Goal: Task Accomplishment & Management: Manage account settings

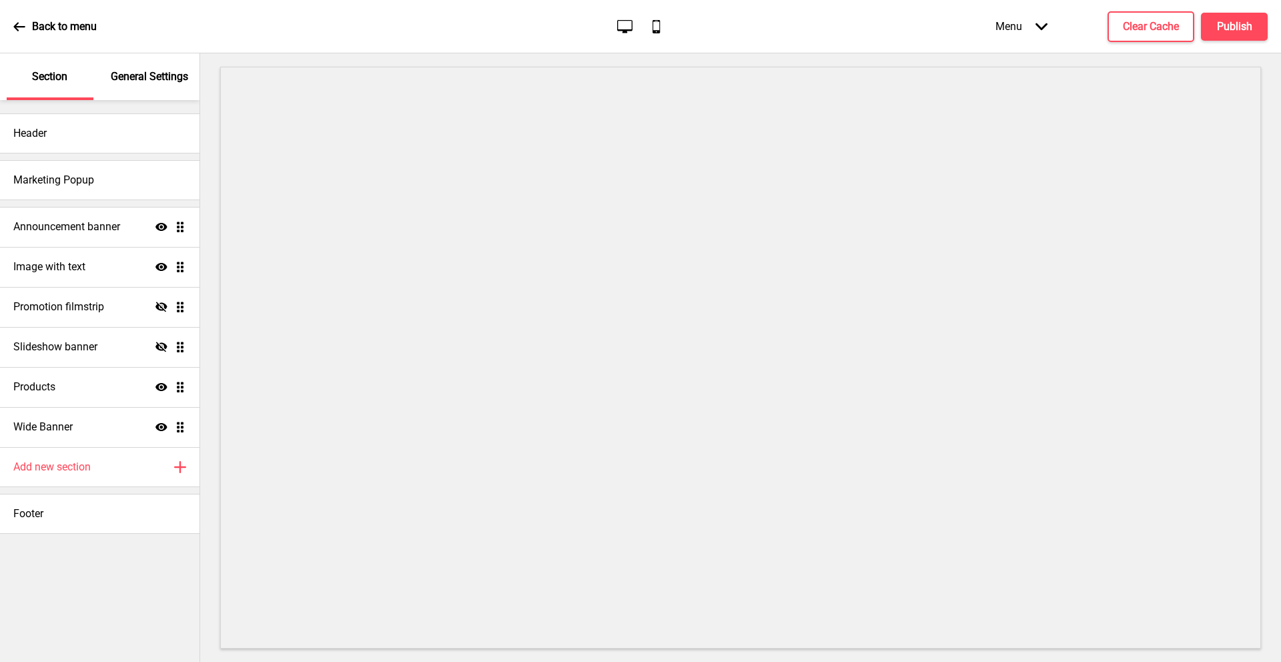
click at [1015, 29] on div "Menu Arrow down" at bounding box center [1021, 26] width 79 height 39
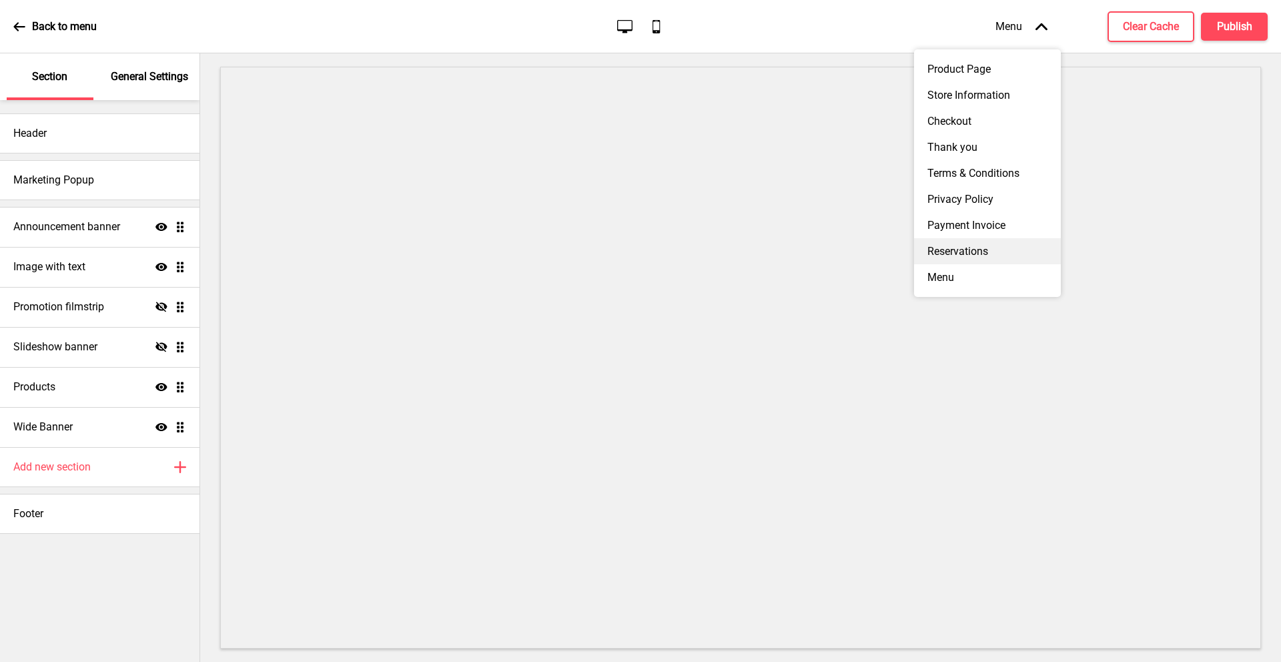
click at [974, 239] on div "Reservations" at bounding box center [987, 251] width 147 height 26
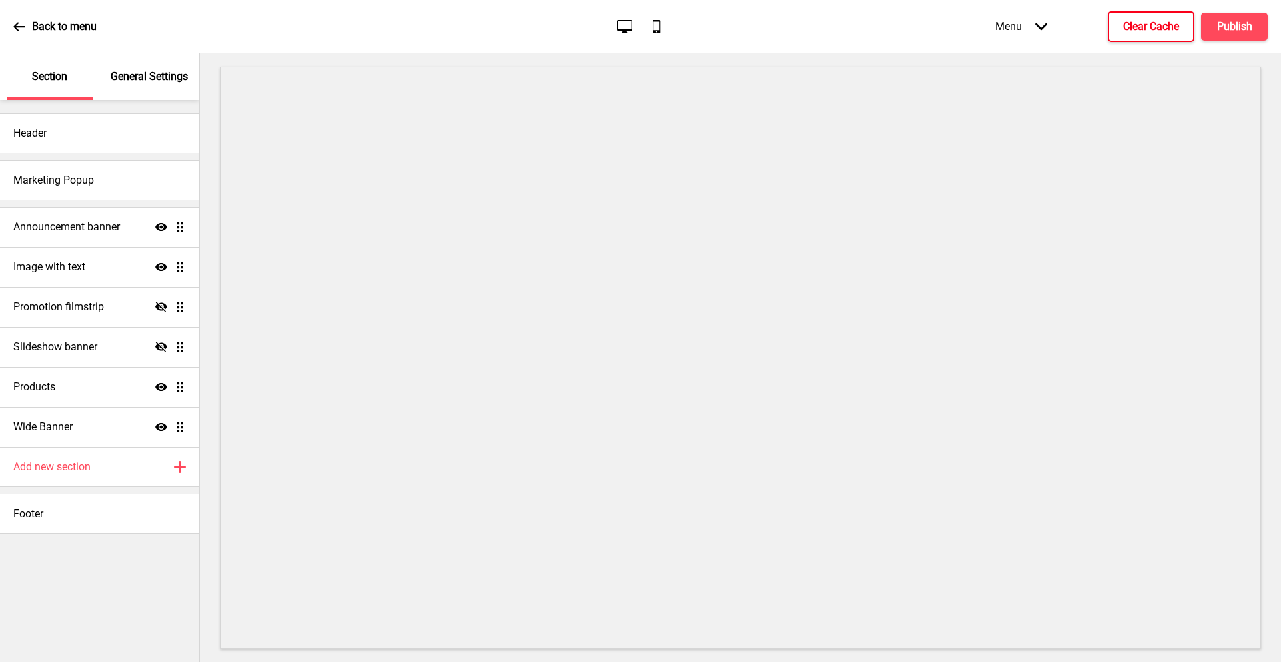
click at [1135, 29] on h4 "Clear Cache" at bounding box center [1151, 26] width 56 height 15
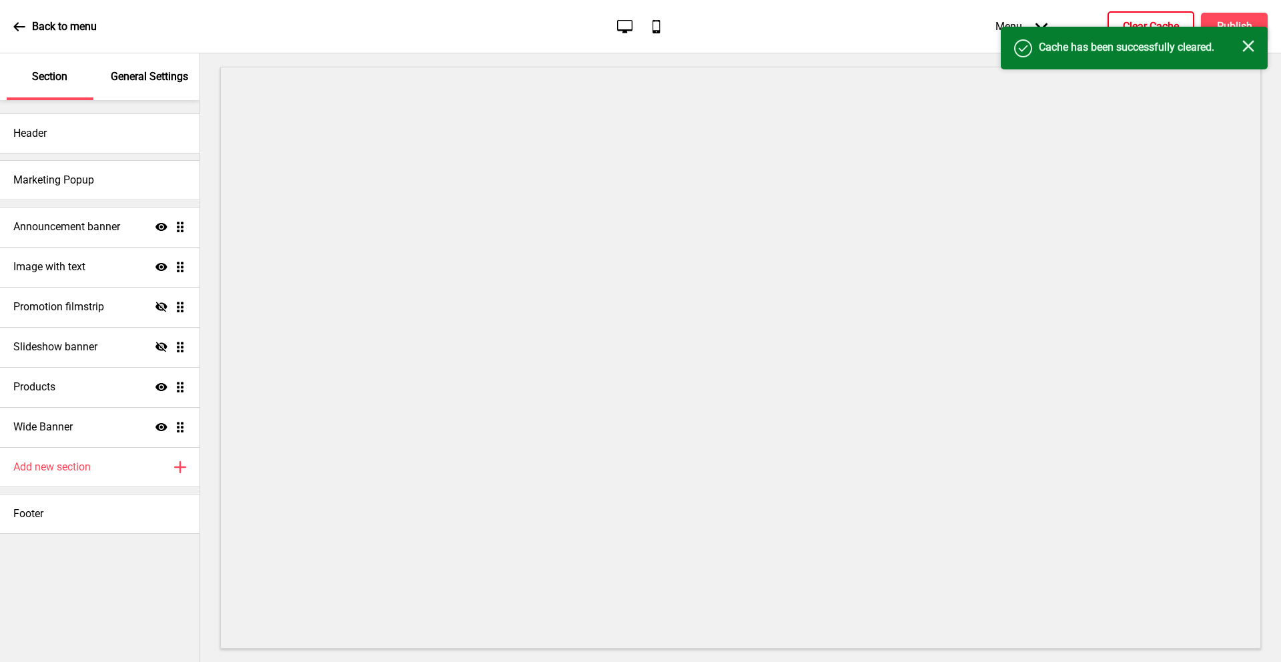
click at [1039, 18] on div "Menu Arrow down" at bounding box center [1021, 26] width 79 height 39
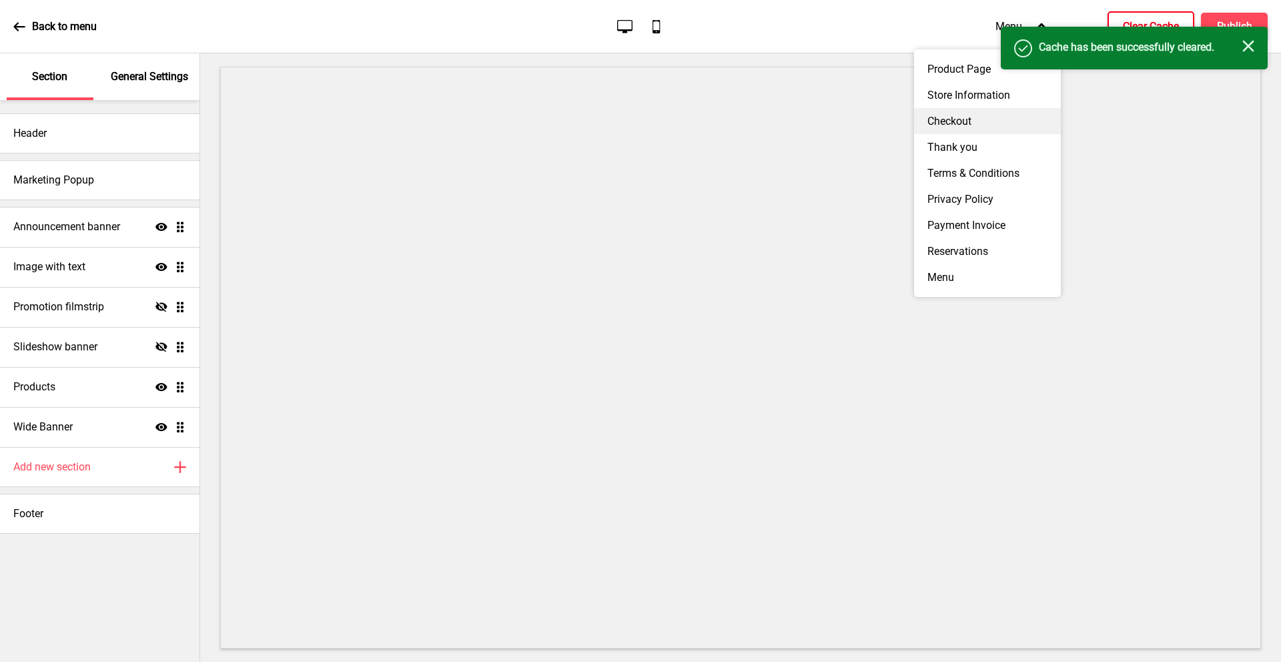
click at [981, 117] on div "Checkout" at bounding box center [987, 121] width 147 height 26
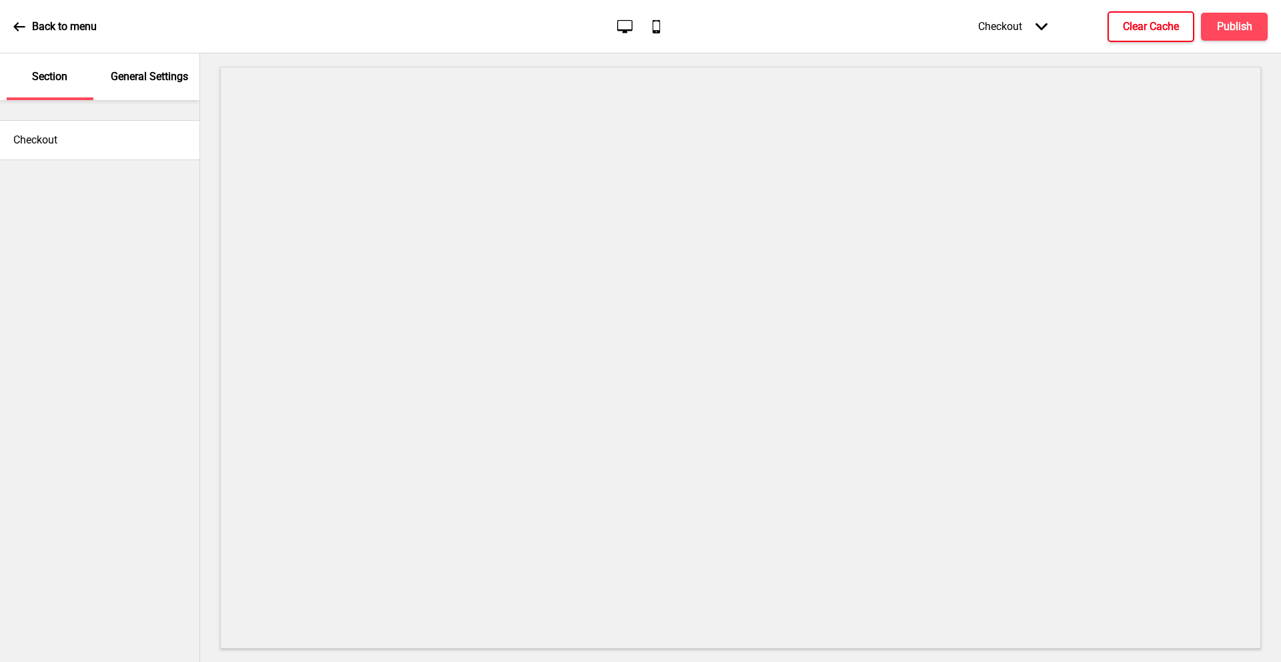
click at [1027, 23] on div "Checkout Arrow down" at bounding box center [1013, 26] width 96 height 39
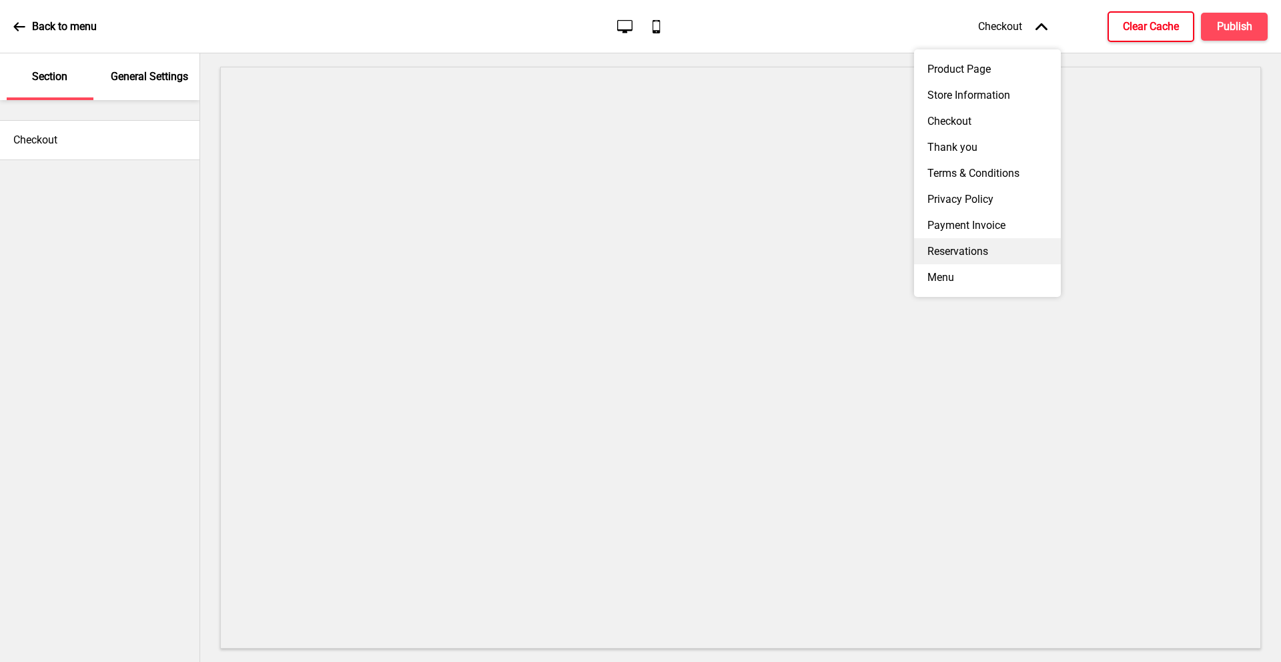
click at [985, 240] on div "Reservations" at bounding box center [987, 251] width 147 height 26
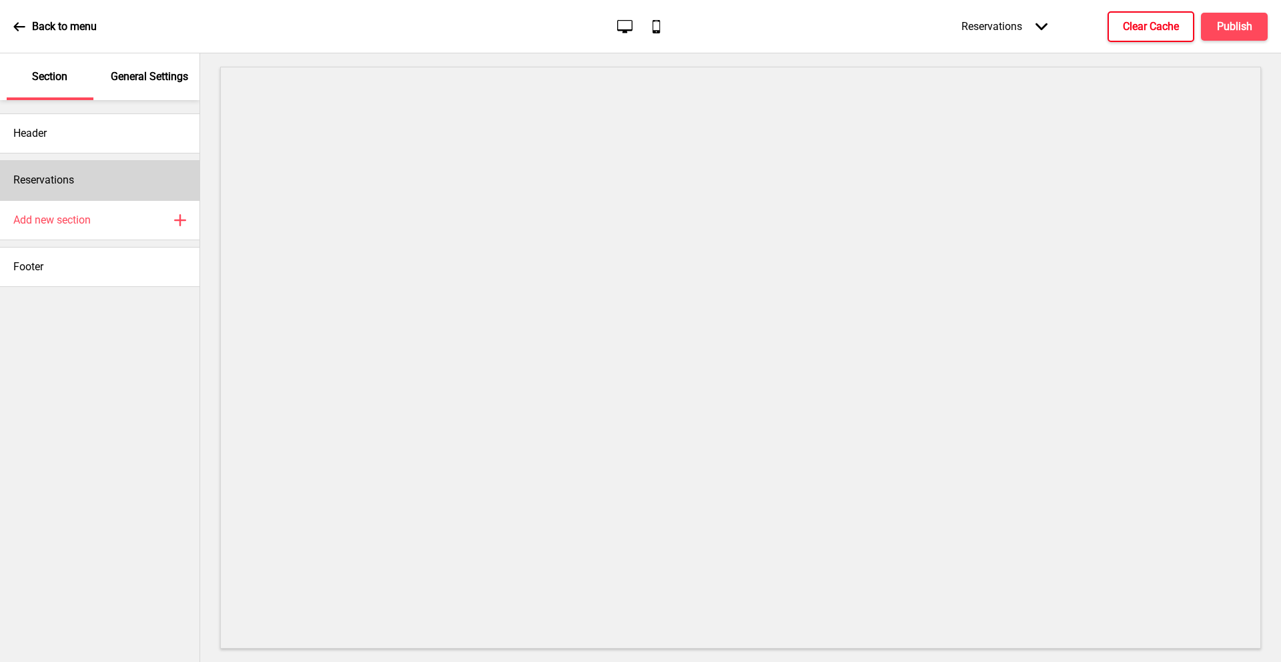
click at [109, 179] on div "Reservations" at bounding box center [99, 180] width 199 height 40
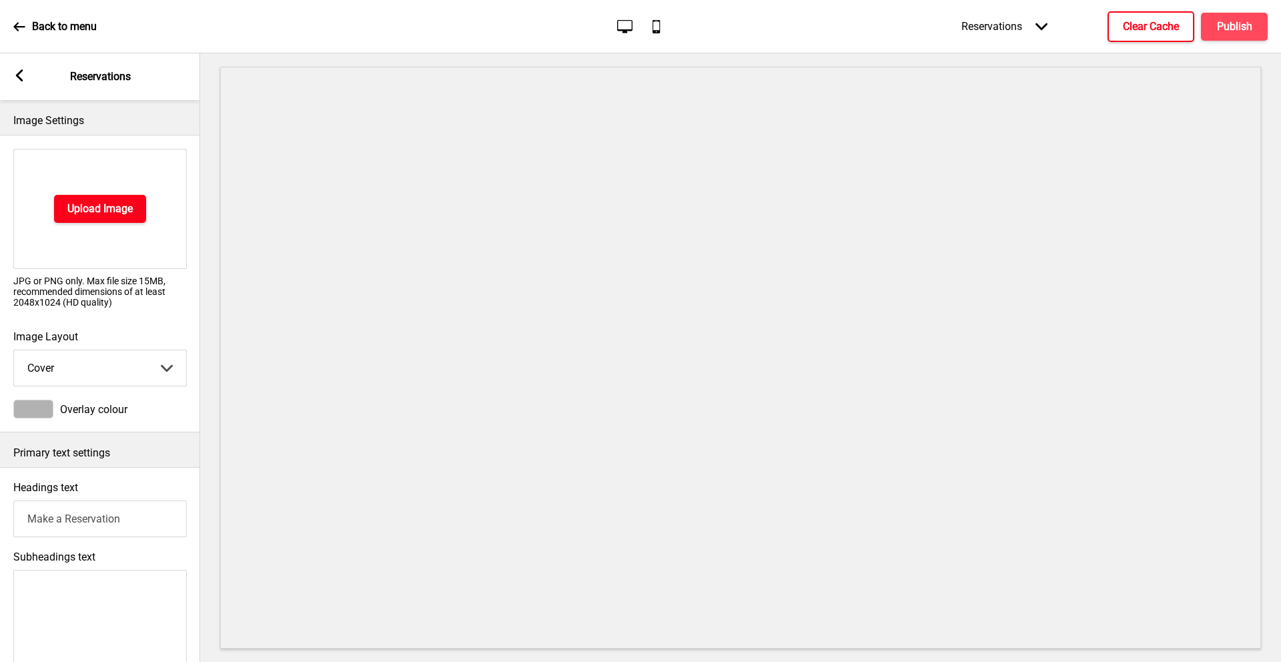
click at [103, 207] on h4 "Upload Image" at bounding box center [99, 208] width 65 height 15
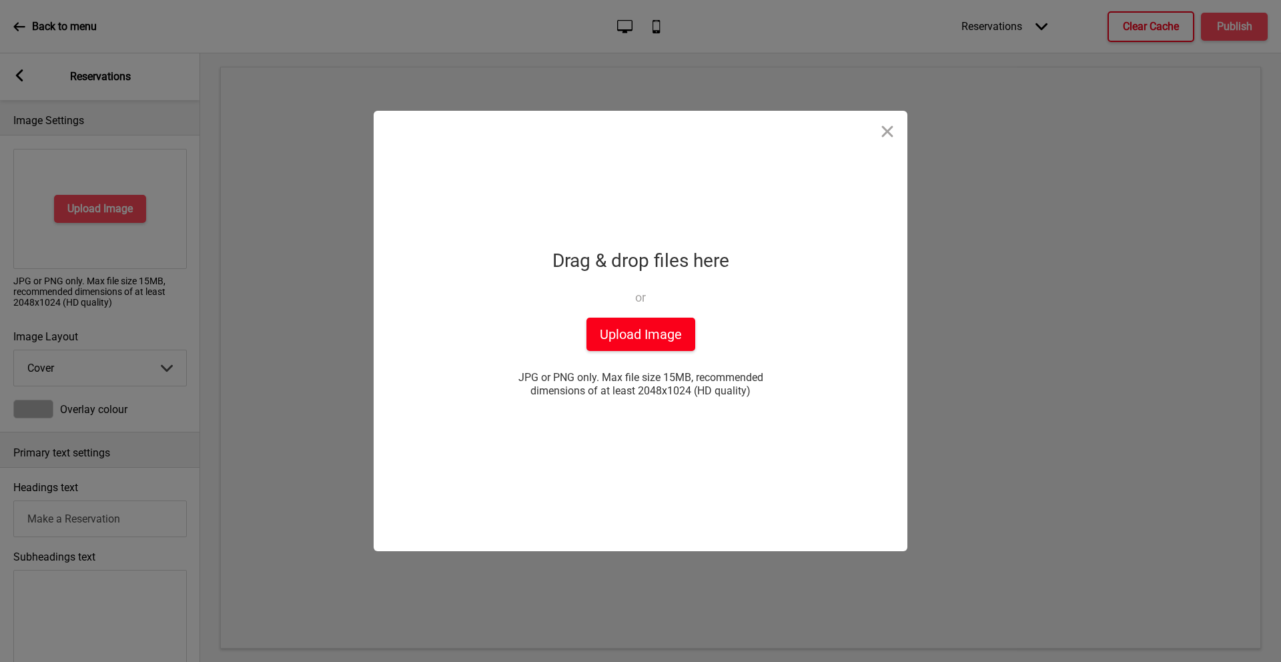
click at [671, 332] on button "Upload Image" at bounding box center [640, 334] width 109 height 33
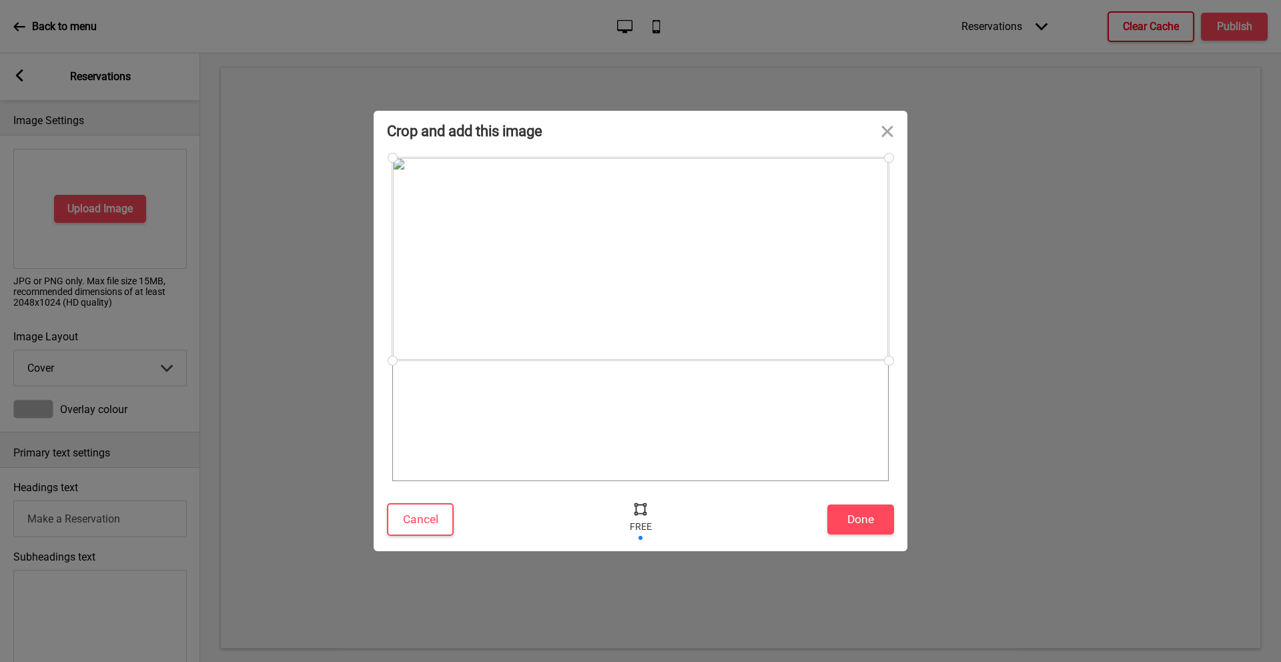
drag, startPoint x: 891, startPoint y: 480, endPoint x: 924, endPoint y: 362, distance: 123.4
click at [924, 362] on div "Crop and add this image Cancel Done Drop a file here Drag & drop files here or …" at bounding box center [640, 331] width 1281 height 662
click at [871, 518] on button "Done" at bounding box center [860, 519] width 67 height 30
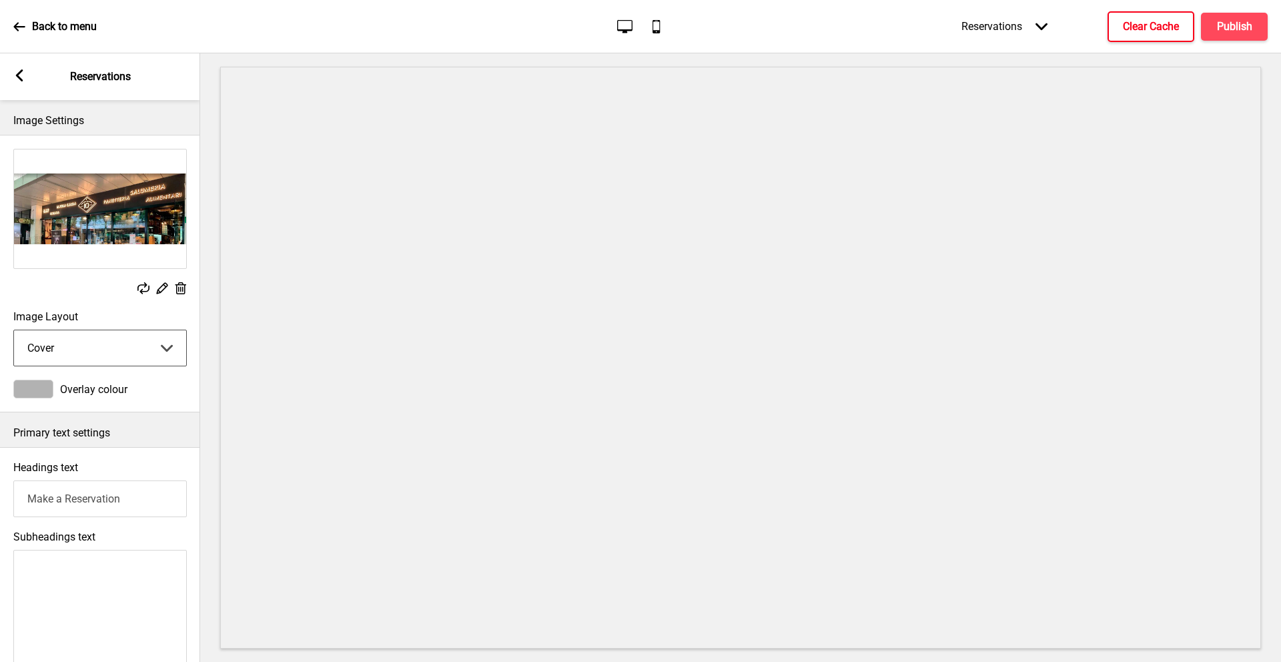
click at [114, 351] on select "Cover Background" at bounding box center [100, 347] width 172 height 35
click at [14, 330] on select "Cover Background" at bounding box center [100, 347] width 172 height 35
click at [107, 356] on select "Cover Background" at bounding box center [100, 347] width 172 height 35
select select "cover"
click at [14, 330] on select "Cover Background" at bounding box center [100, 347] width 172 height 35
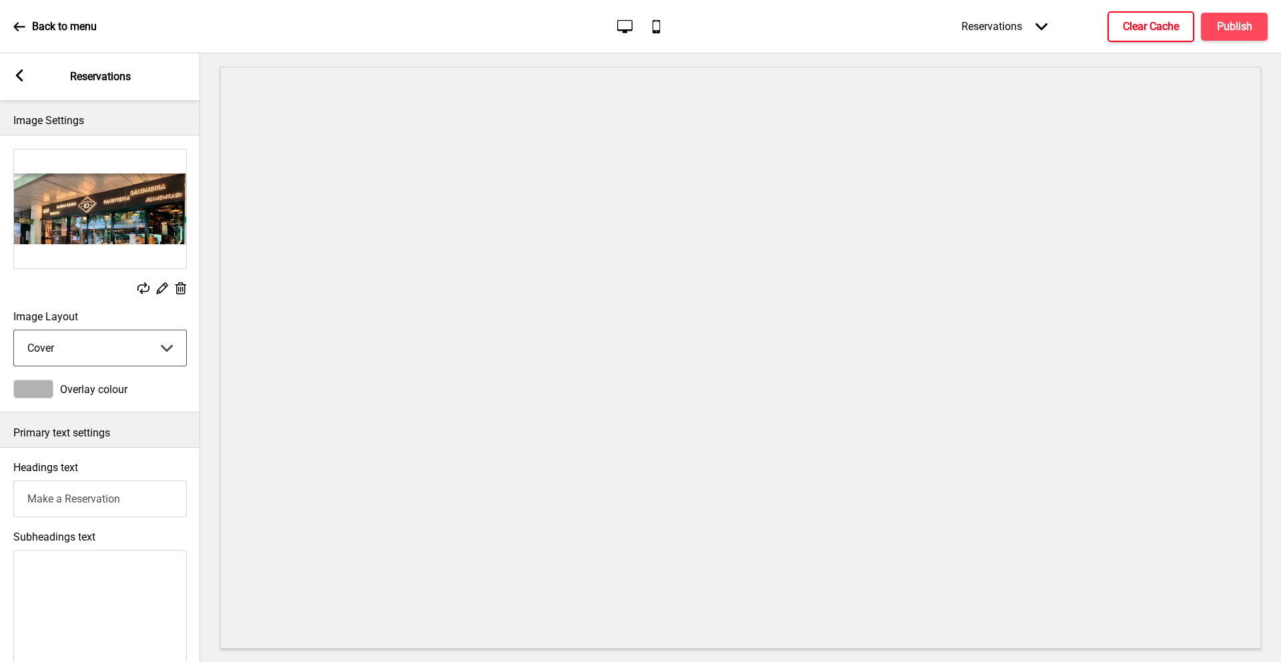
click at [88, 385] on span "Overlay colour" at bounding box center [93, 389] width 67 height 13
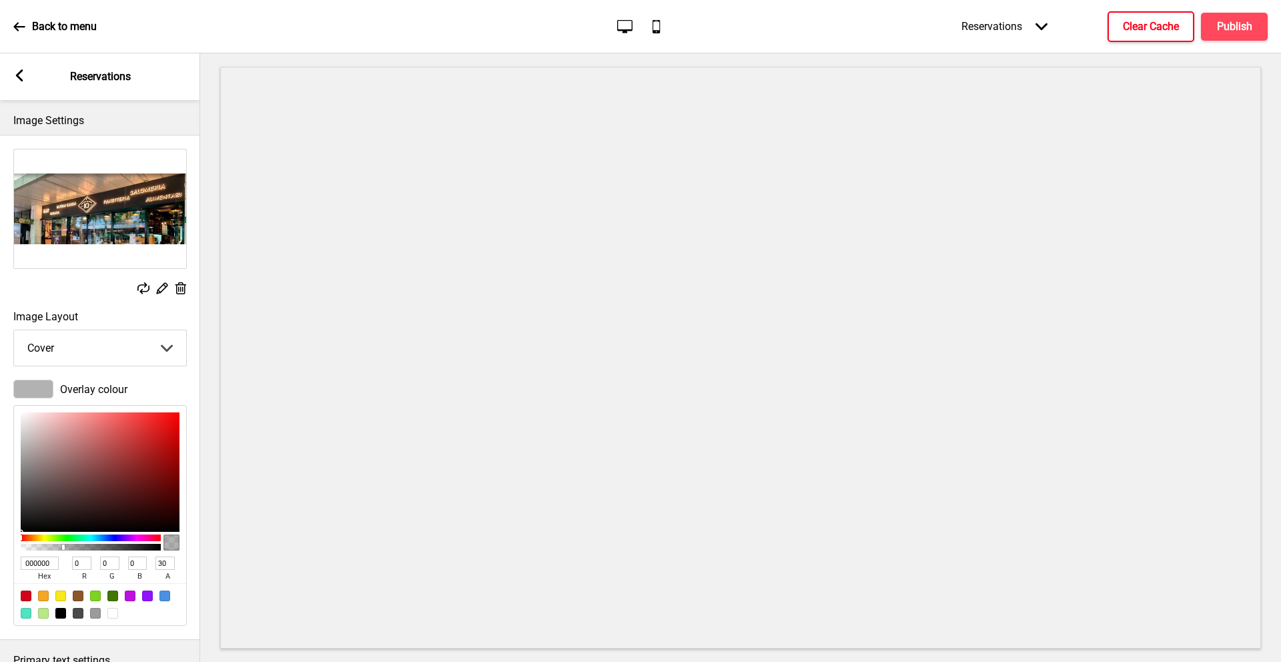
click at [111, 608] on div at bounding box center [112, 613] width 11 height 11
type input "FFFFFF"
type input "255"
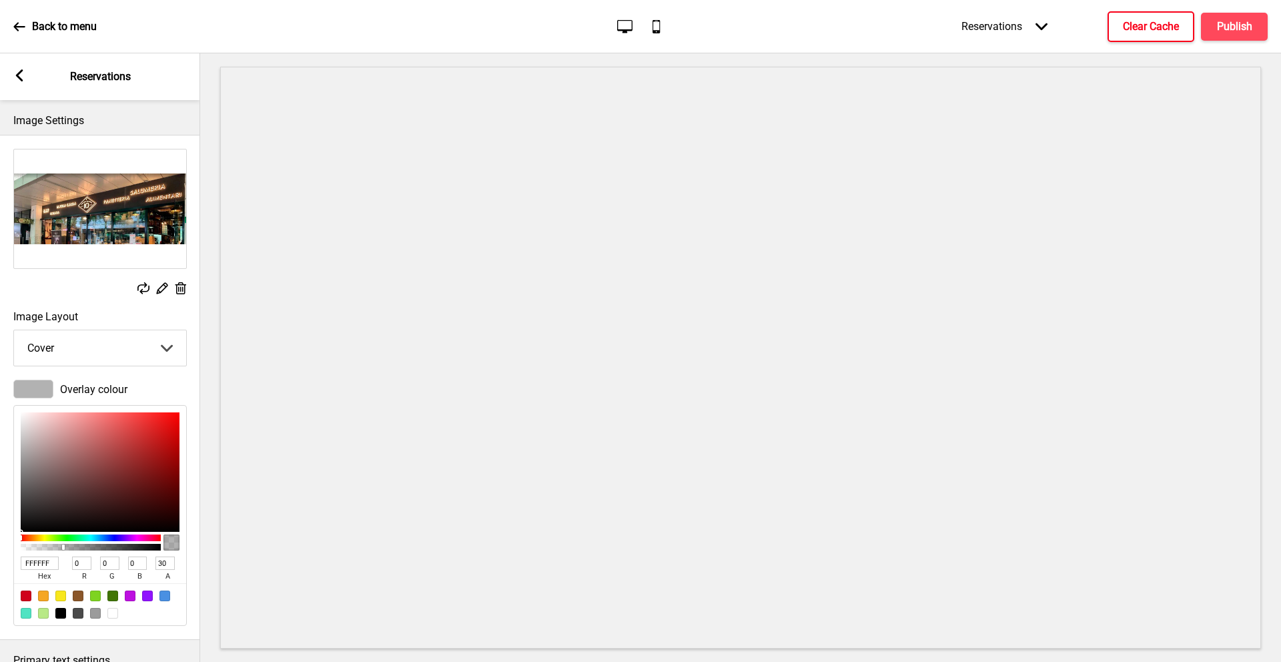
type input "100"
click at [93, 610] on div at bounding box center [95, 613] width 11 height 11
type input "9B9B9B"
type input "155"
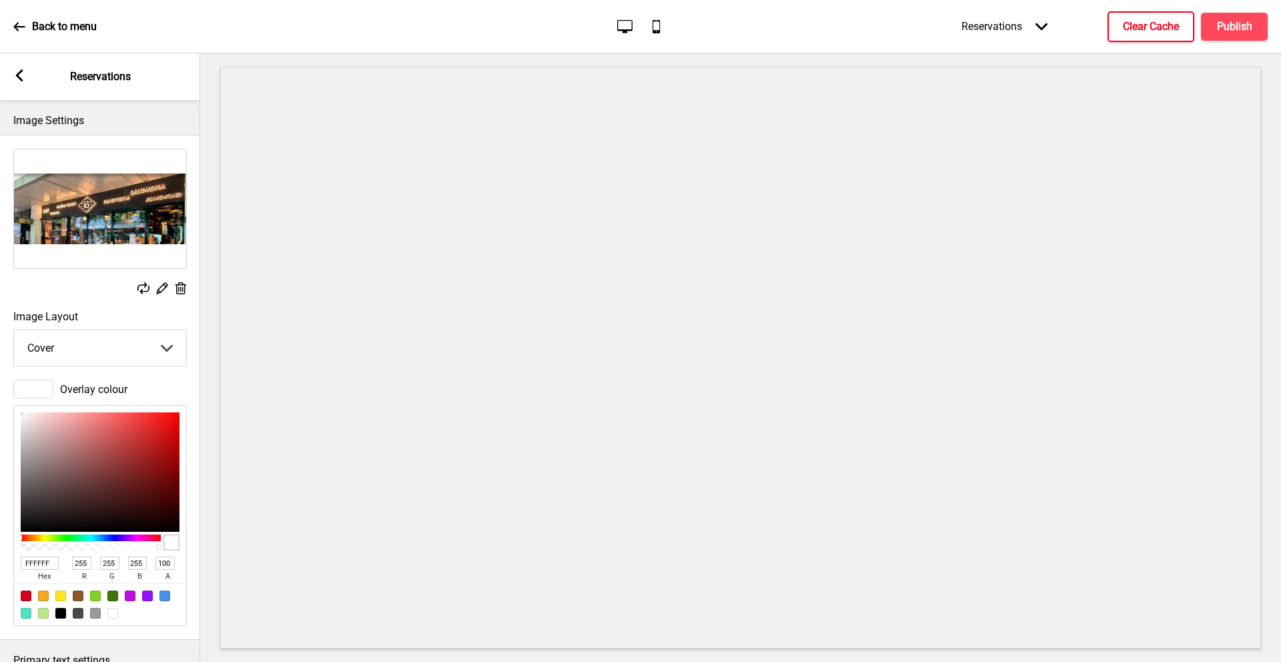
type input "155"
click at [141, 286] on icon at bounding box center [143, 288] width 12 height 12
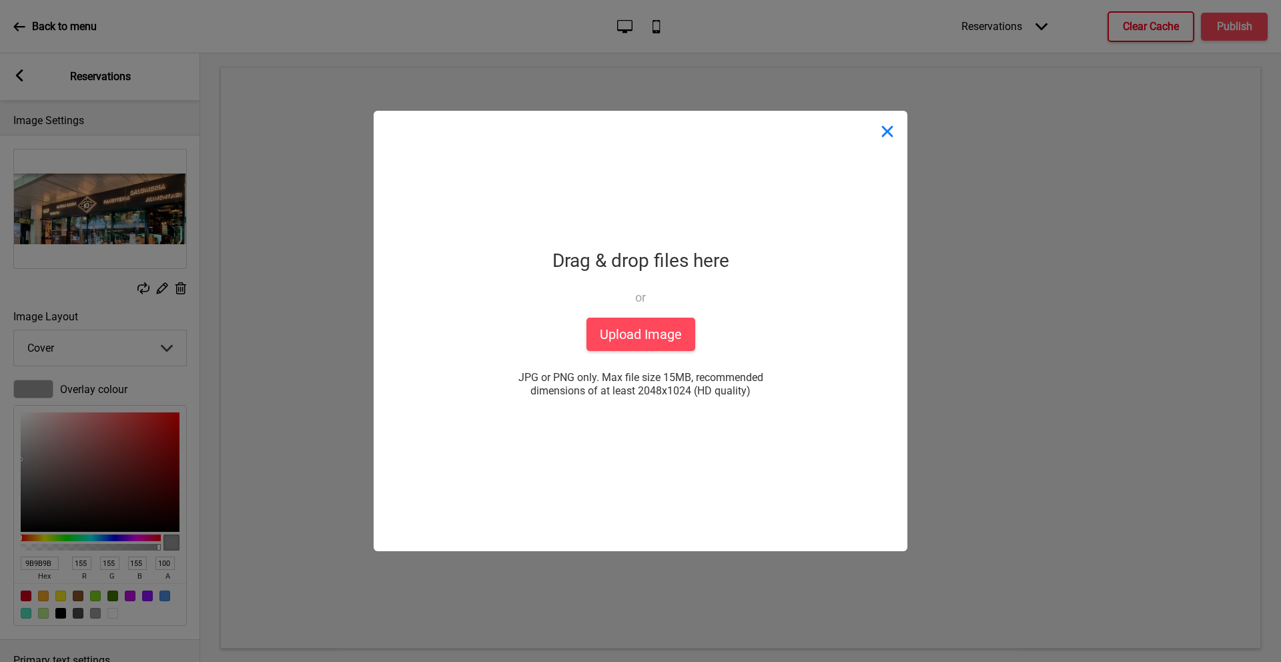
click at [882, 132] on button "Close" at bounding box center [887, 131] width 40 height 40
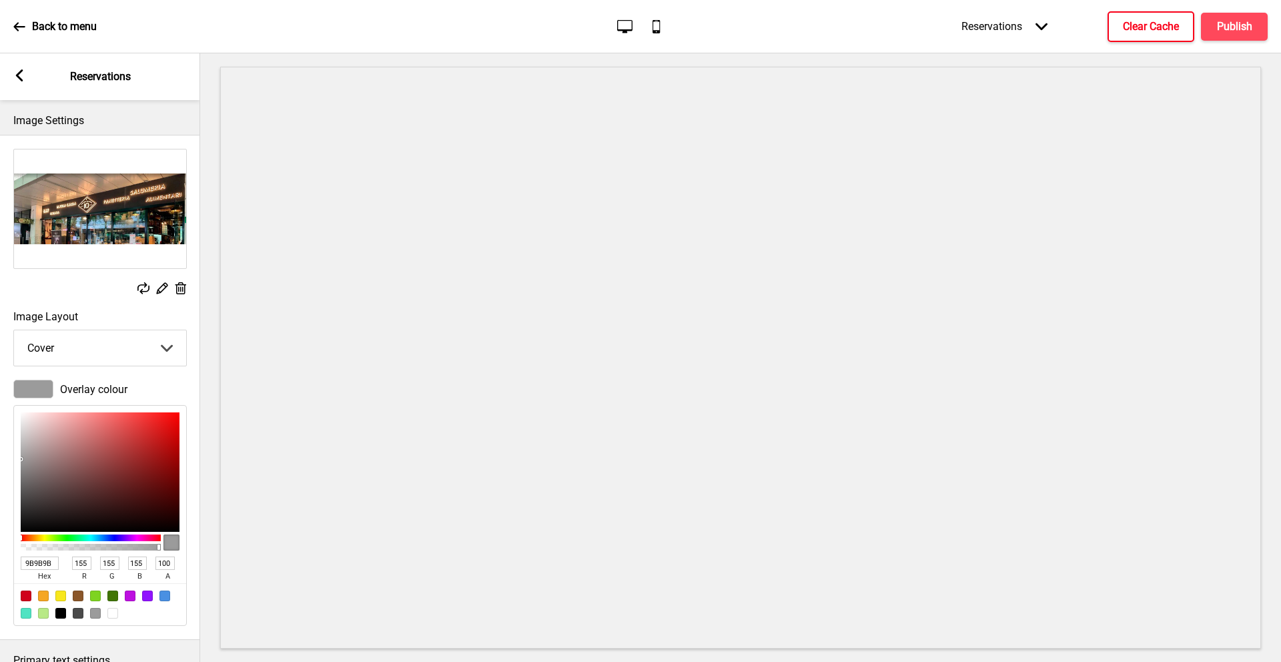
click at [100, 351] on select "Cover Background" at bounding box center [100, 347] width 172 height 35
click at [14, 330] on select "Cover Background" at bounding box center [100, 347] width 172 height 35
click at [107, 330] on select "Cover Background" at bounding box center [100, 347] width 172 height 35
select select "cover"
click at [14, 330] on select "Cover Background" at bounding box center [100, 347] width 172 height 35
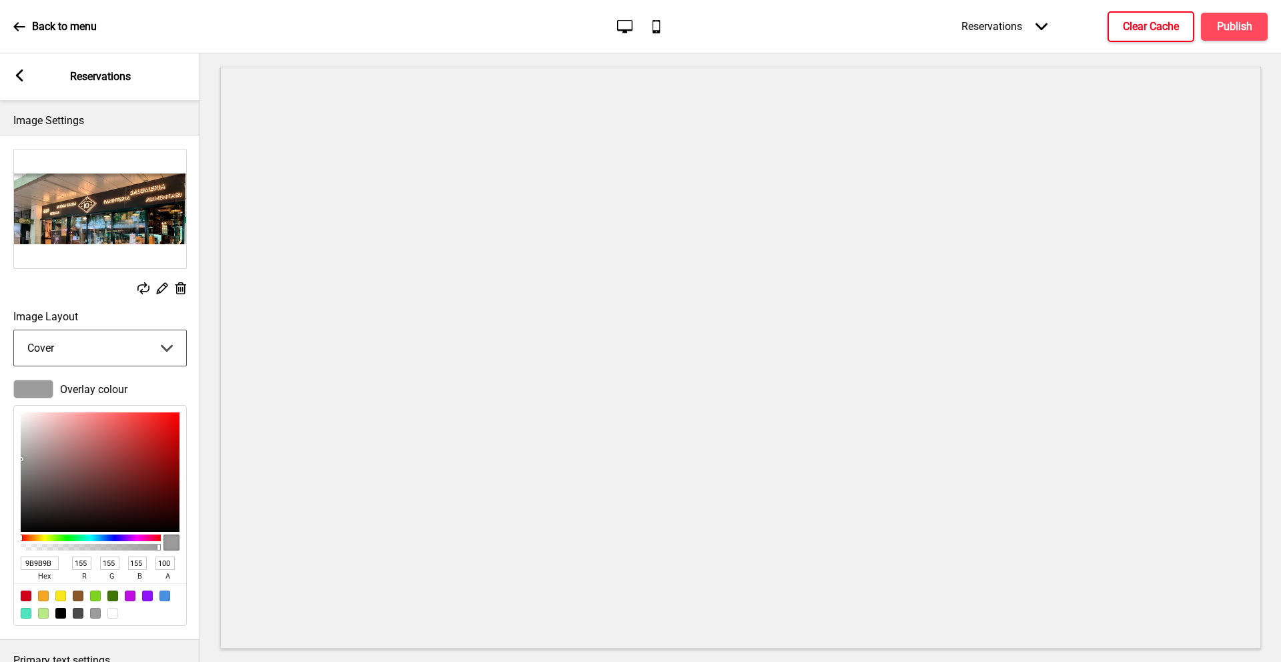
click at [93, 385] on span "Overlay colour" at bounding box center [93, 389] width 67 height 13
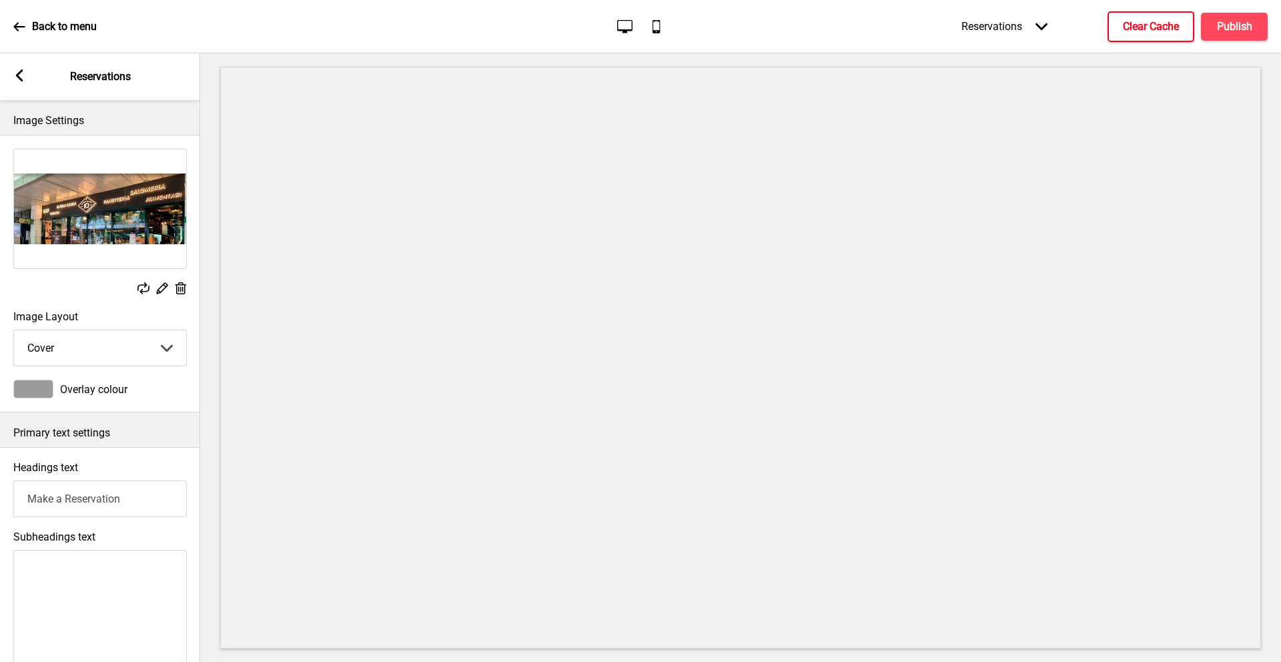
click at [84, 396] on div "Overlay colour" at bounding box center [99, 389] width 173 height 19
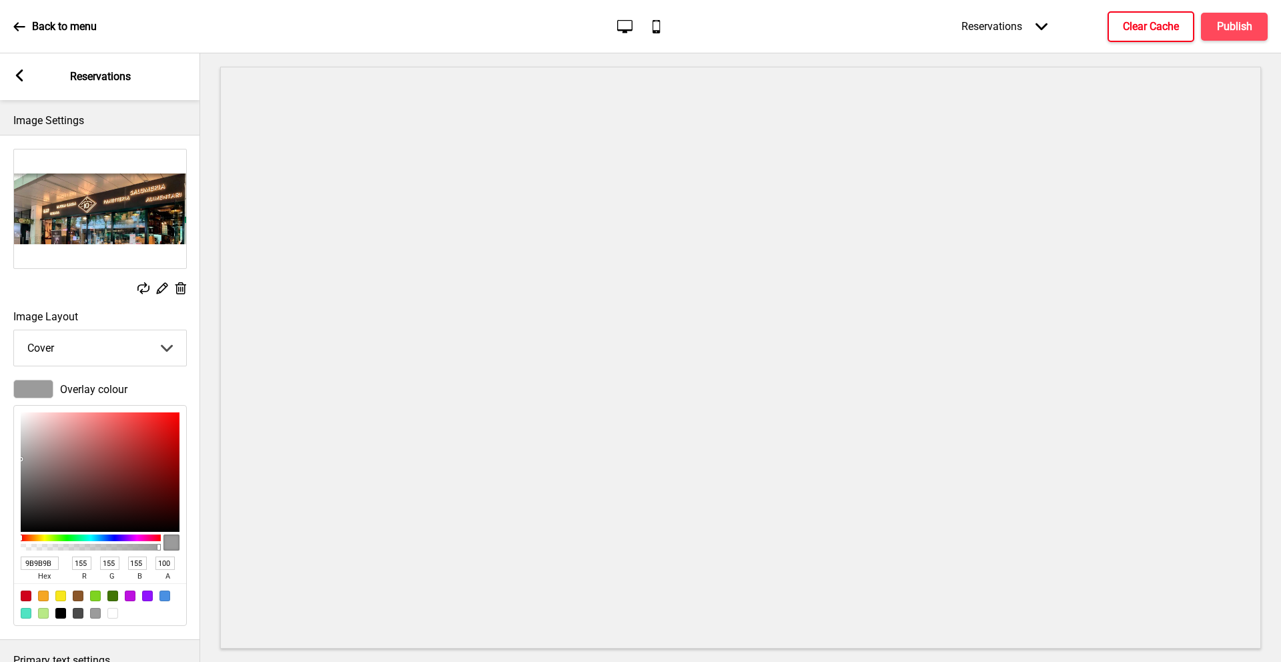
click at [175, 284] on icon at bounding box center [180, 288] width 11 height 12
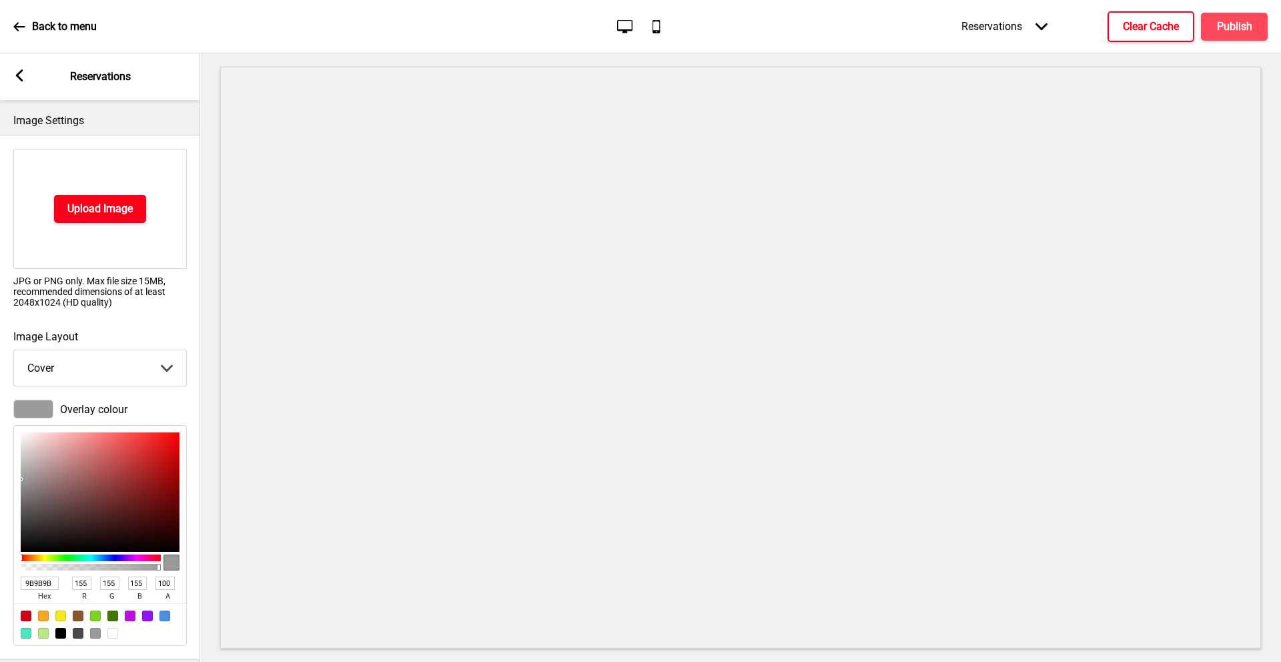
click at [115, 219] on button "Upload Image" at bounding box center [100, 209] width 92 height 28
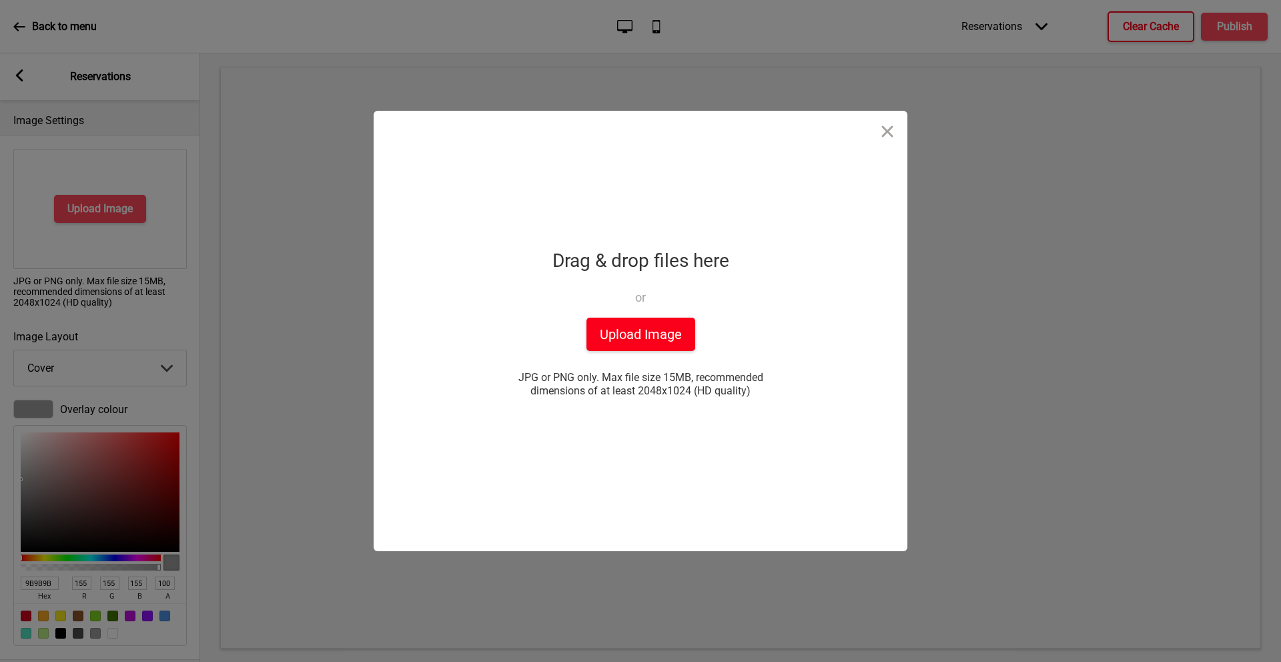
click at [631, 334] on button "Upload Image" at bounding box center [640, 334] width 109 height 33
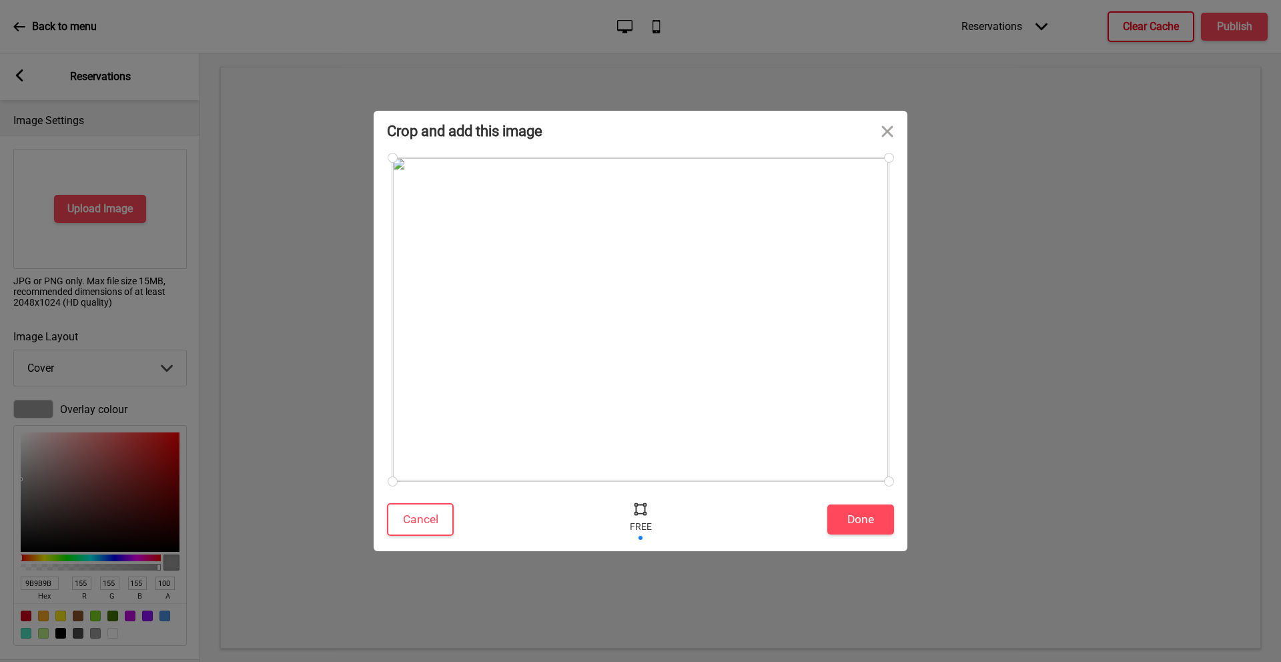
drag, startPoint x: 711, startPoint y: 480, endPoint x: 714, endPoint y: 367, distance: 112.8
click at [714, 367] on div at bounding box center [640, 319] width 496 height 324
drag, startPoint x: 889, startPoint y: 481, endPoint x: 909, endPoint y: 355, distance: 127.7
click at [909, 355] on div "Crop and add this image Cancel Done Drop a file here Drag & drop files here or …" at bounding box center [640, 331] width 1281 height 662
click at [881, 518] on button "Done" at bounding box center [860, 519] width 67 height 30
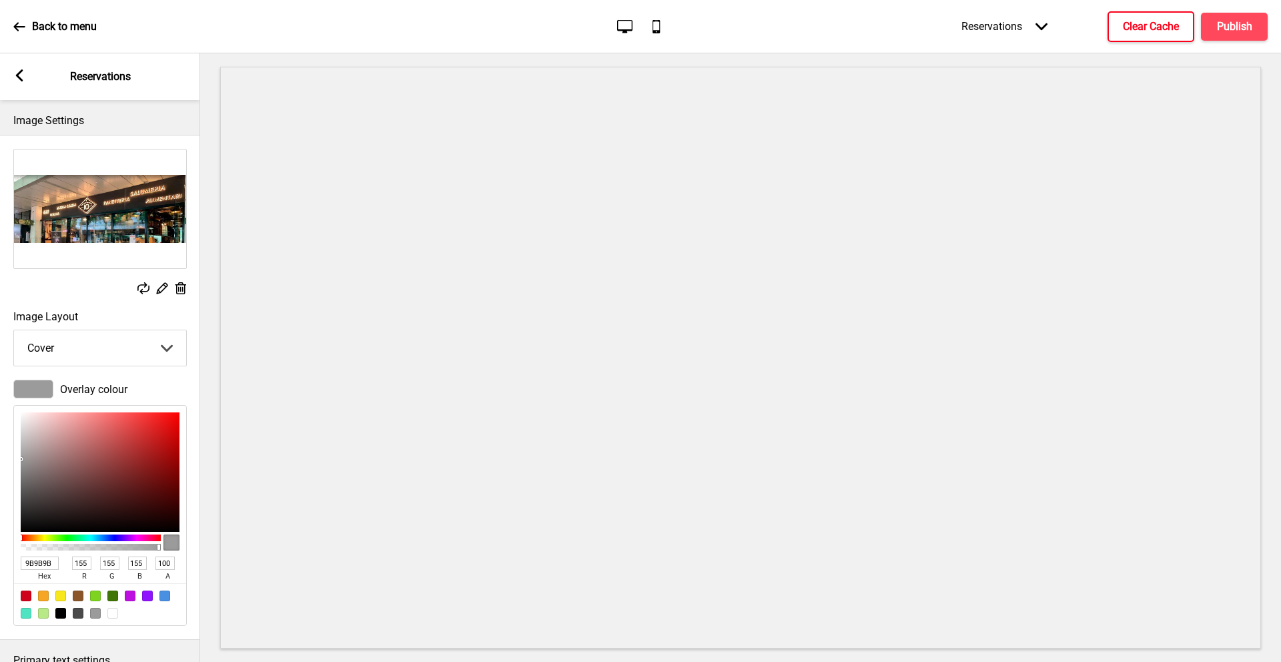
type input "A5A5A5"
type input "165"
type input "B5B5B5"
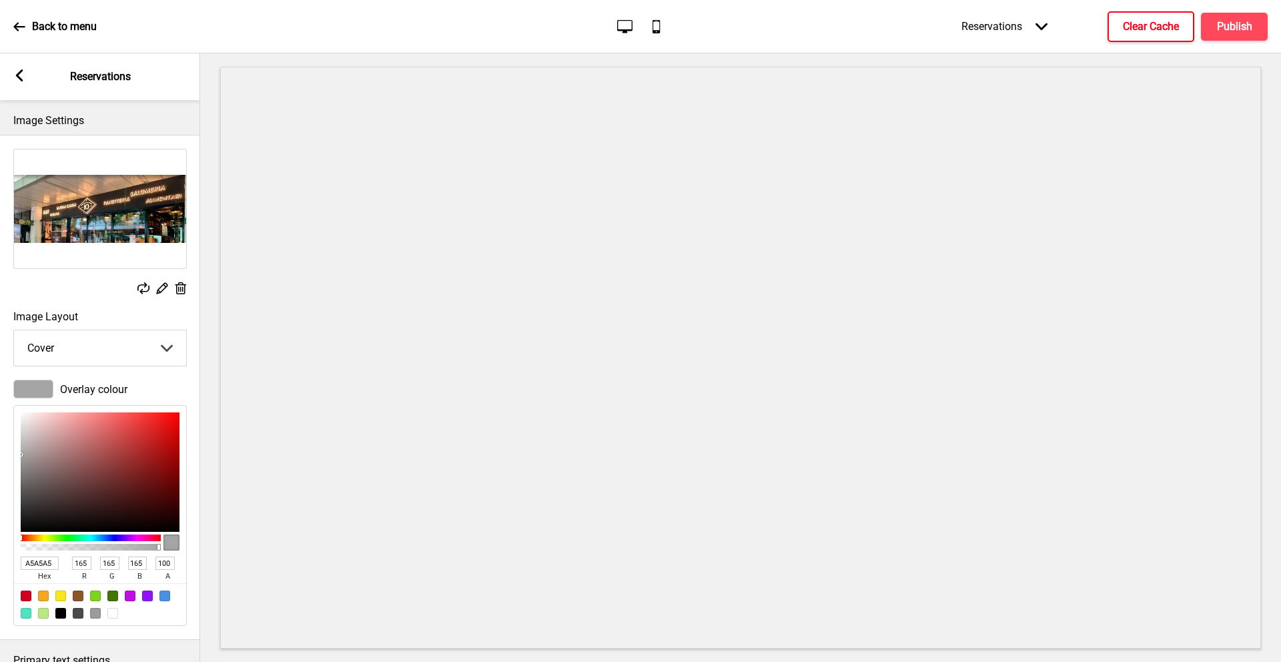
type input "181"
type input "BCBCBC"
type input "188"
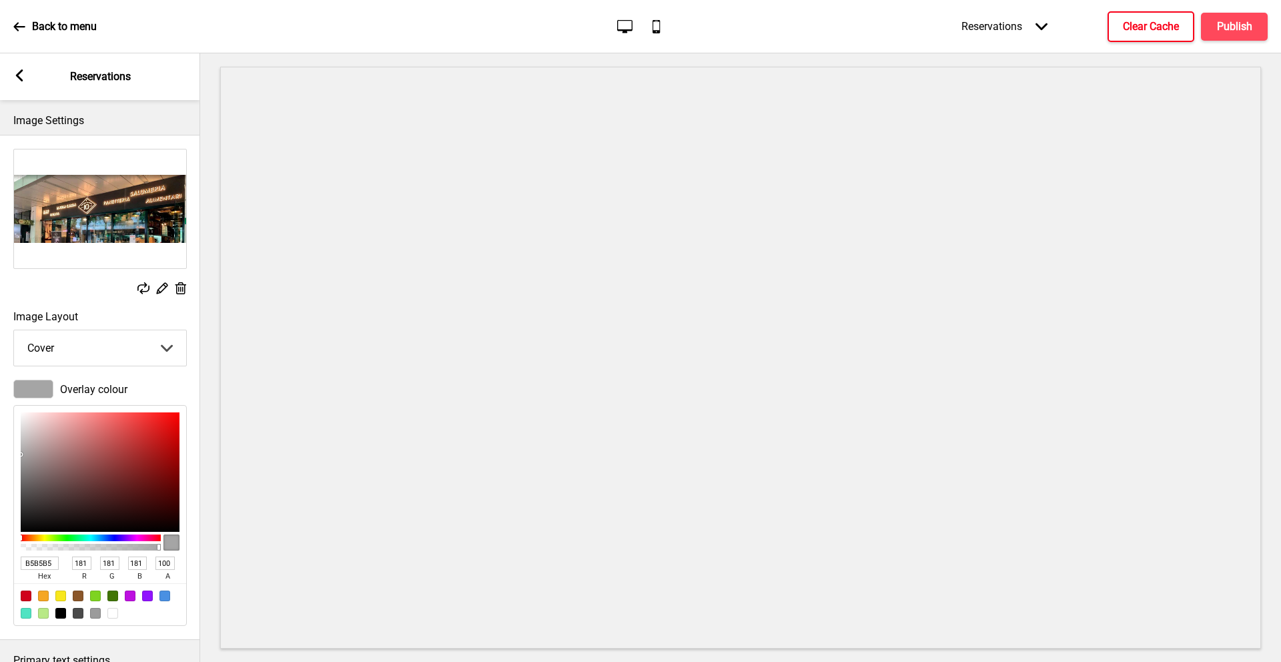
type input "188"
type input "CDCDCD"
type input "205"
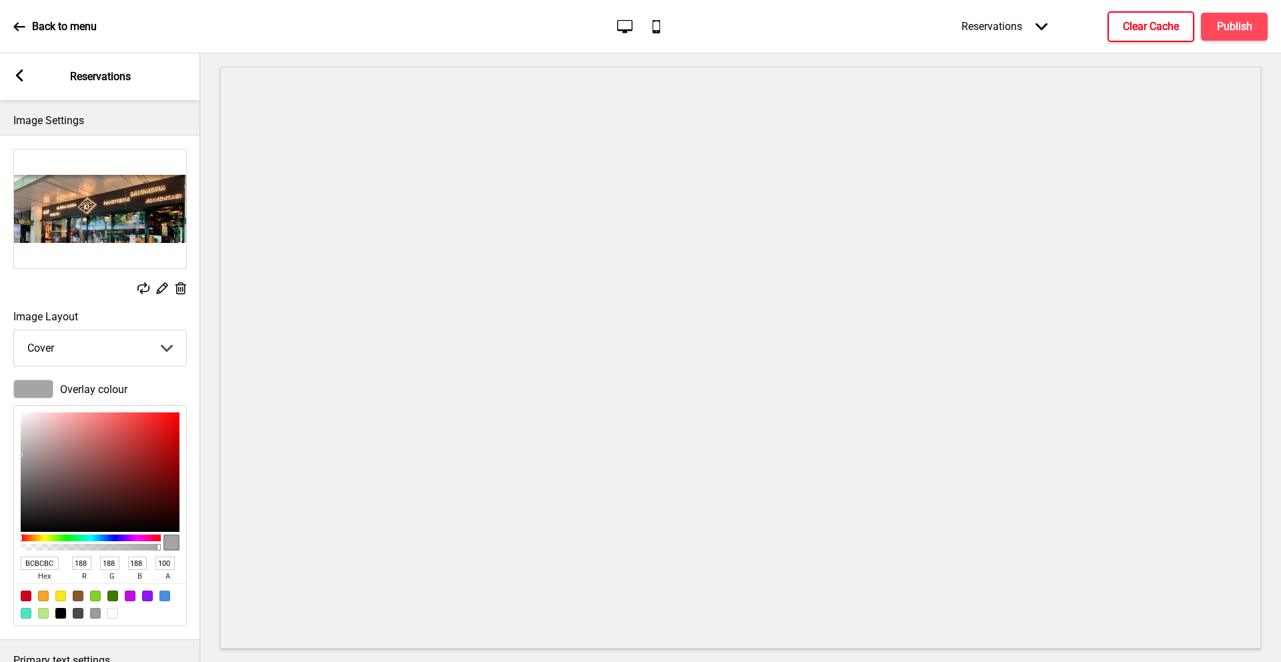
type input "205"
type input "D6D6D6"
type input "214"
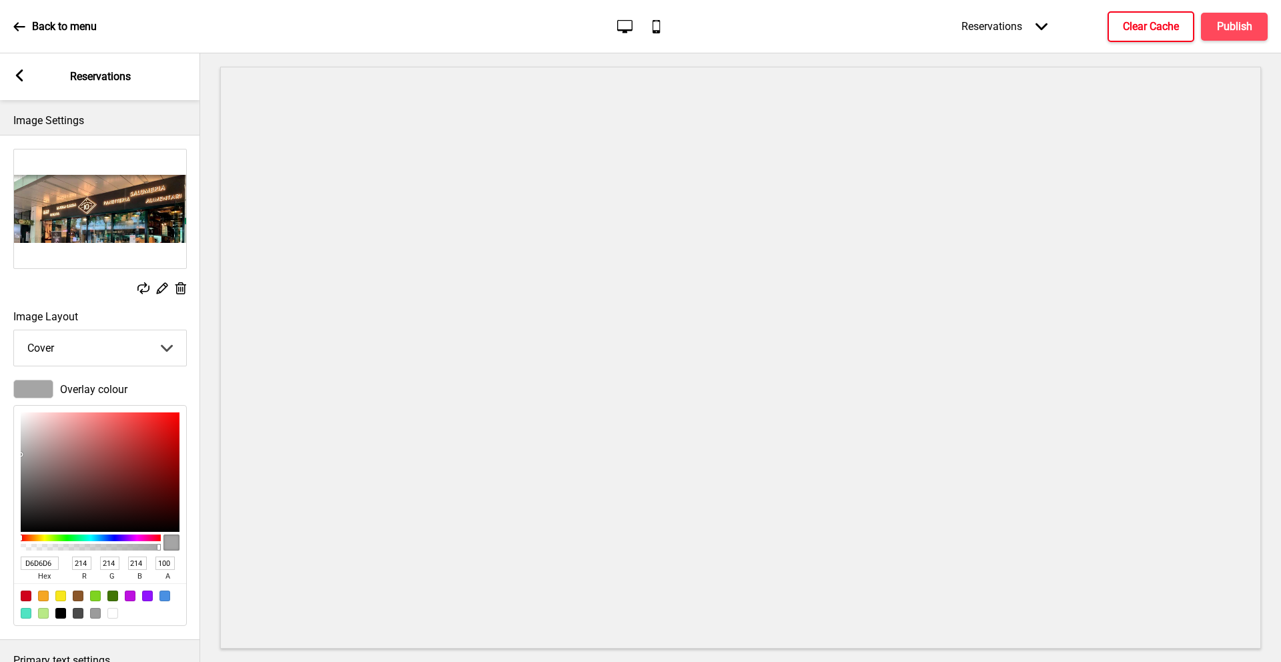
type input "E2E2E2"
type input "226"
type input "E7E6E6"
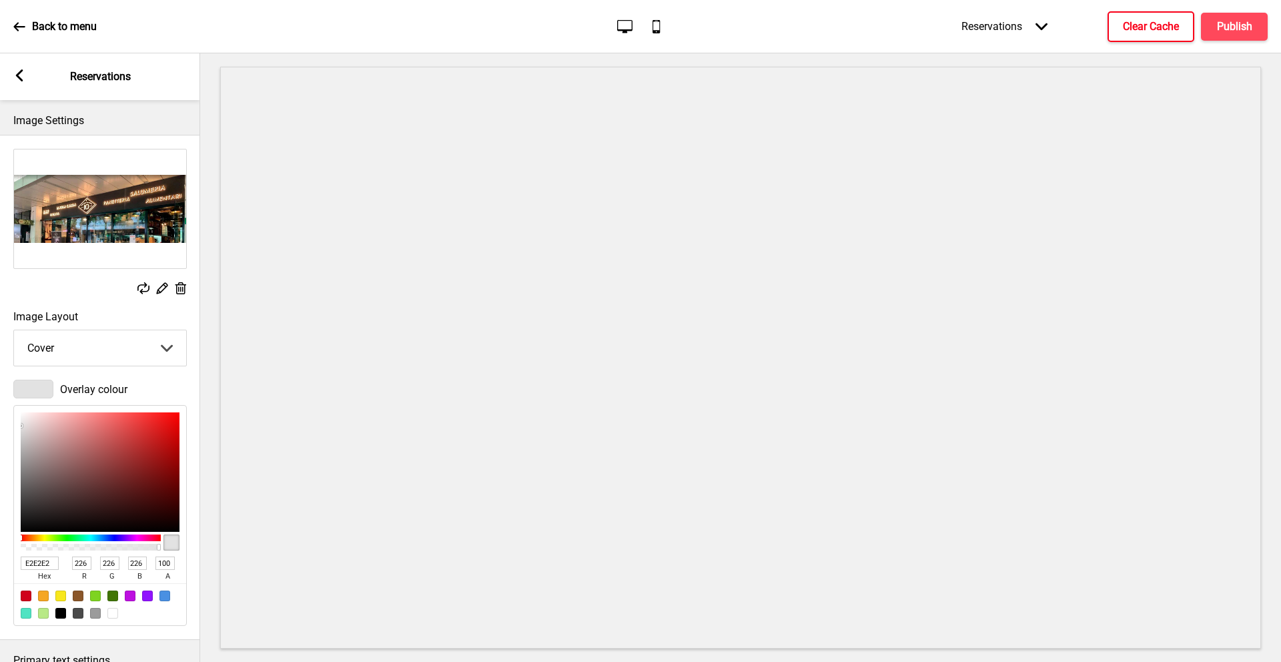
type input "231"
type input "230"
type input "EBE7E7"
type input "235"
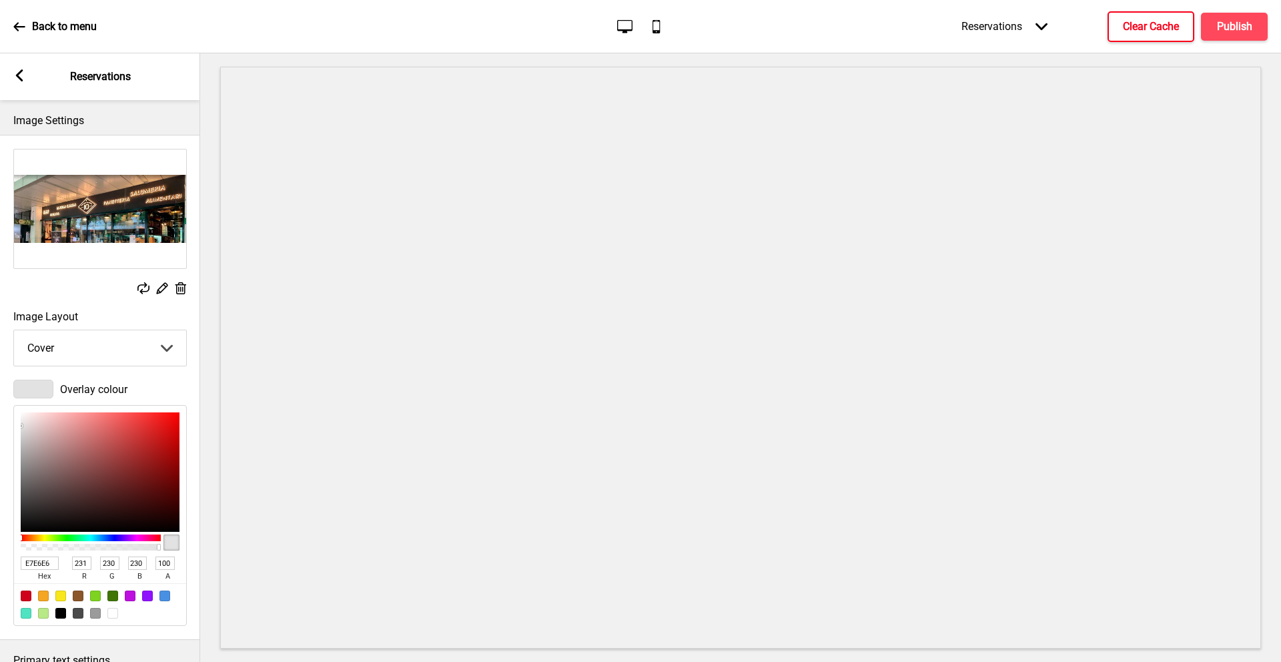
type input "231"
type input "EEE9E9"
type input "238"
type input "233"
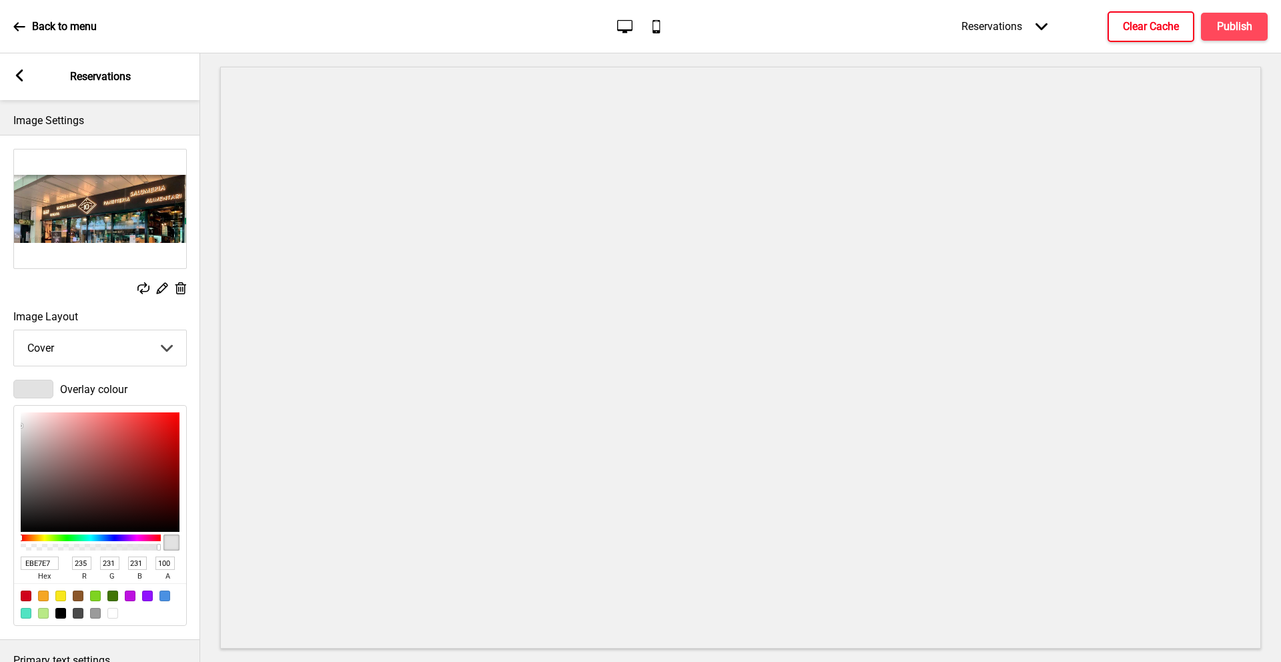
type input "233"
type input "F4EDED"
type input "244"
type input "237"
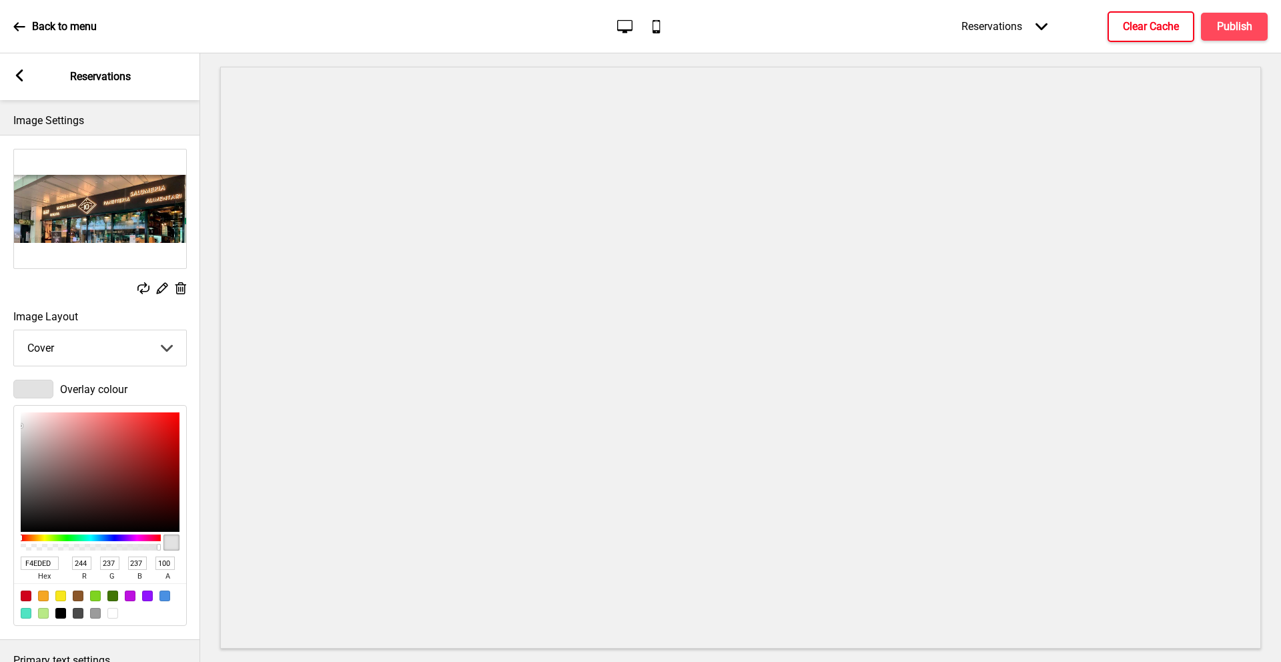
type input "F6EFEF"
type input "246"
type input "239"
type input "FBF3F3"
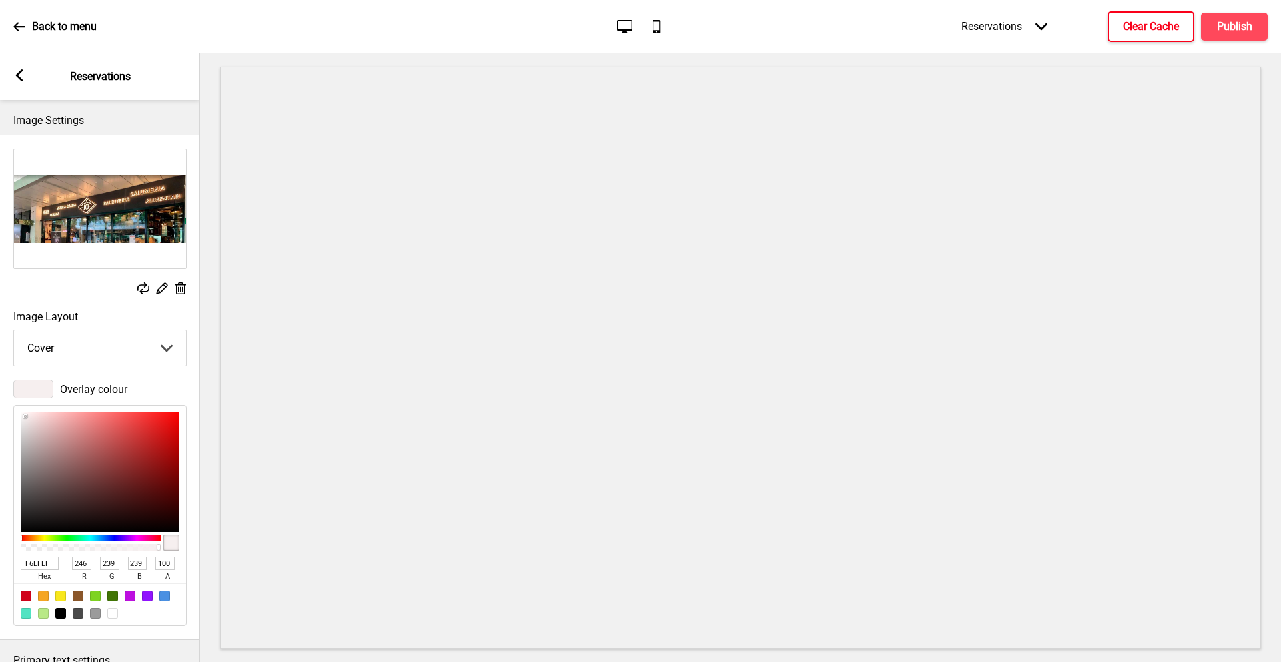
type input "251"
type input "243"
type input "FEF6F6"
type input "254"
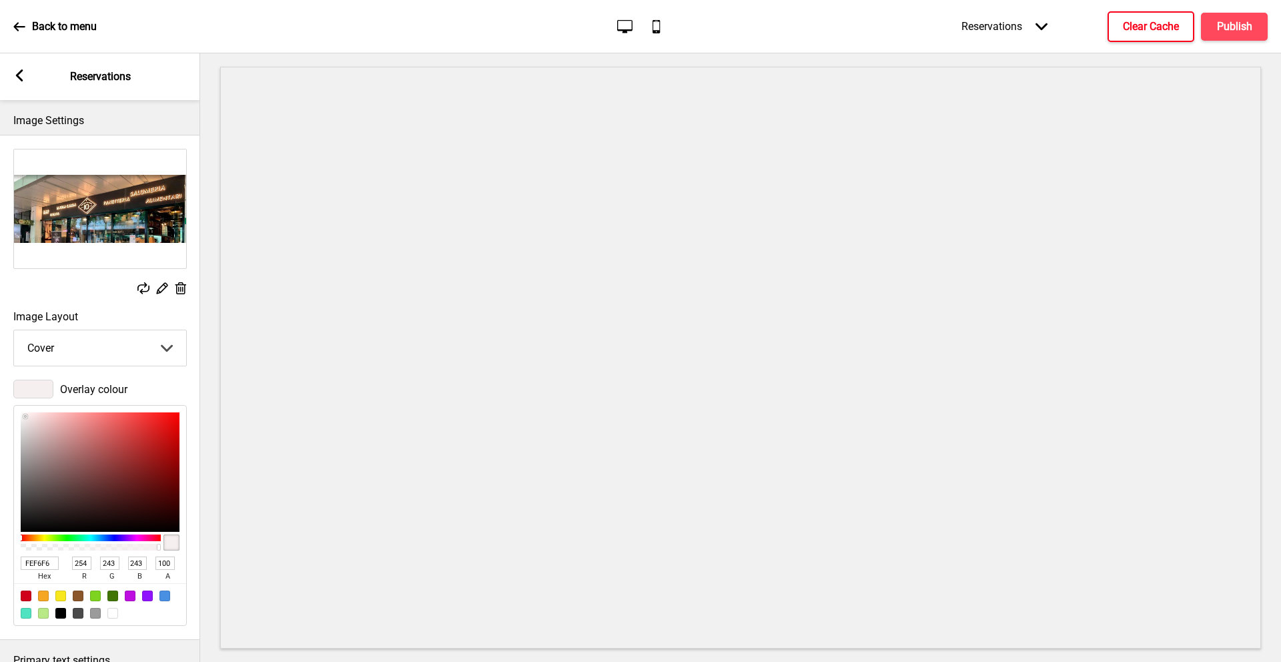
type input "246"
type input "FFF6F6"
type input "255"
drag, startPoint x: 20, startPoint y: 458, endPoint x: 26, endPoint y: 409, distance: 49.7
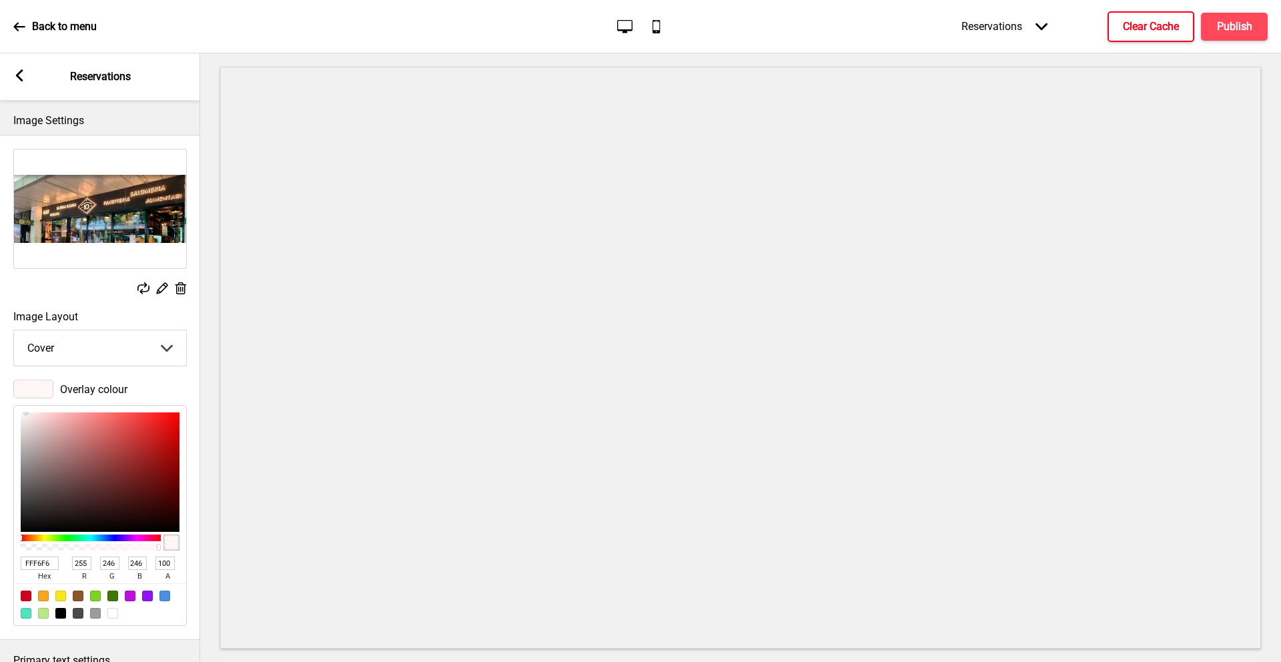
click at [26, 409] on div "FFF6F6 hex 255 r 246 g 246 b 100 a" at bounding box center [99, 515] width 173 height 221
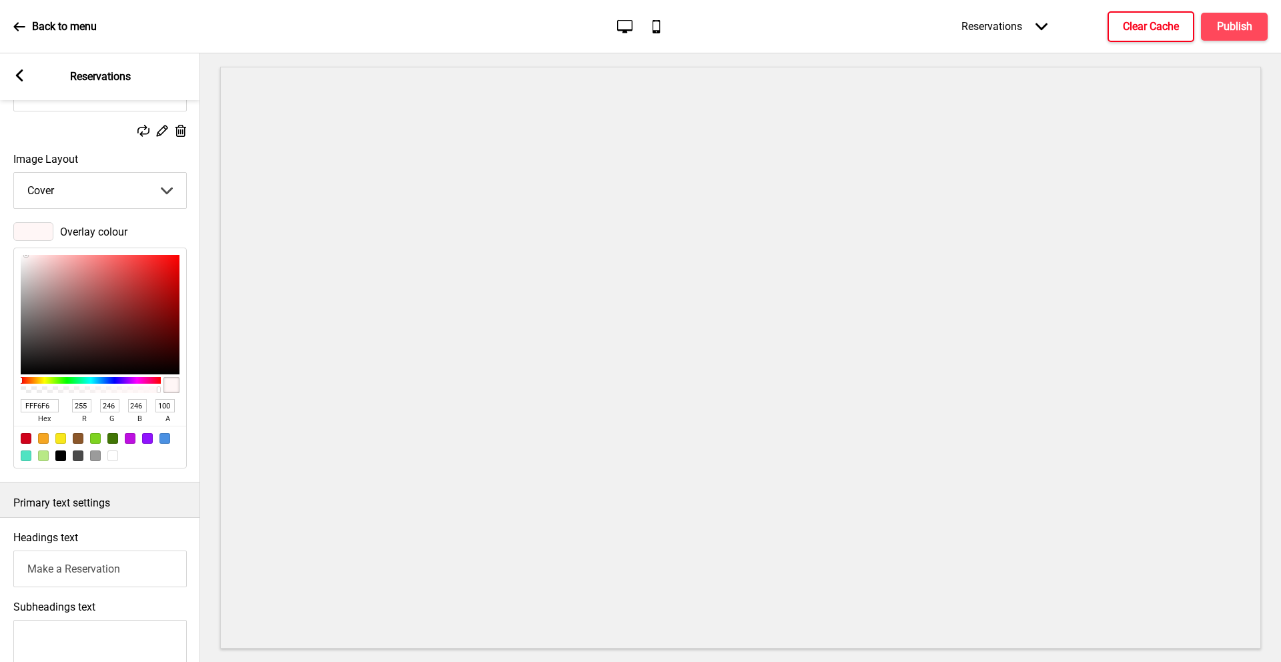
scroll to position [73, 0]
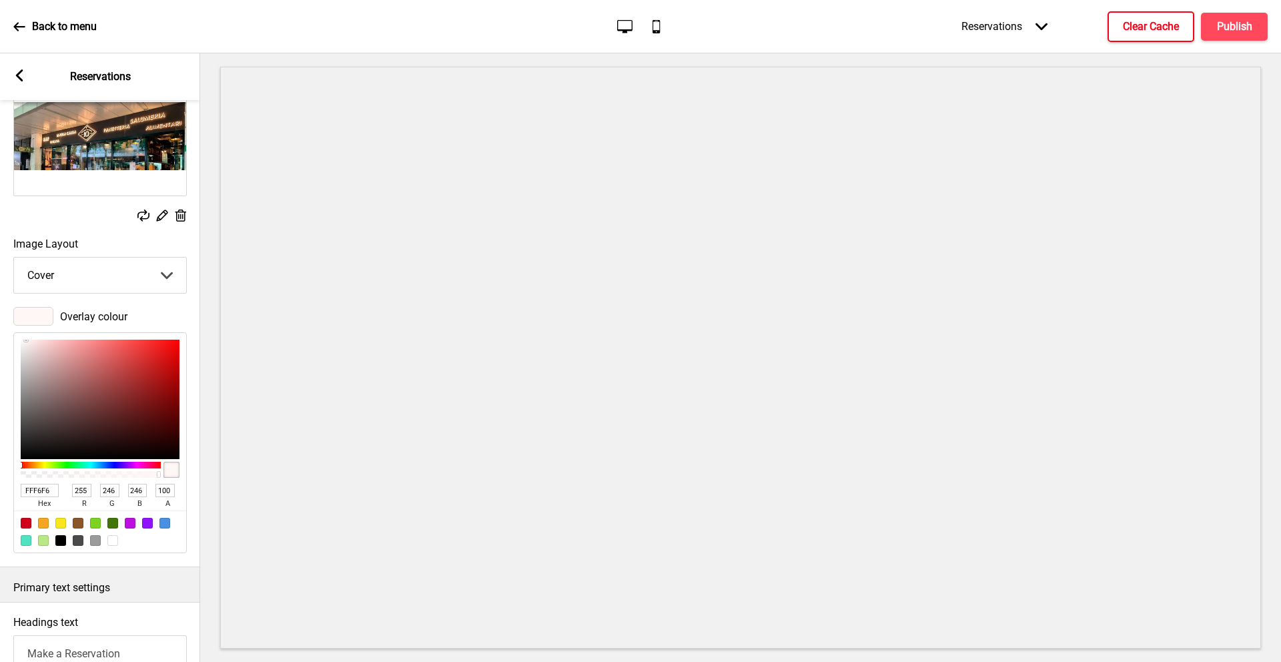
click at [169, 472] on div at bounding box center [171, 470] width 16 height 16
click at [174, 468] on div at bounding box center [171, 470] width 16 height 16
click at [61, 316] on span "Overlay colour" at bounding box center [93, 316] width 67 height 13
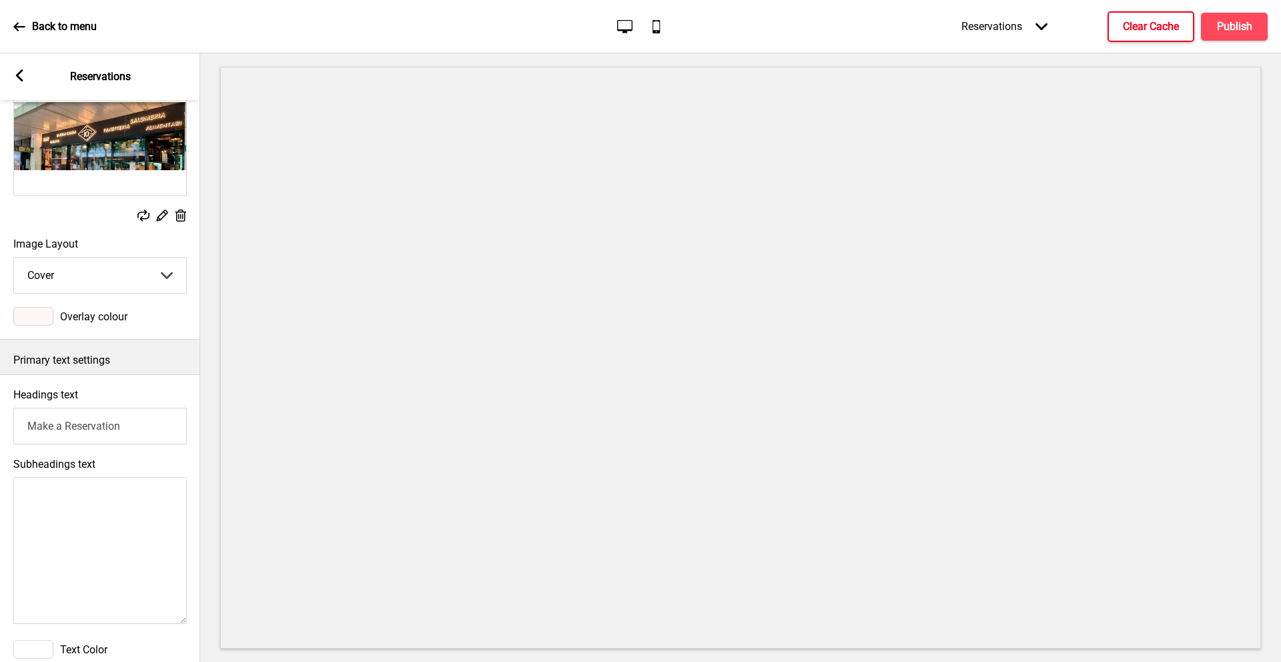
click at [80, 315] on span "Overlay colour" at bounding box center [93, 316] width 67 height 13
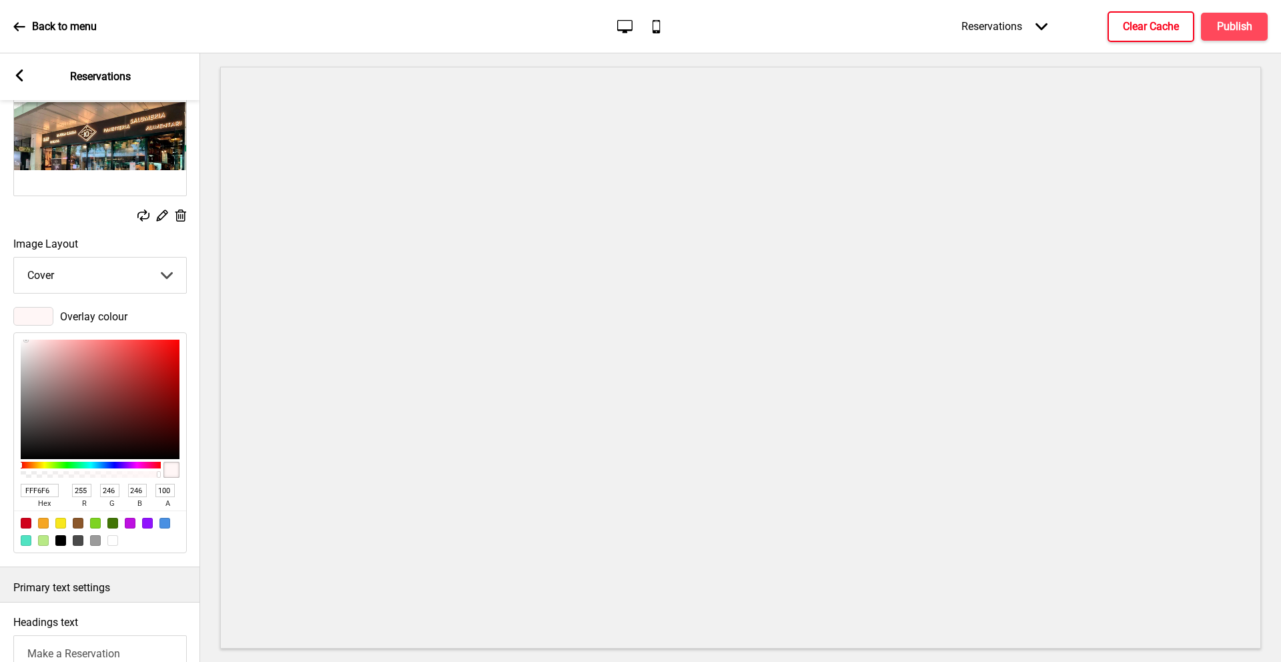
type input "FEF8F8"
type input "254"
type input "248"
type input "F5F0F0"
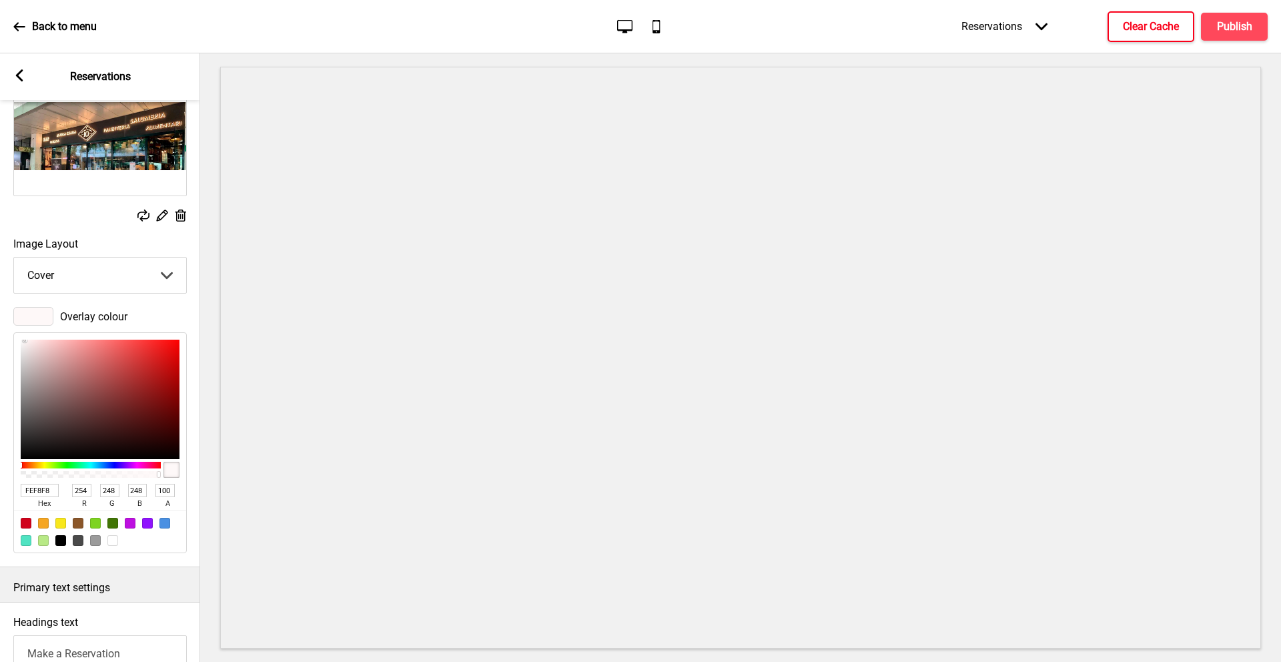
type input "245"
type input "240"
type input "E7E1E1"
type input "231"
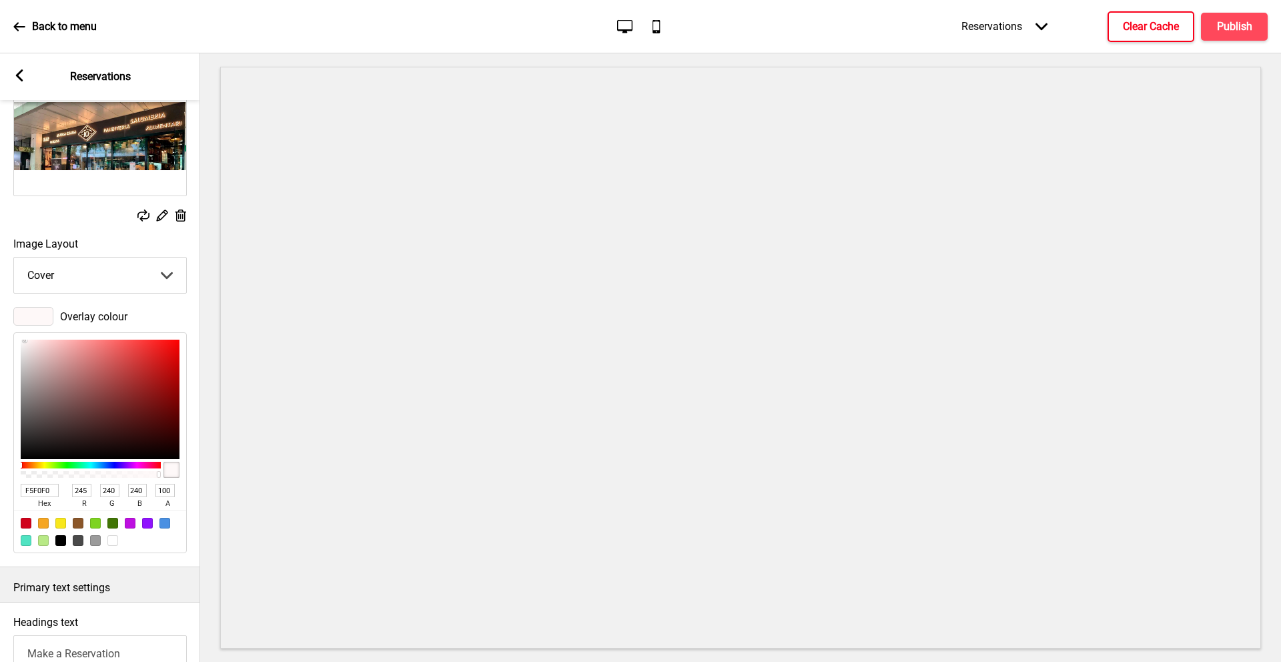
type input "225"
type input "D3CCCC"
type input "211"
type input "204"
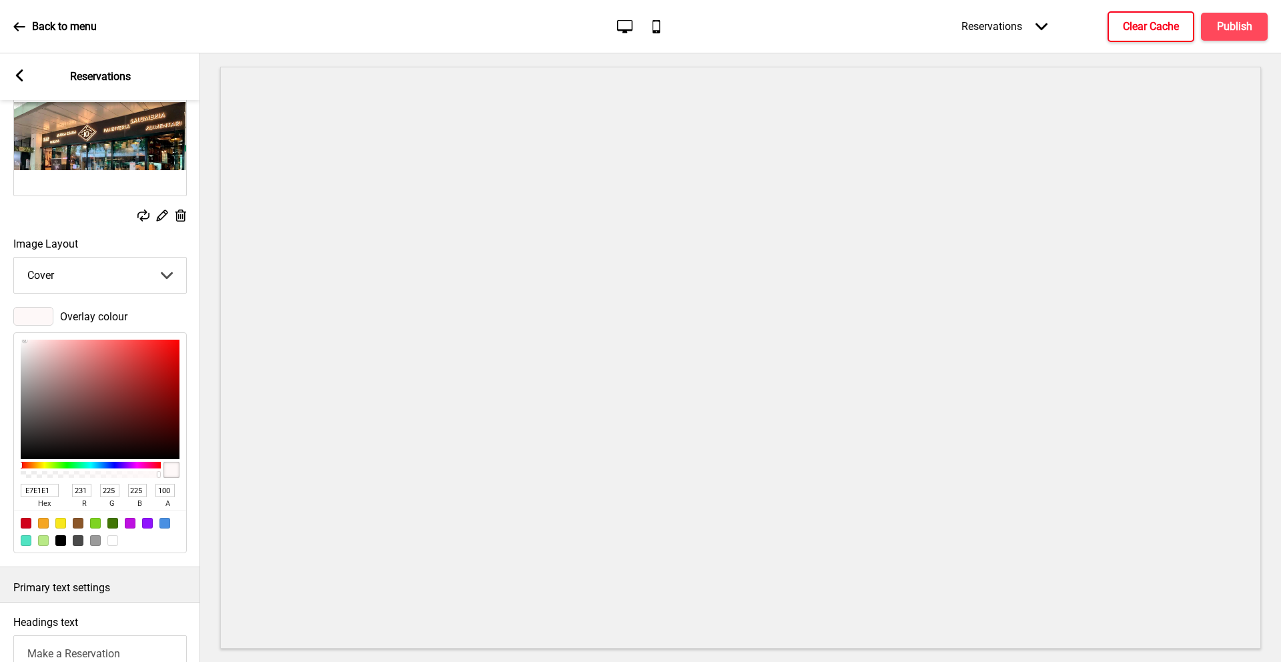
type input "204"
type input "CEC7C7"
type input "206"
type input "199"
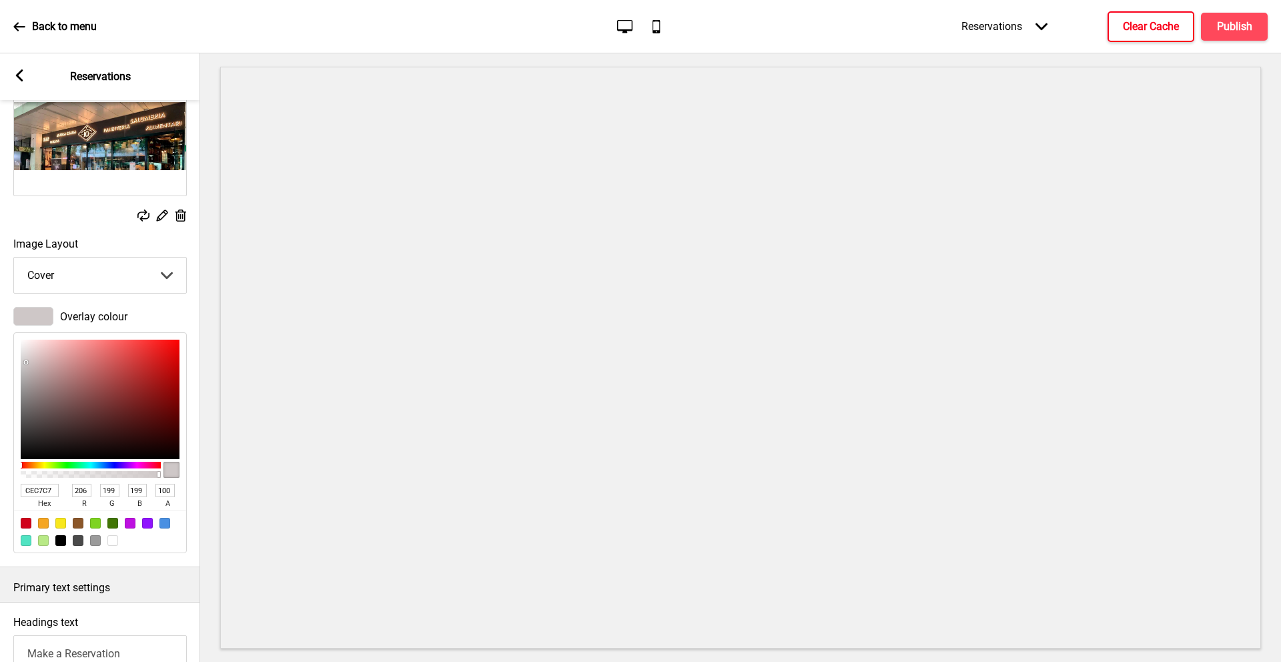
type input "C3B9B9"
type input "195"
type input "185"
type input "B6ABAB"
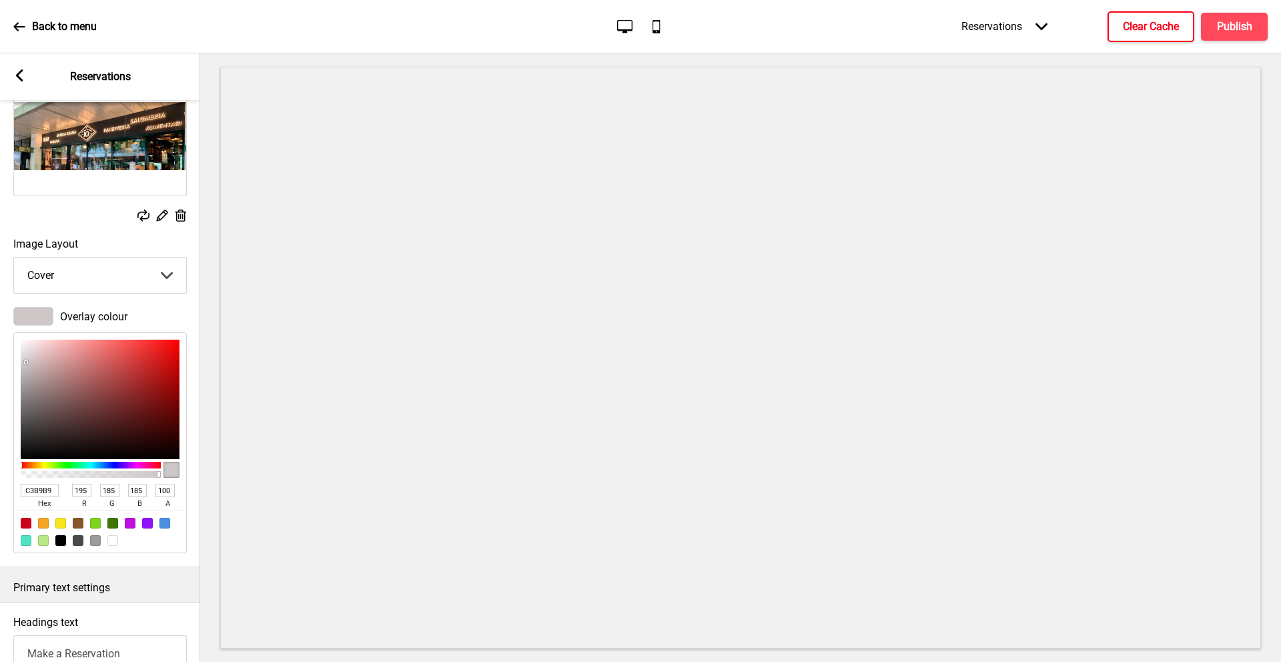
type input "182"
type input "171"
type input "A19191"
type input "161"
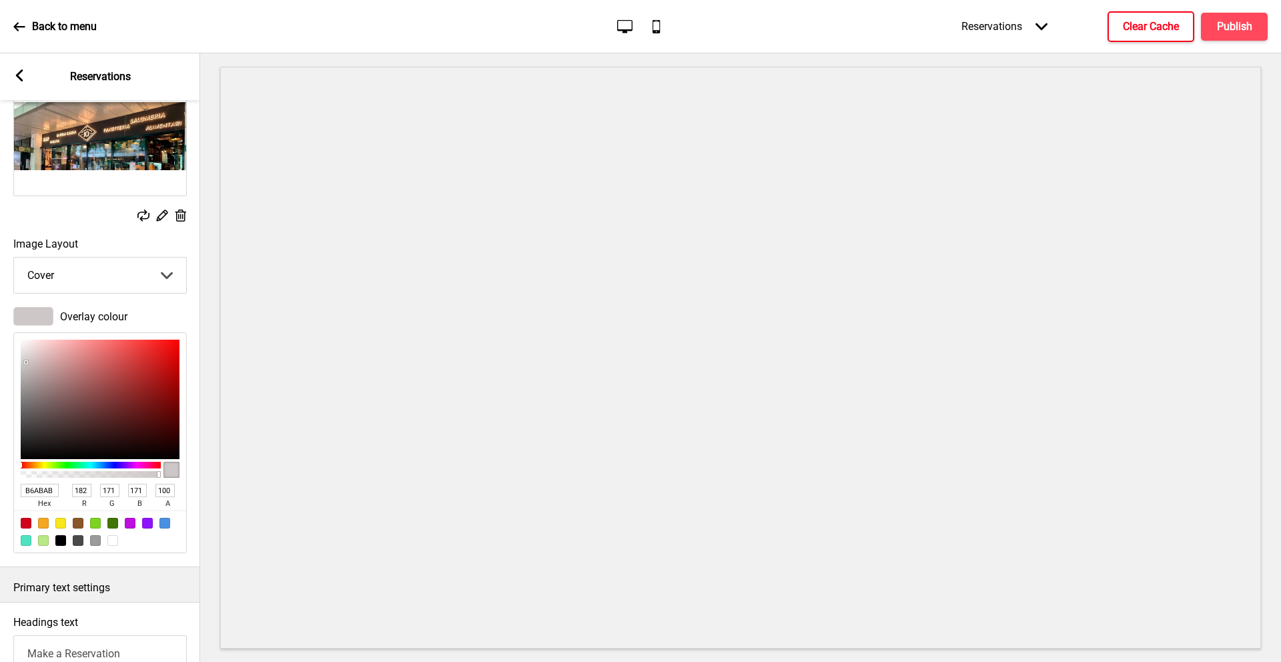
type input "145"
type input "9A8888"
type input "154"
type input "136"
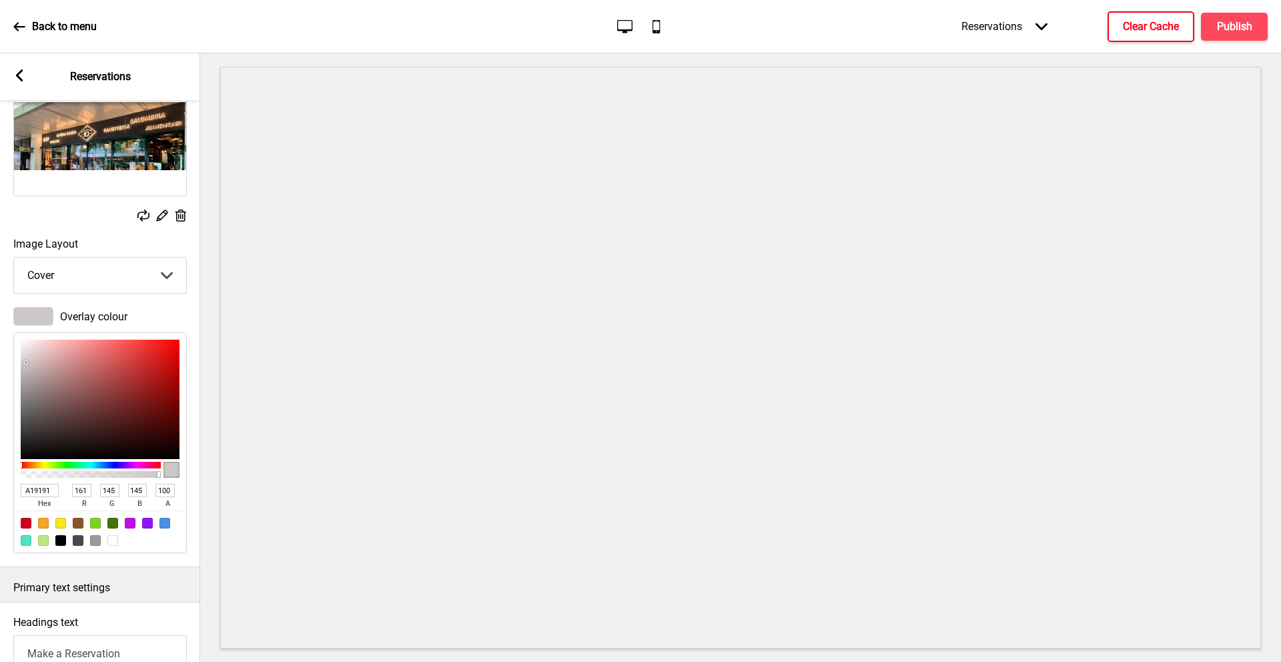
type input "136"
type input "8E7B7B"
type input "142"
type input "123"
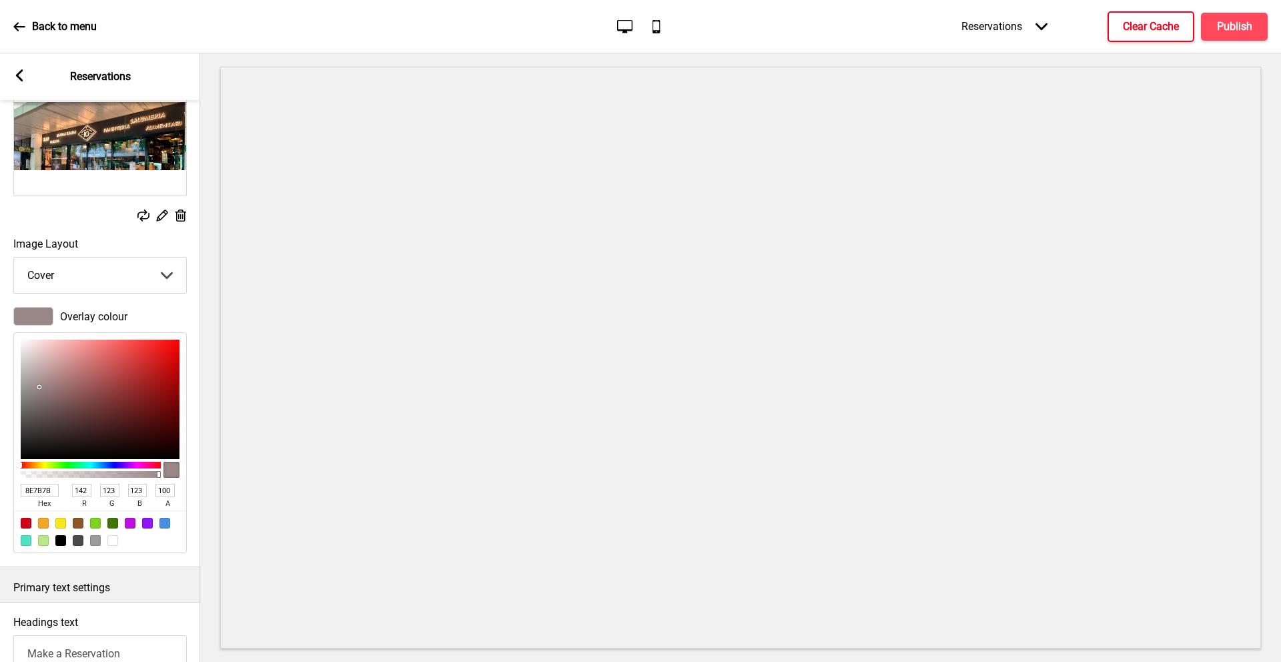
type input "8A7474"
type input "138"
type input "116"
type input "7D6262"
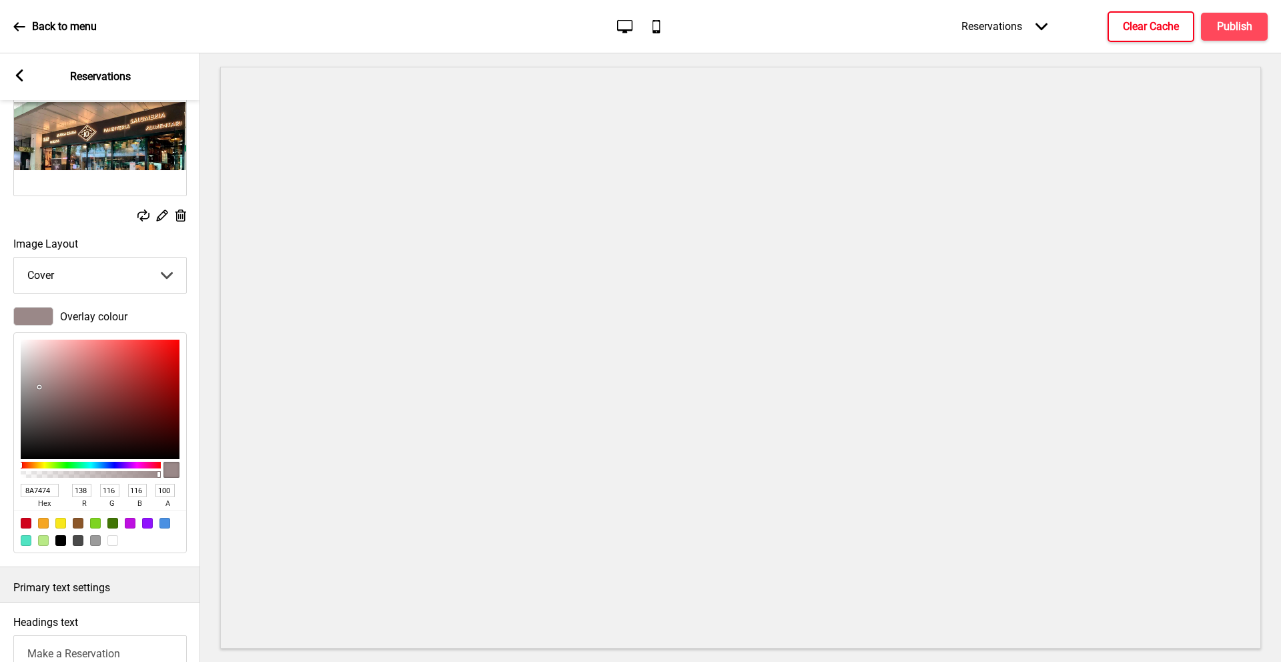
type input "125"
type input "98"
type input "735555"
type input "115"
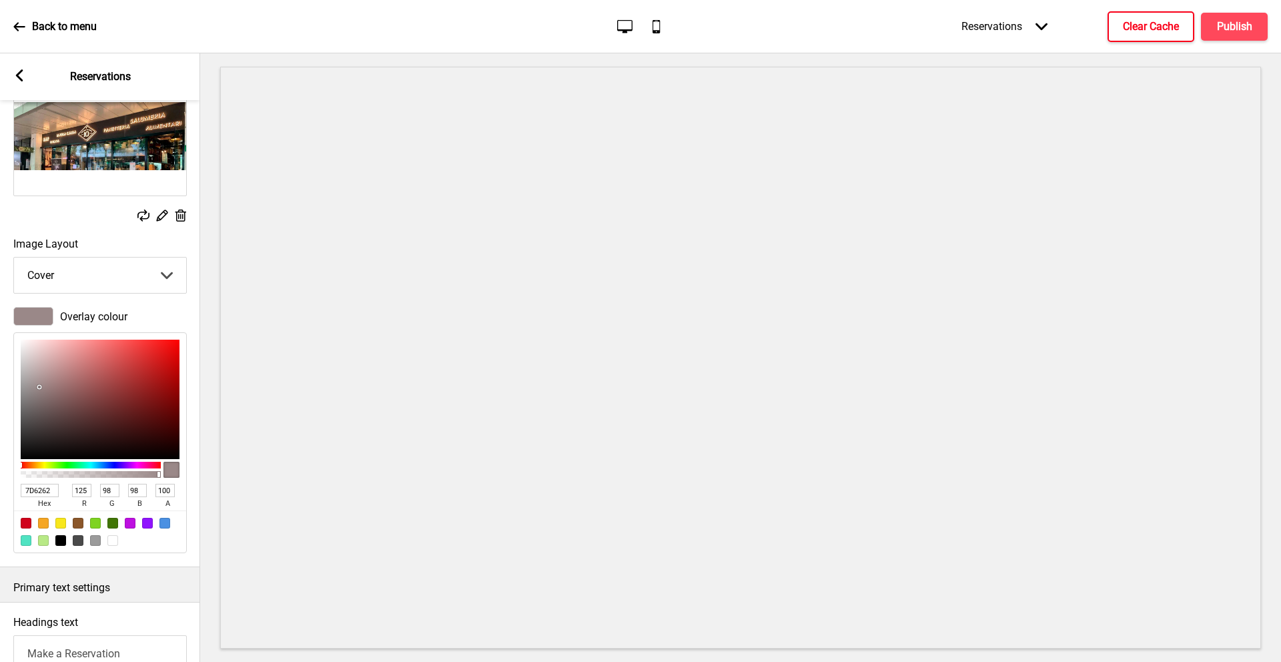
type input "85"
type input "543131"
type input "84"
type input "49"
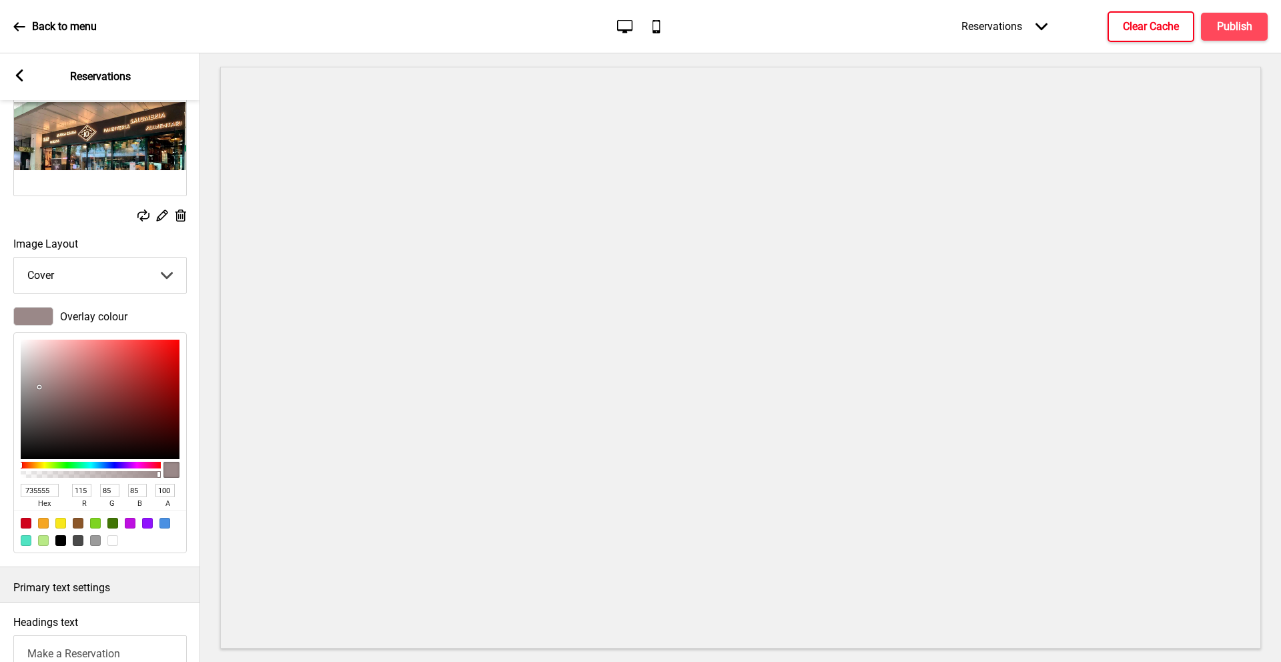
type input "49"
type input "361919"
type input "54"
type input "25"
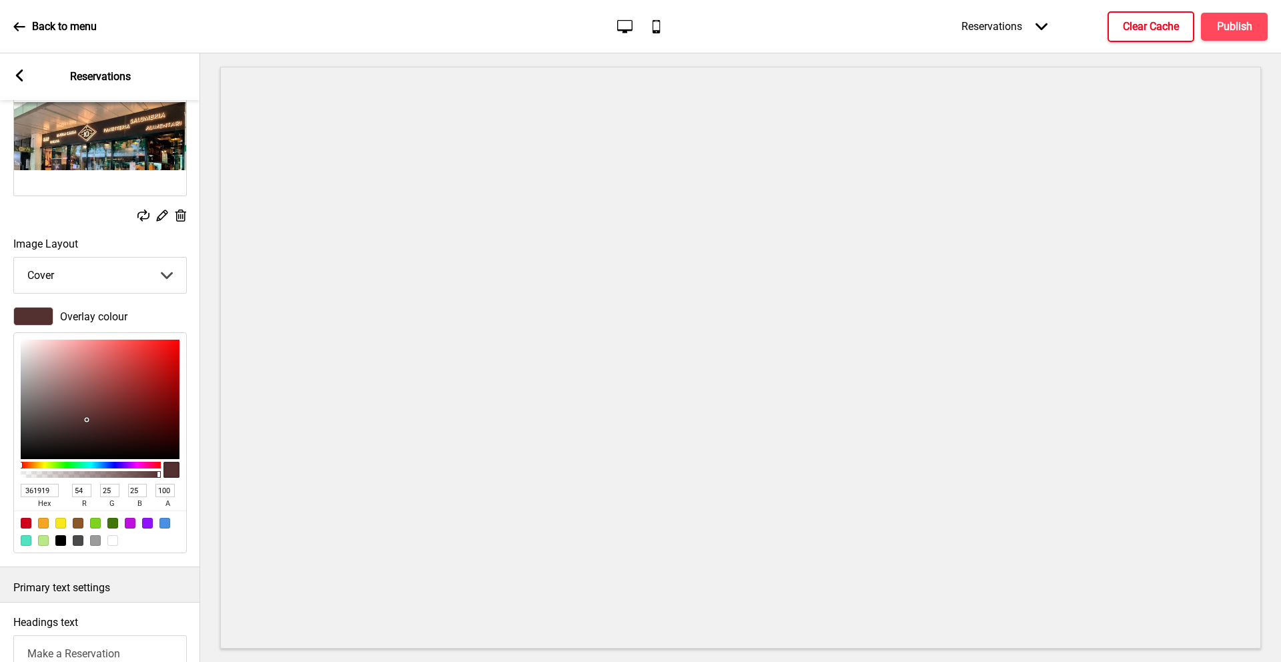
type input "060202"
type input "6"
type input "2"
type input "000000"
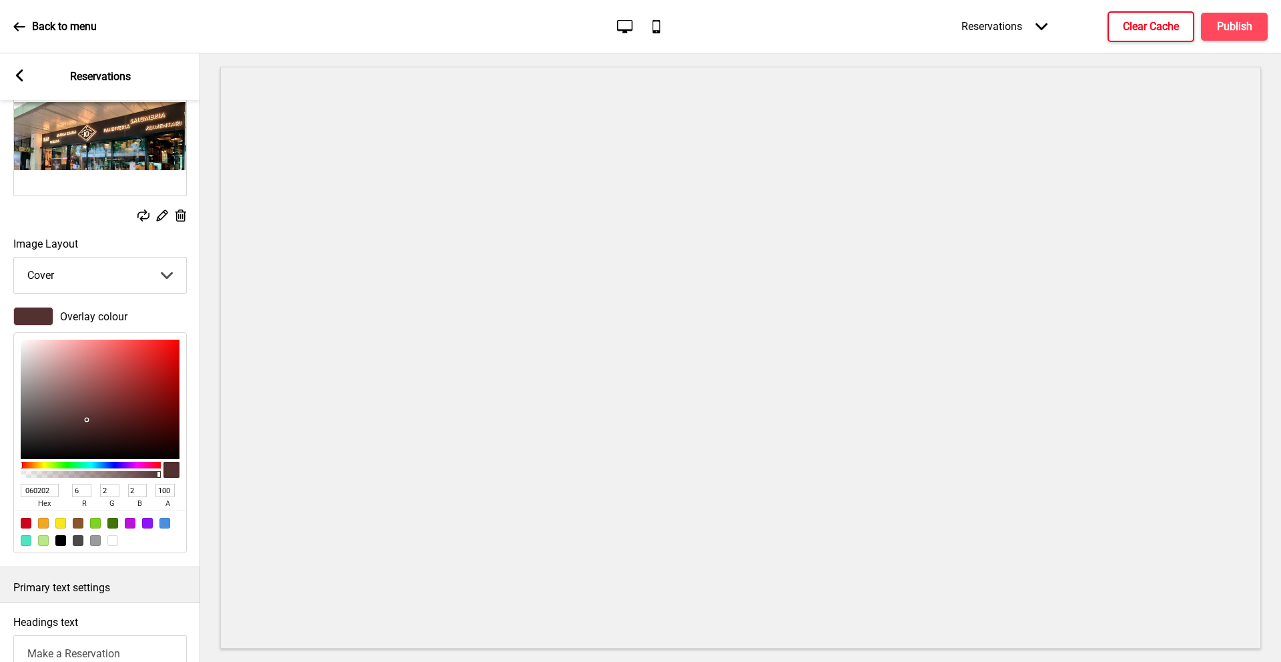
type input "0"
type input "0E0101"
type input "14"
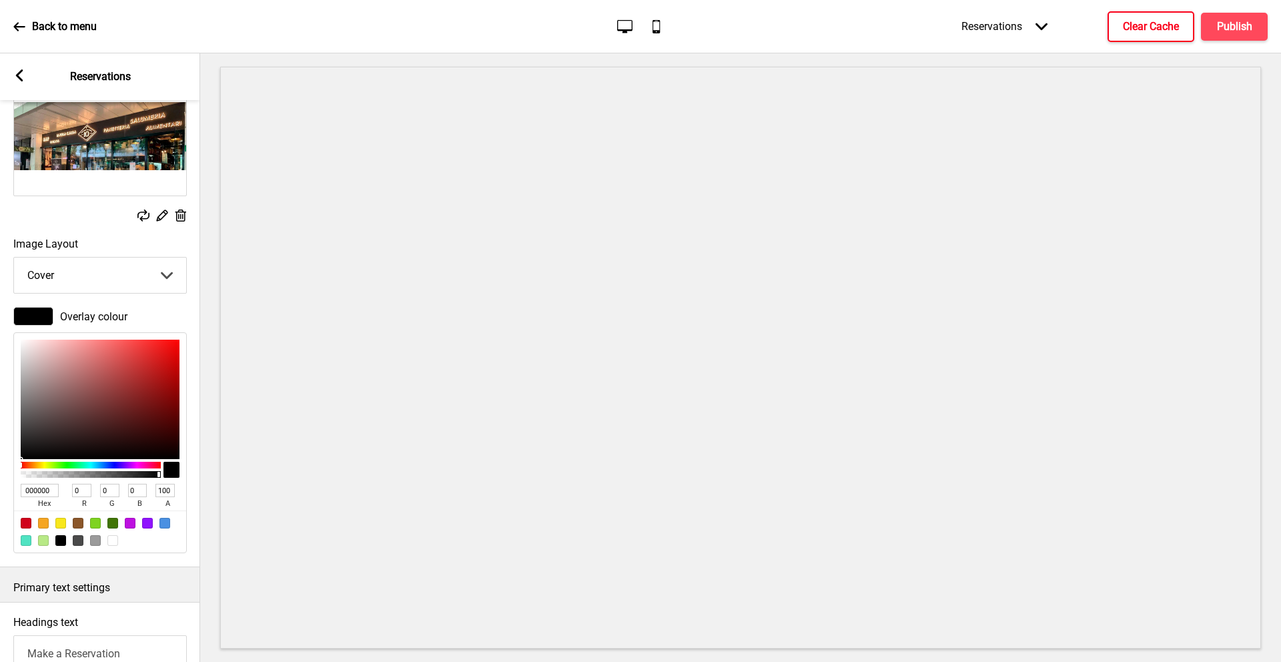
type input "1"
type input "300101"
type input "48"
type input "510202"
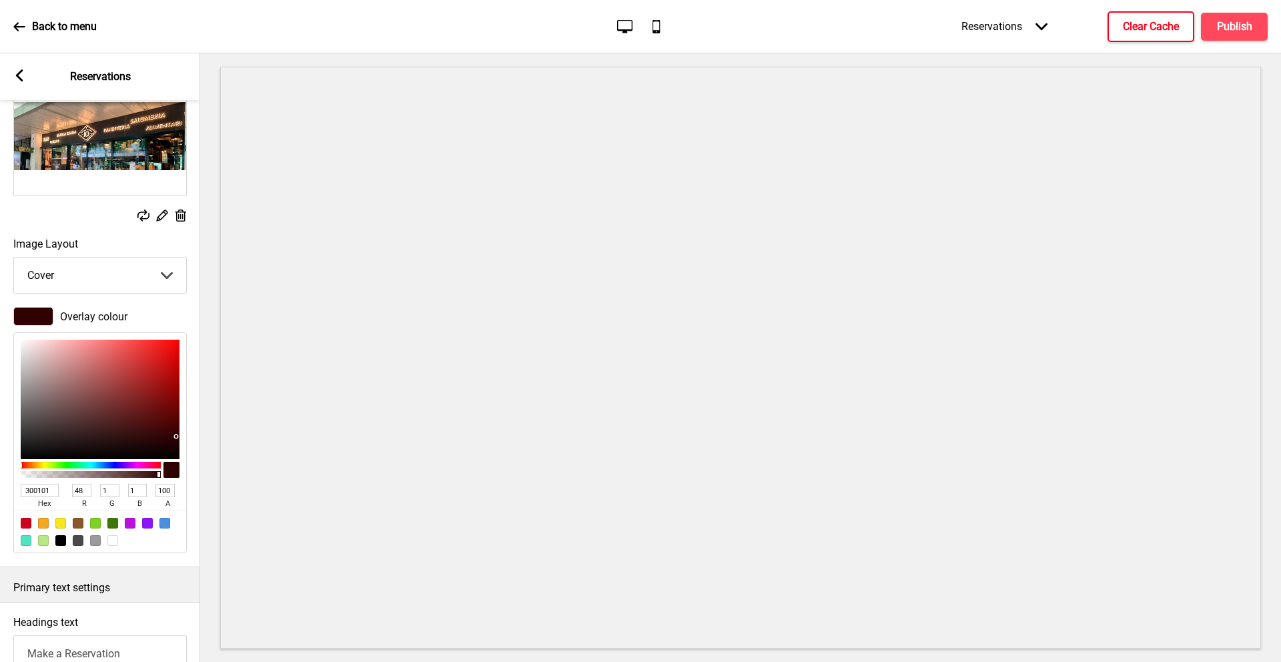
type input "81"
type input "2"
type input "770505"
type input "119"
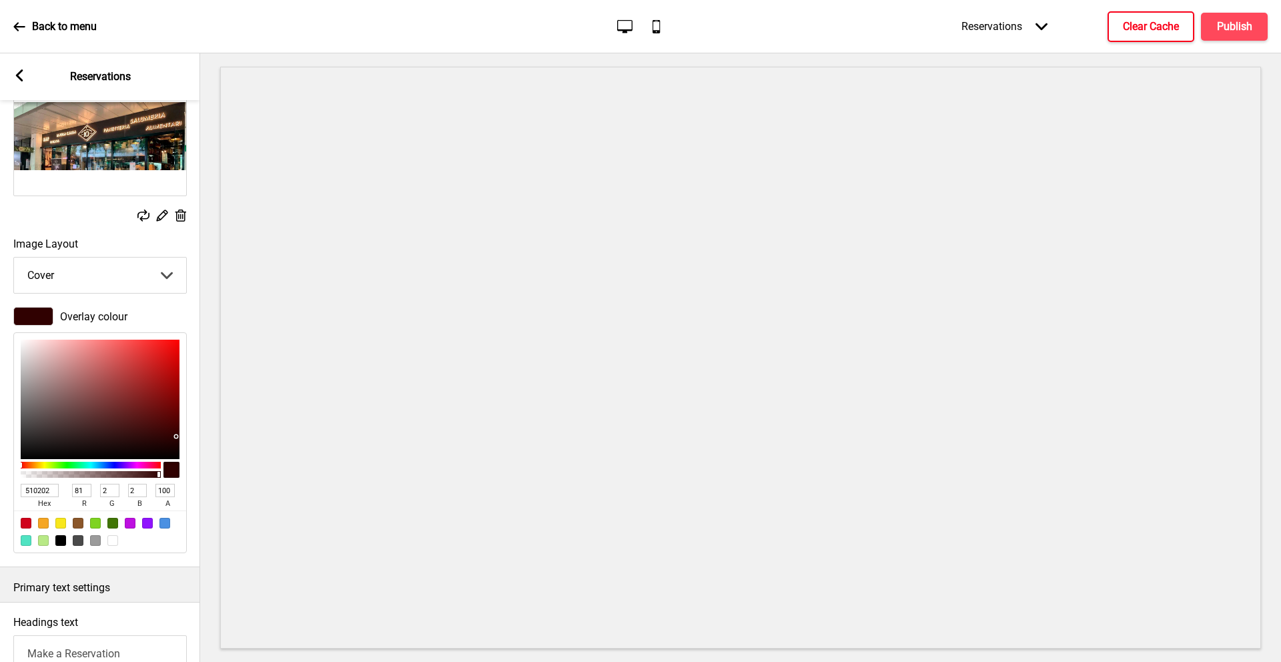
type input "5"
type input "920D0D"
type input "146"
type input "13"
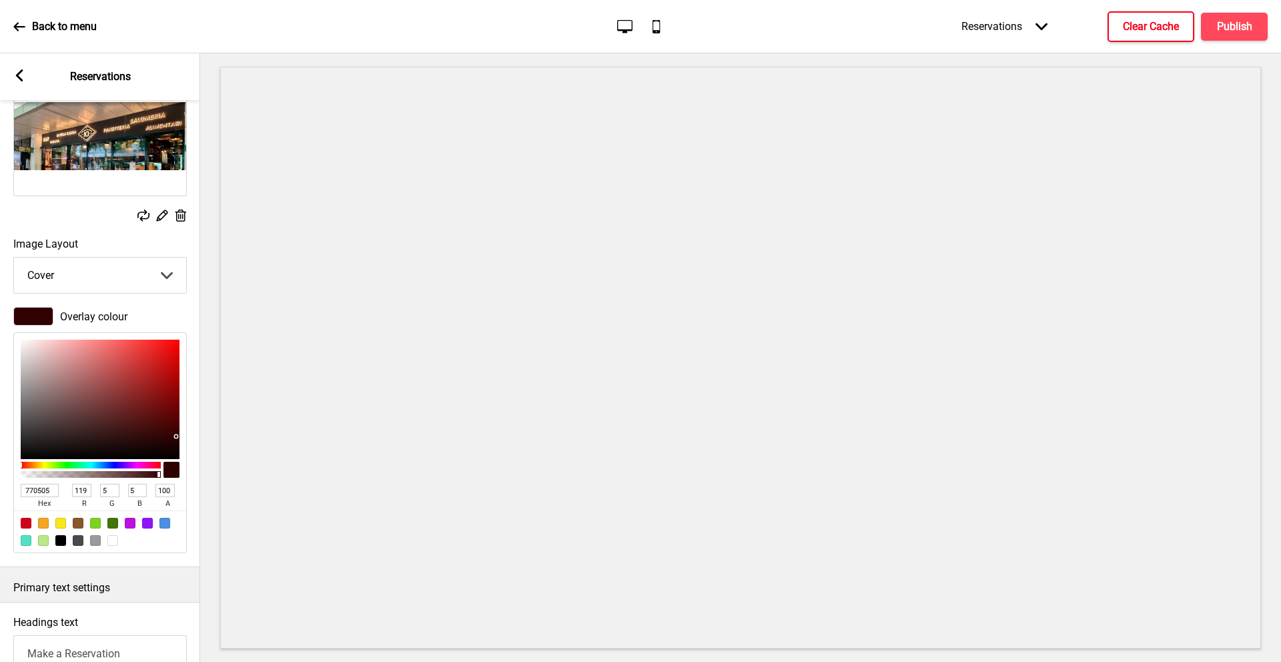
type input "13"
type input "C32222"
type input "195"
type input "34"
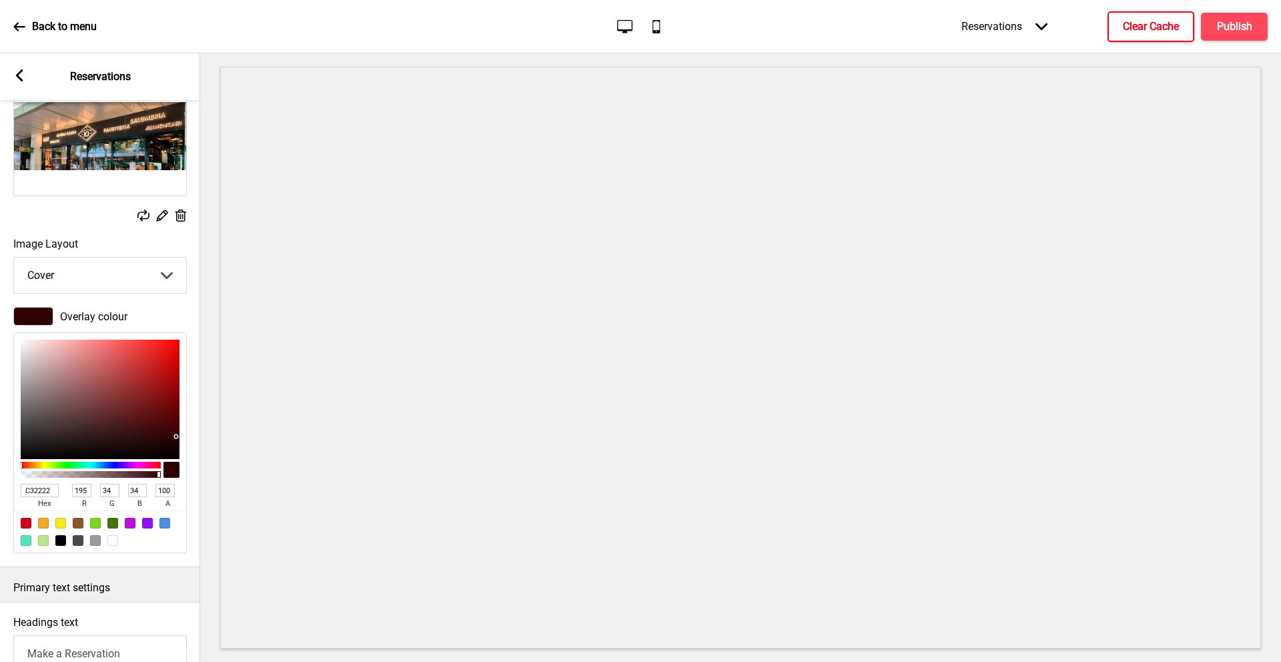
type input "E53737"
type input "229"
type input "55"
type input "FF5959"
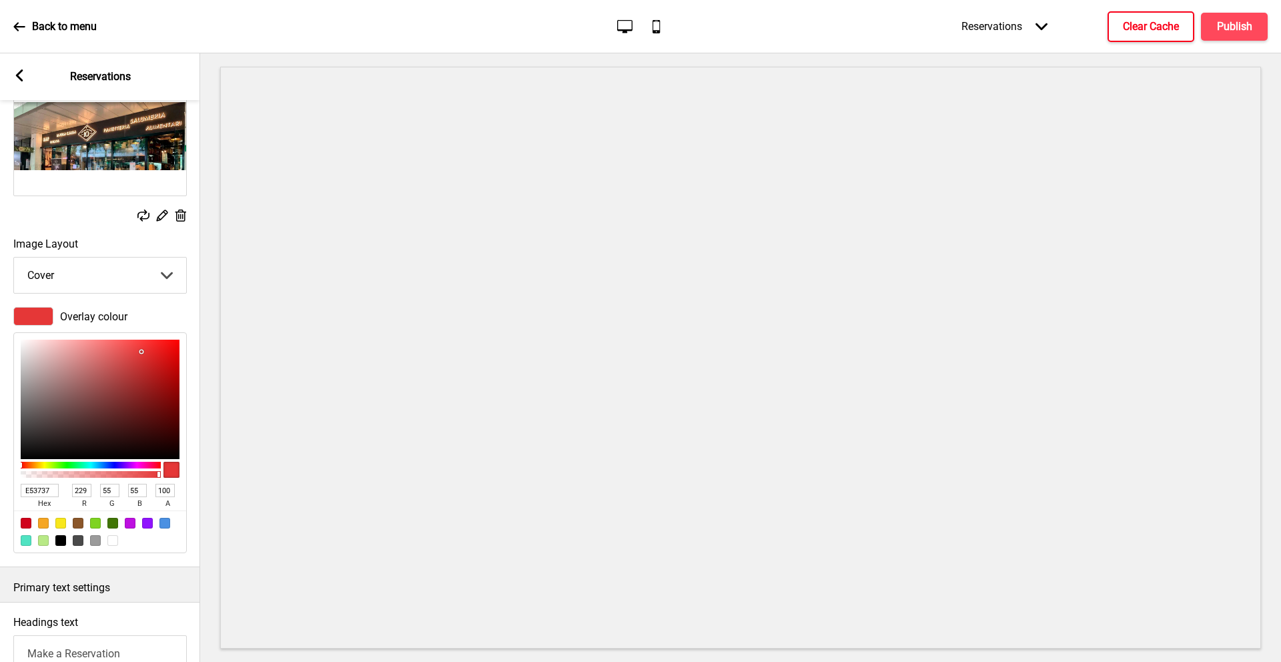
type input "255"
type input "89"
type input "FF6E6E"
type input "110"
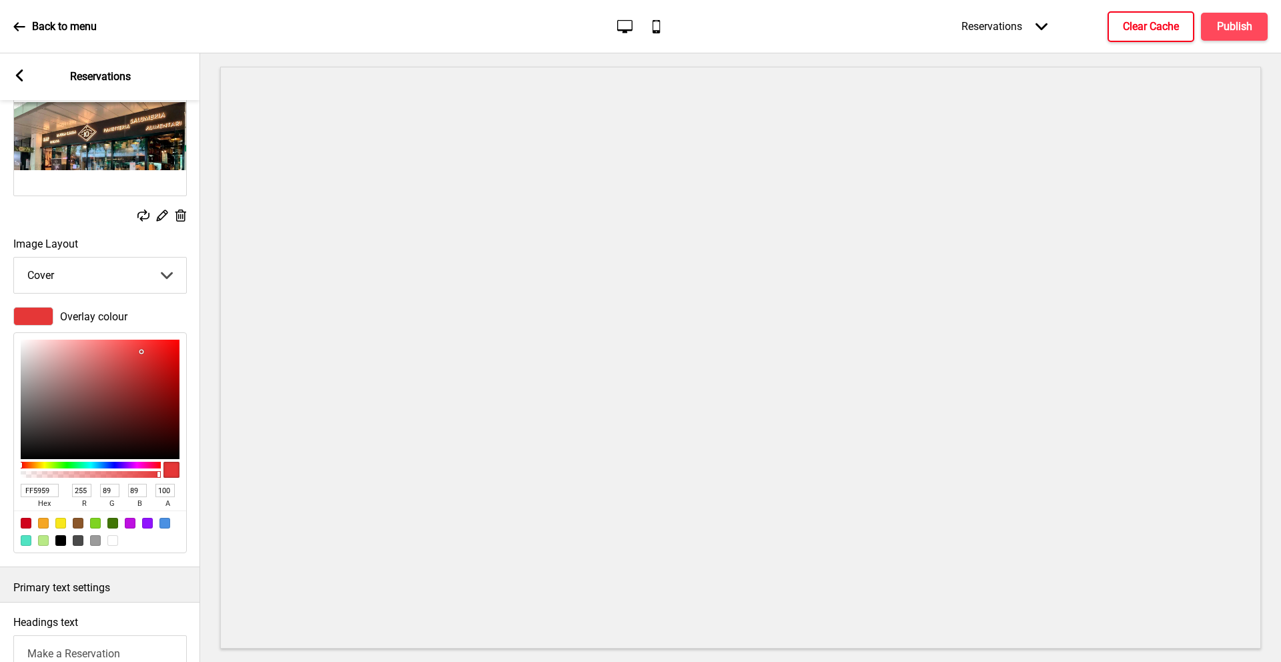
type input "110"
type input "DD9F9F"
type input "221"
type input "159"
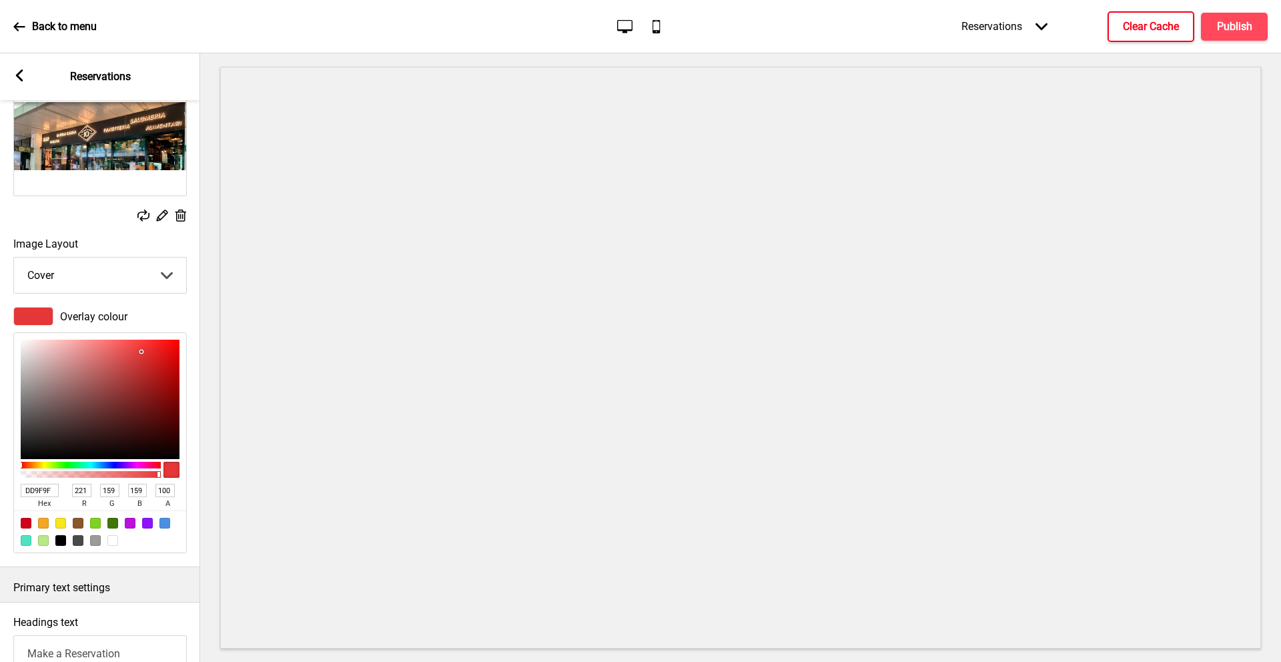
type input "B6A1A1"
type input "182"
type input "161"
type input "929292"
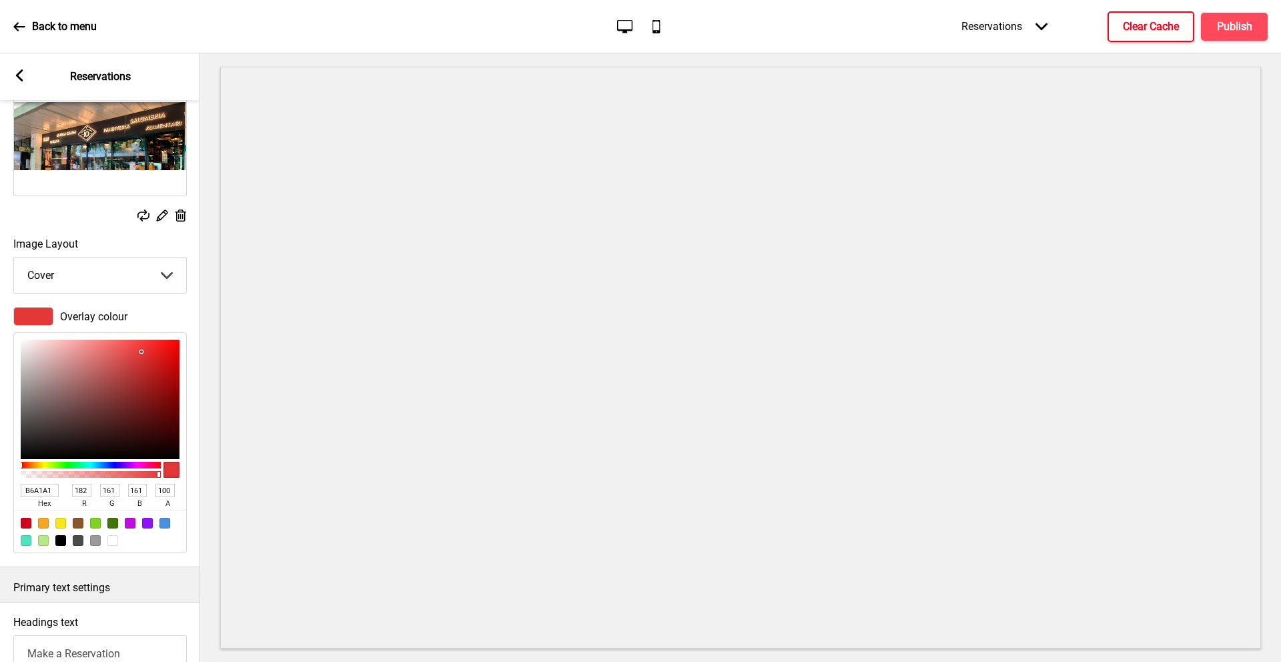
type input "146"
type input "7A7A7A"
type input "122"
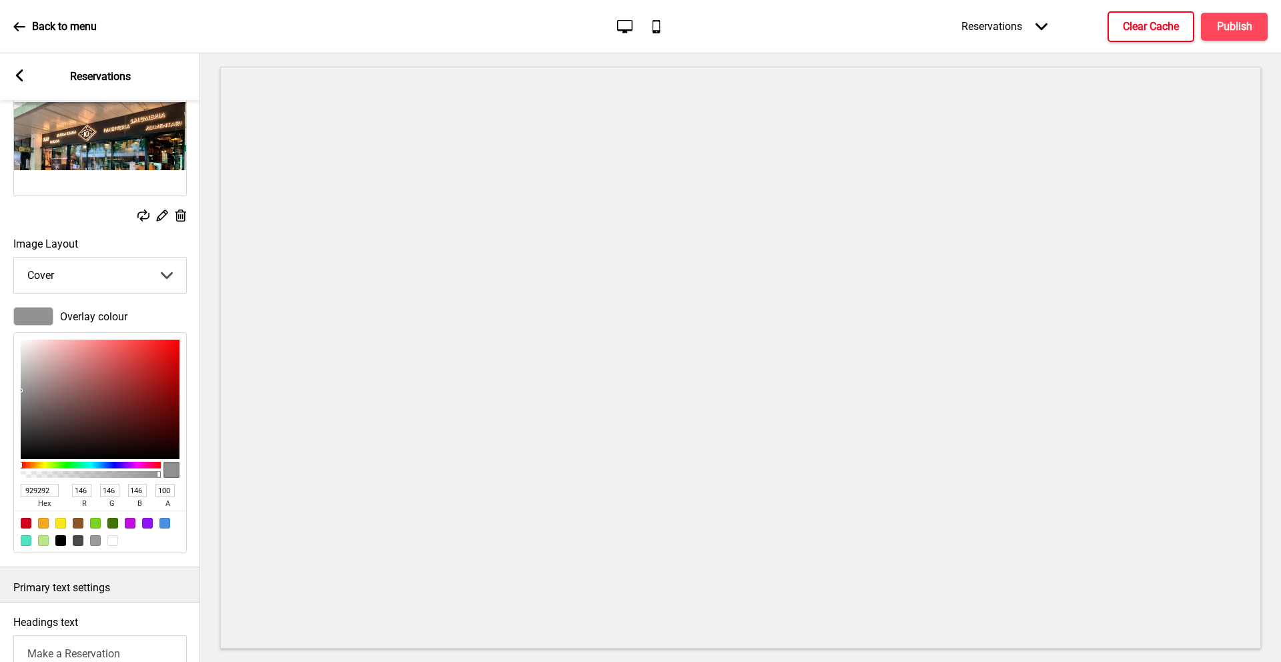
type input "122"
type input "4F4F4F"
type input "79"
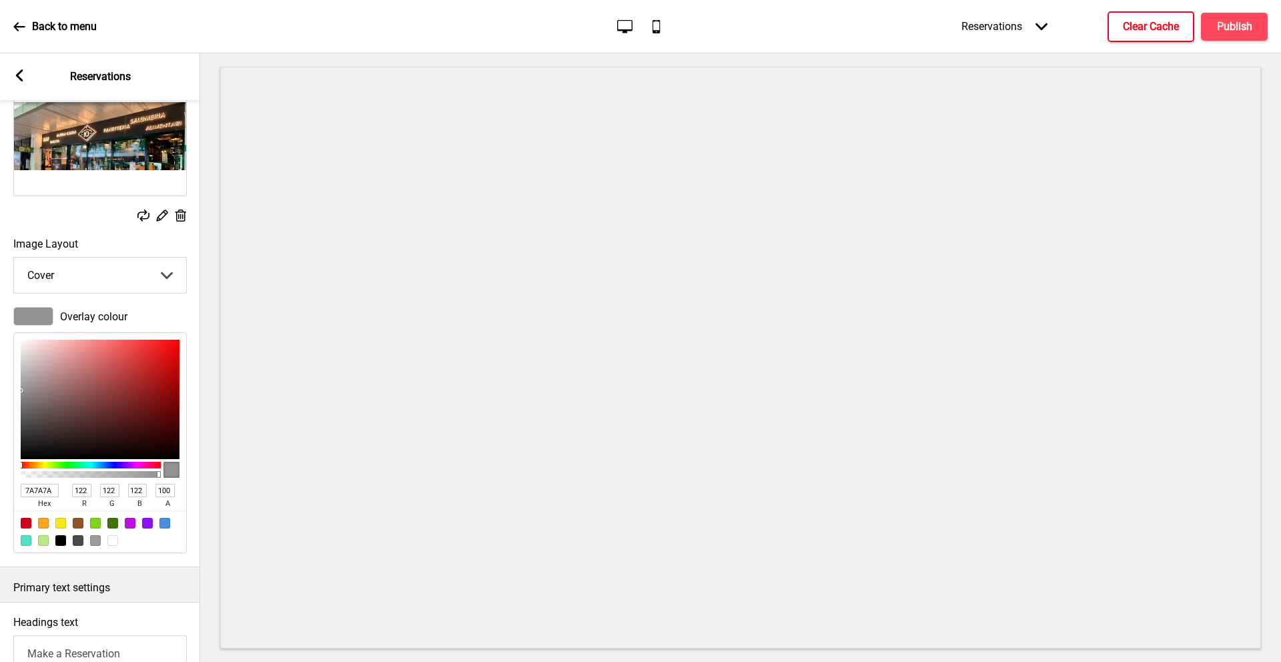
type input "79"
type input "3E3838"
type input "62"
type input "56"
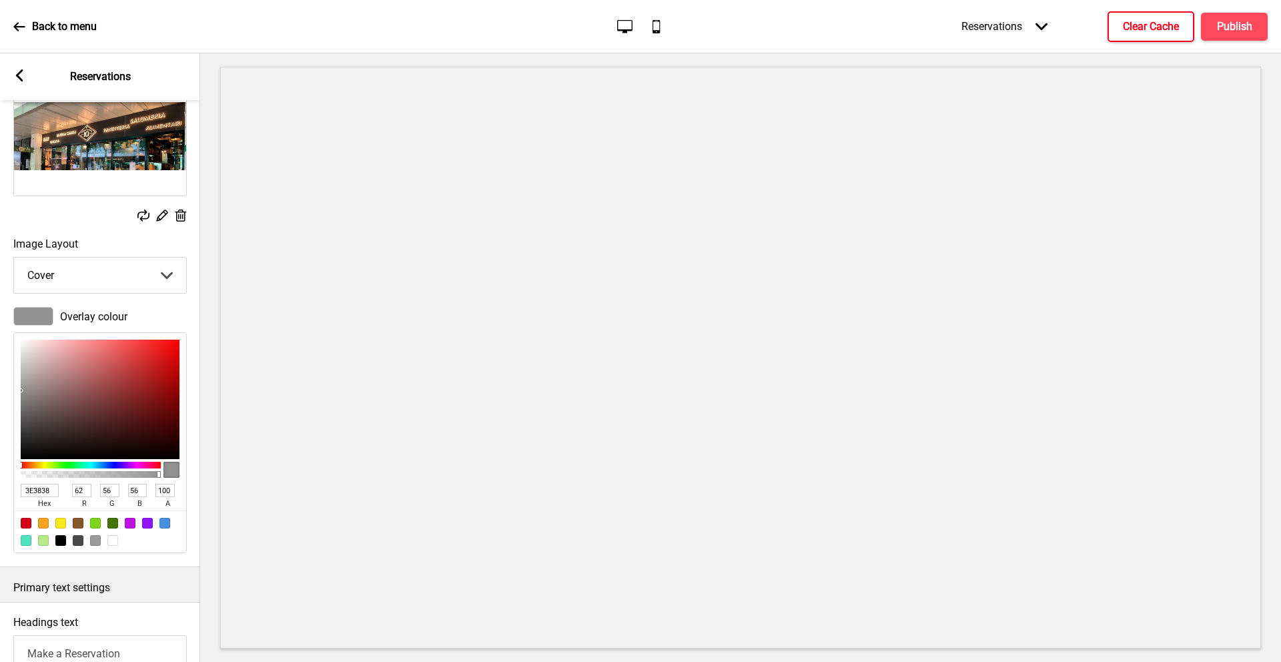
type input "4A2F2F"
type input "74"
type input "47"
type input "703D3D"
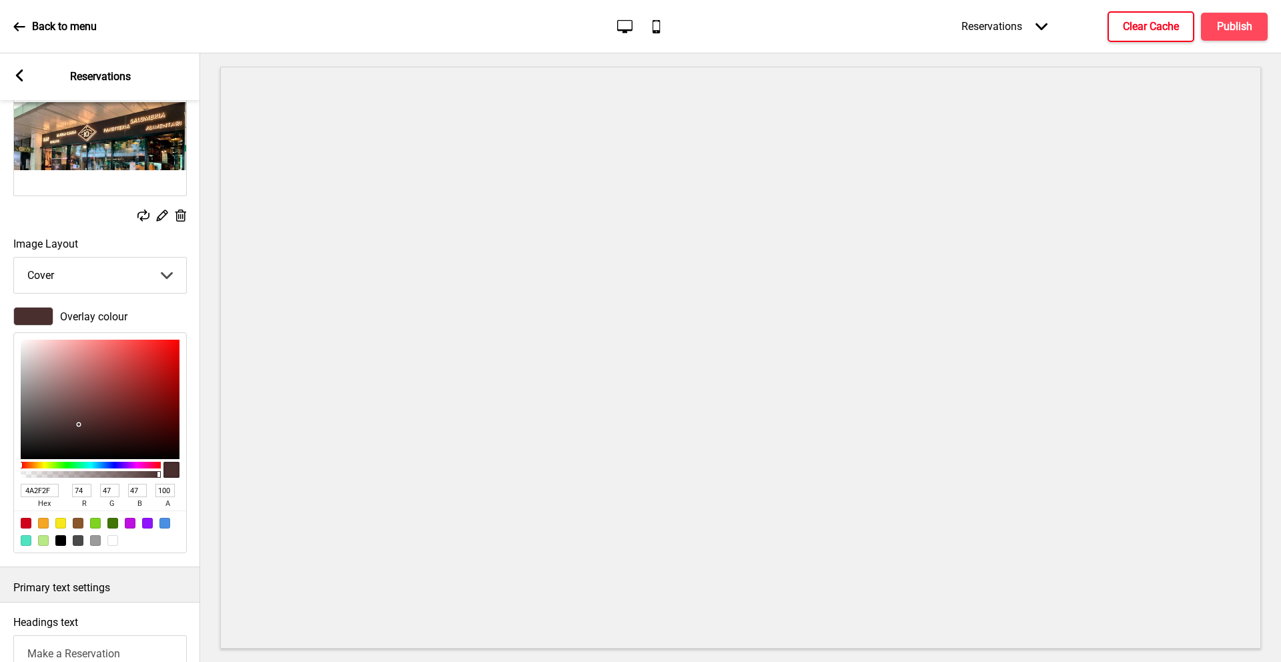
type input "112"
type input "61"
type input "9F5656"
type input "159"
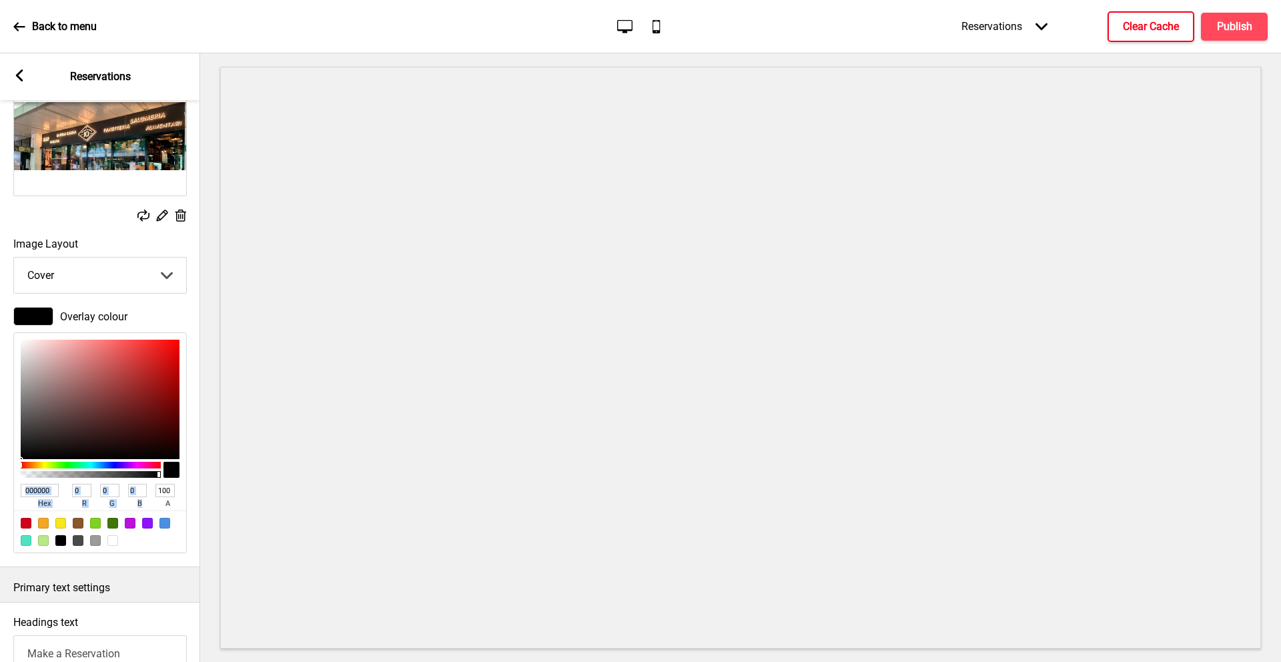
scroll to position [0, 1]
drag, startPoint x: 24, startPoint y: 340, endPoint x: 61, endPoint y: 369, distance: 47.5
click at [56, 380] on div at bounding box center [99, 399] width 159 height 119
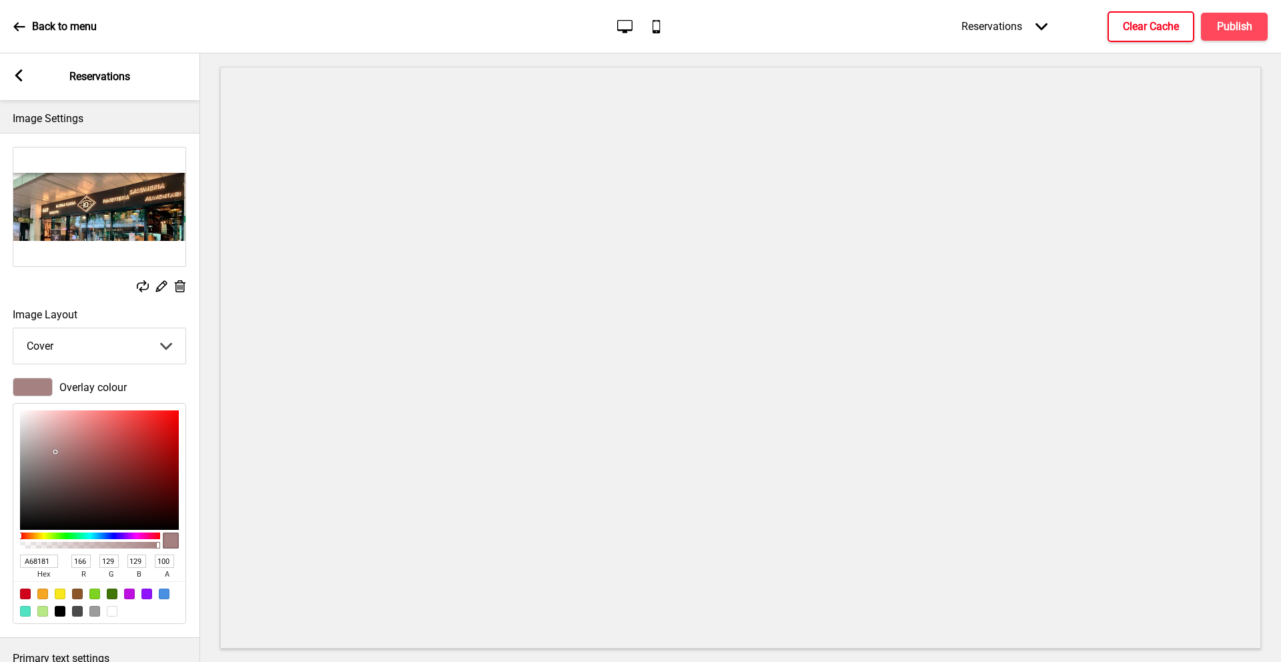
scroll to position [0, 0]
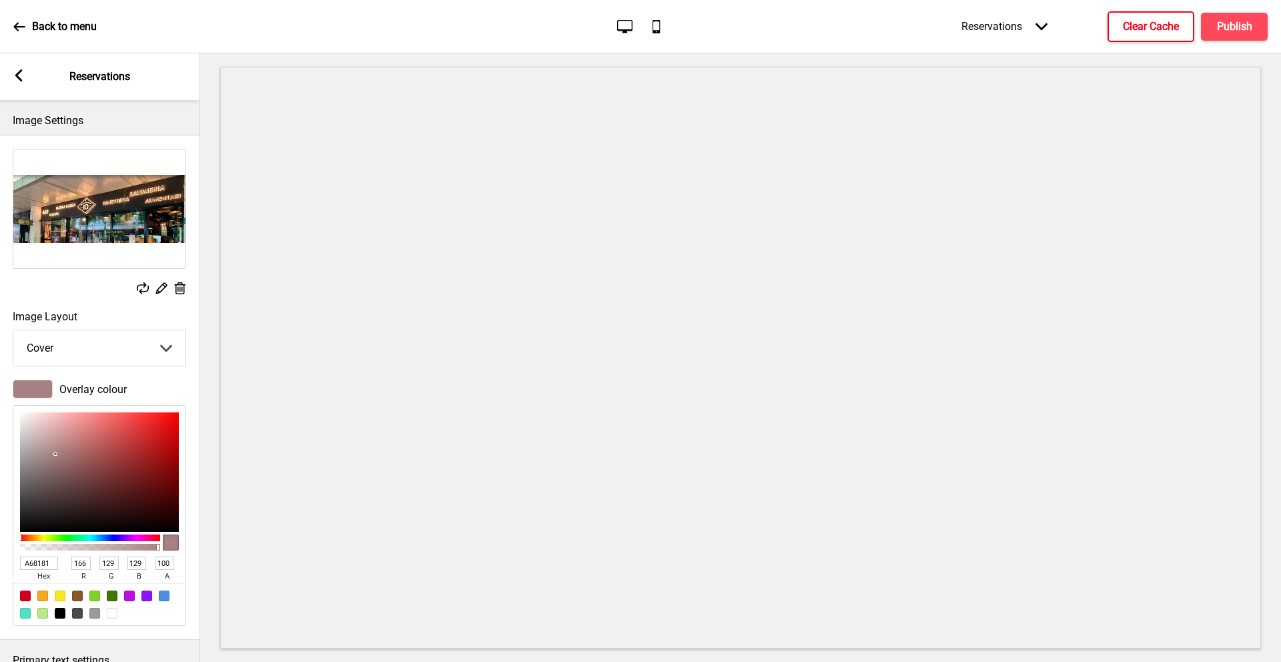
click at [161, 286] on icon at bounding box center [161, 288] width 11 height 11
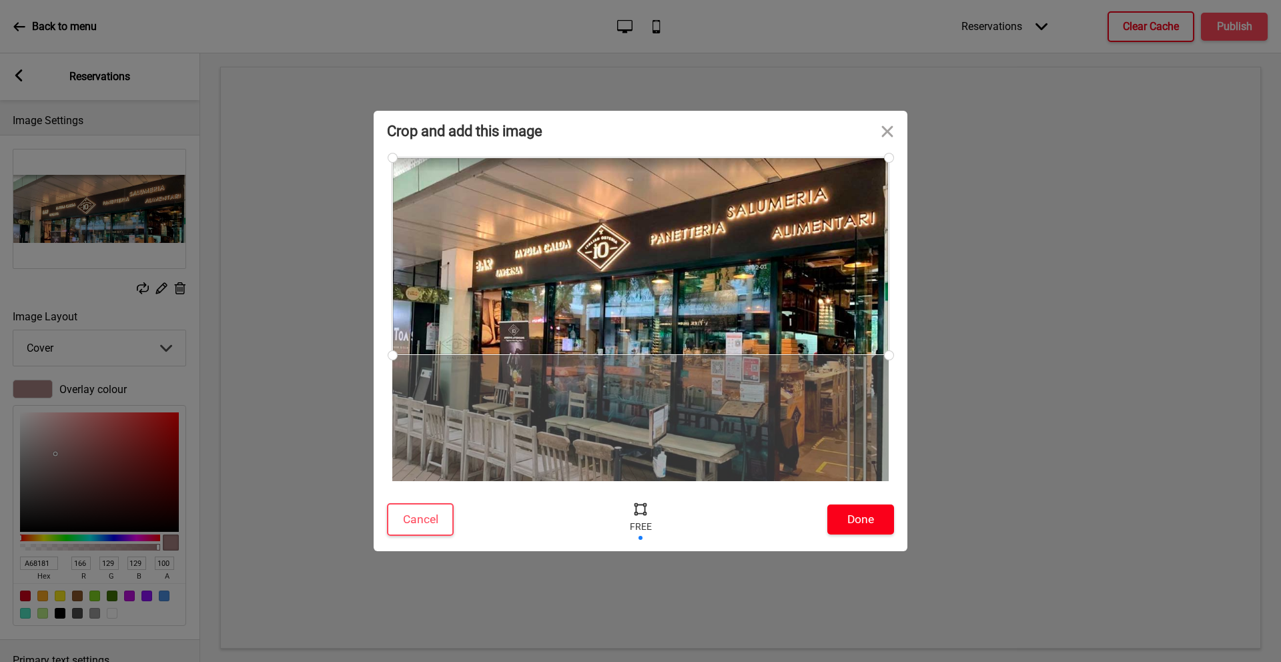
click at [851, 514] on button "Done" at bounding box center [860, 519] width 67 height 30
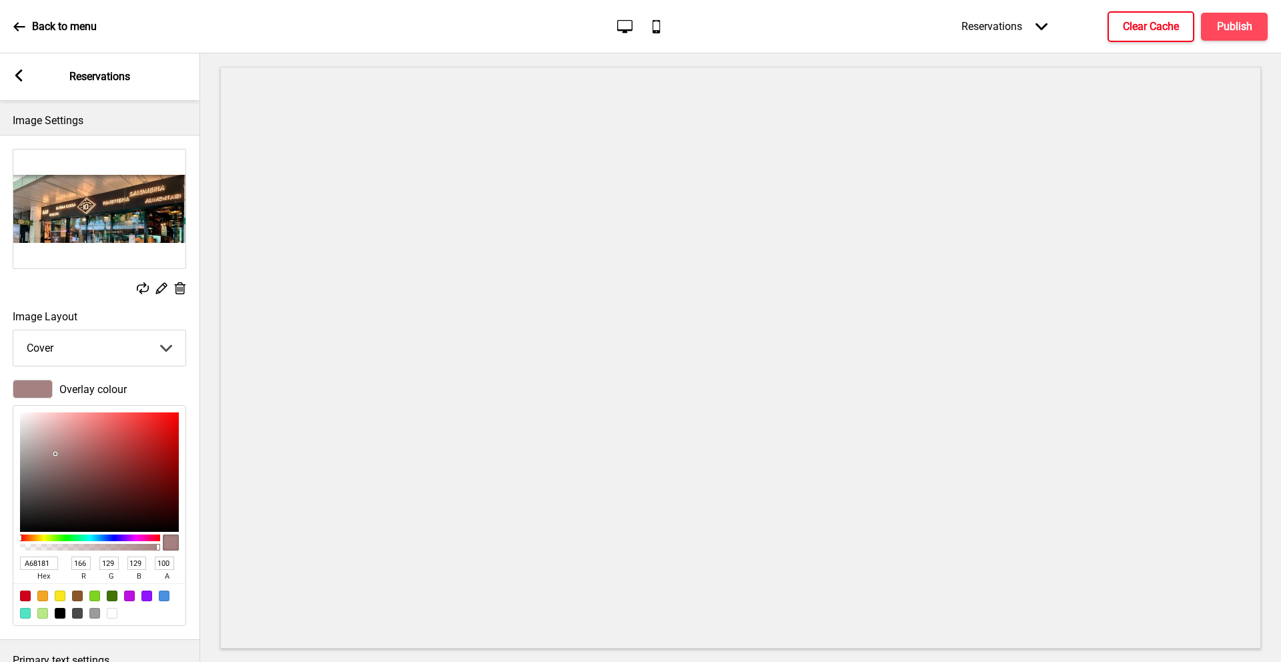
click at [24, 71] on rect at bounding box center [19, 75] width 12 height 12
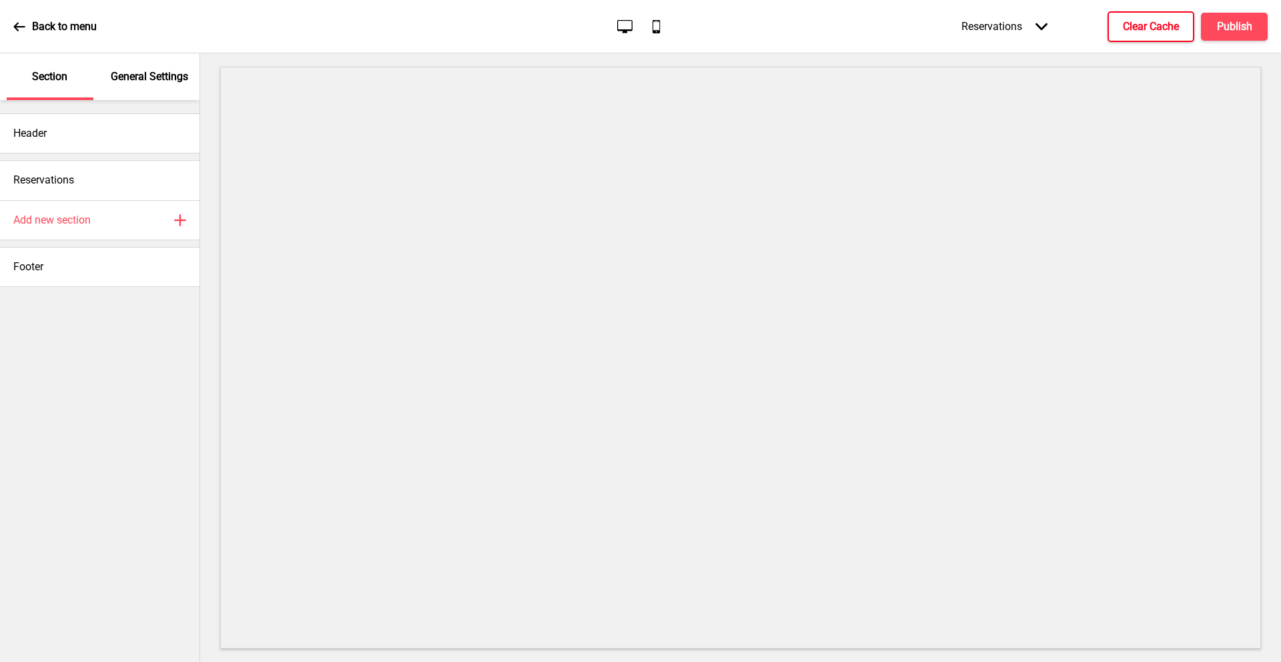
click at [43, 31] on p "Back to menu" at bounding box center [64, 26] width 65 height 15
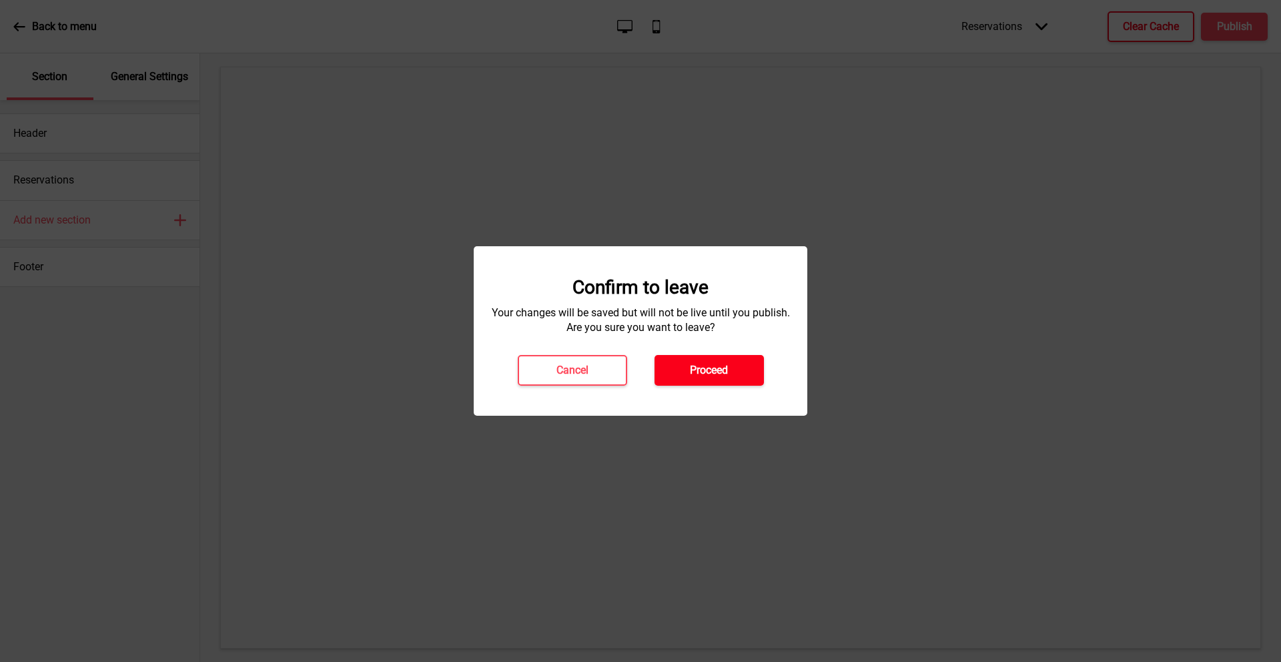
click at [705, 366] on h4 "Proceed" at bounding box center [709, 370] width 38 height 15
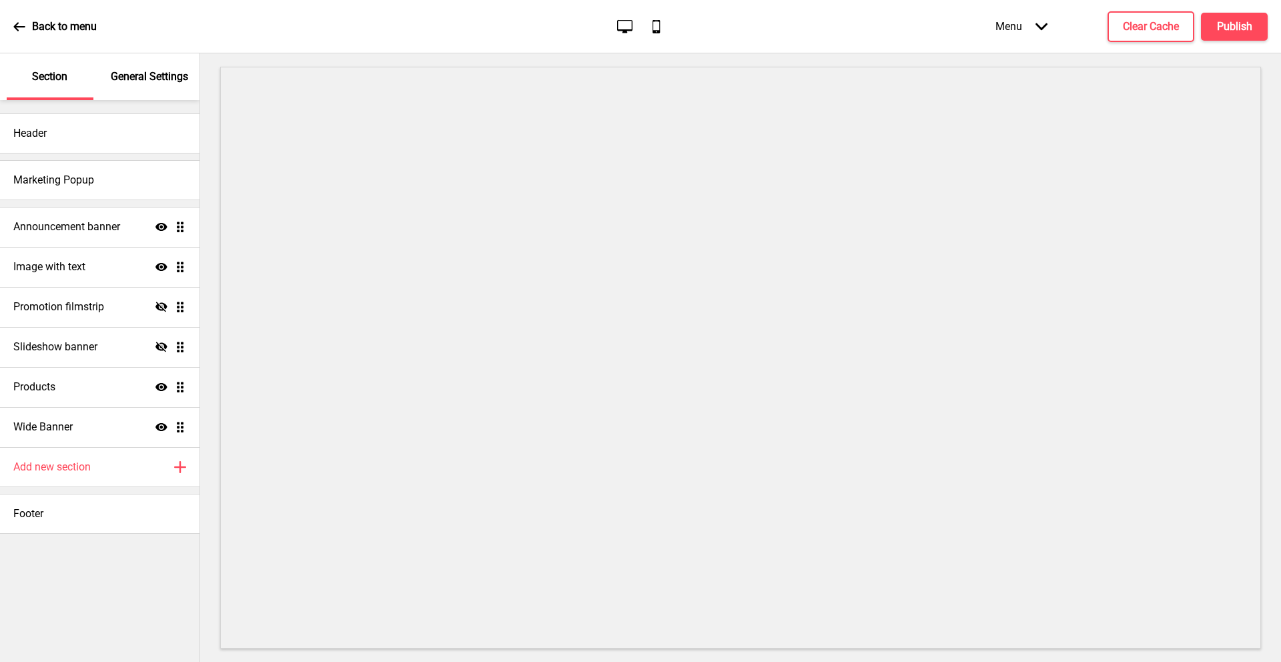
click at [1032, 25] on div "Menu Arrow down" at bounding box center [1021, 26] width 79 height 39
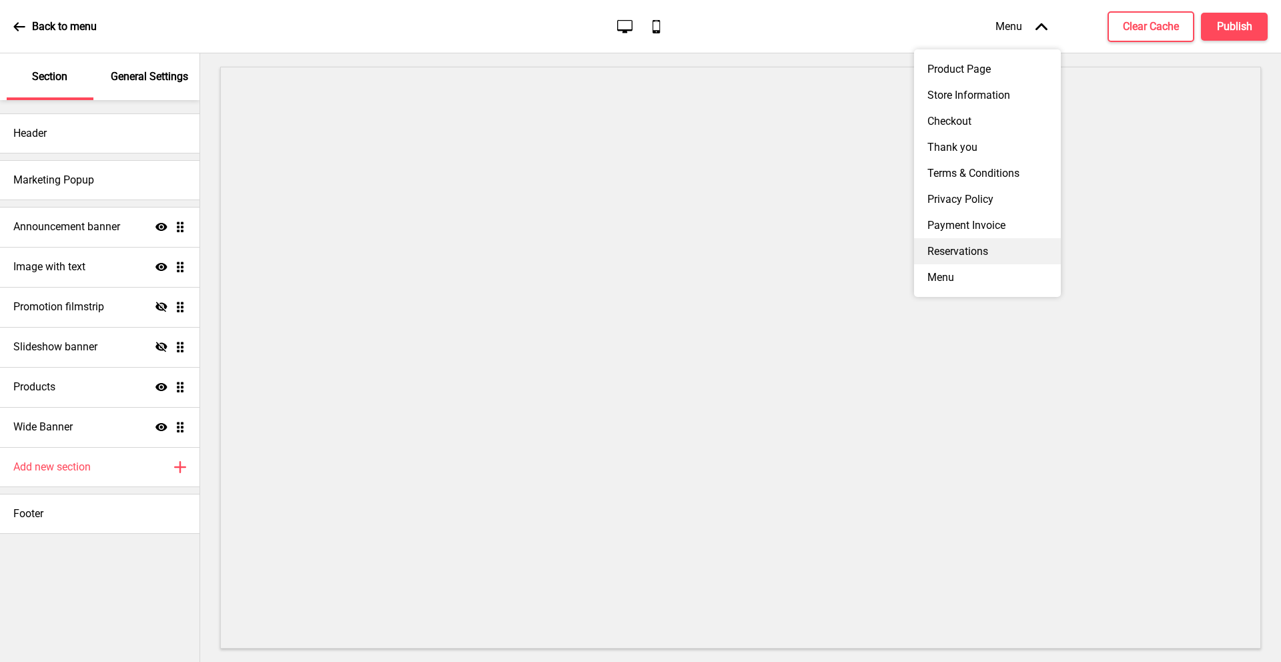
click at [985, 239] on div "Reservations" at bounding box center [987, 251] width 147 height 26
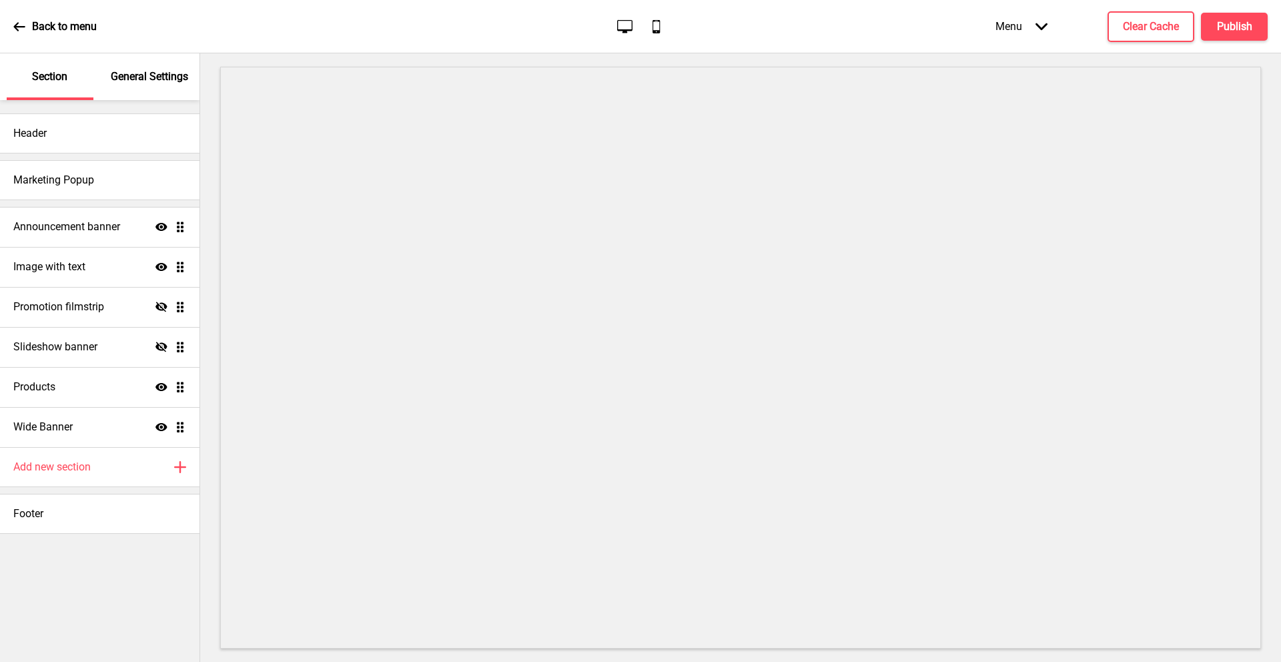
click at [1041, 24] on icon "Arrow down" at bounding box center [1041, 27] width 12 height 12
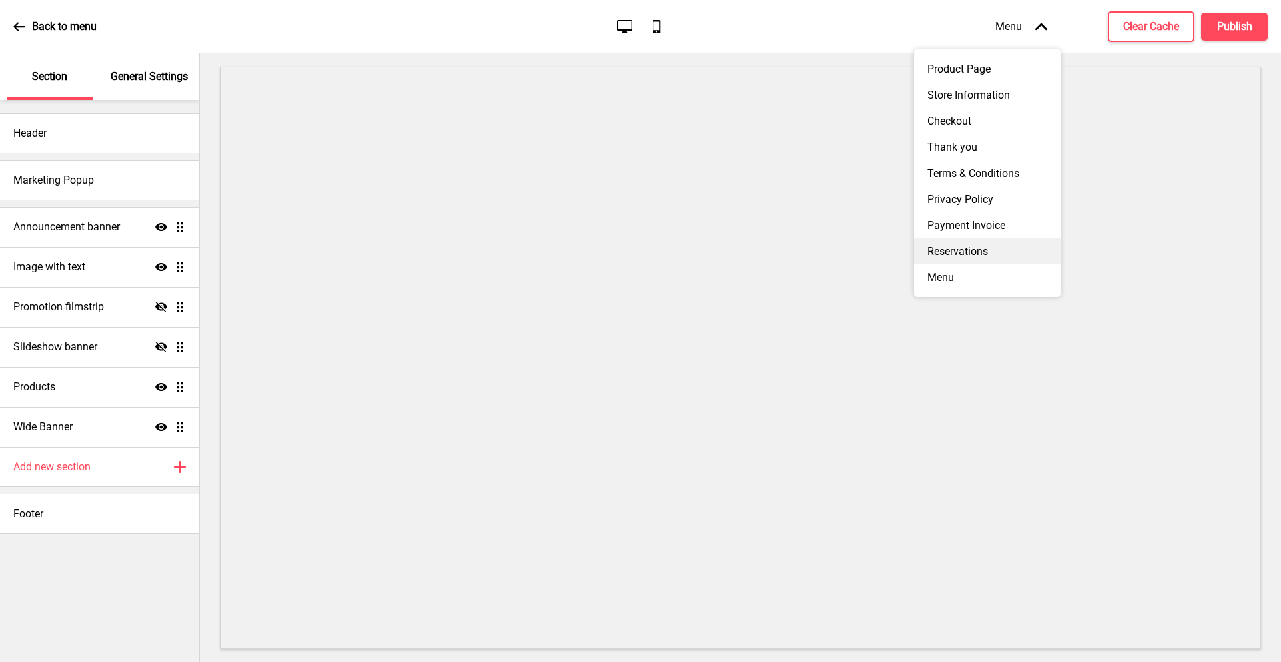
click at [971, 250] on div "Reservations" at bounding box center [987, 251] width 147 height 26
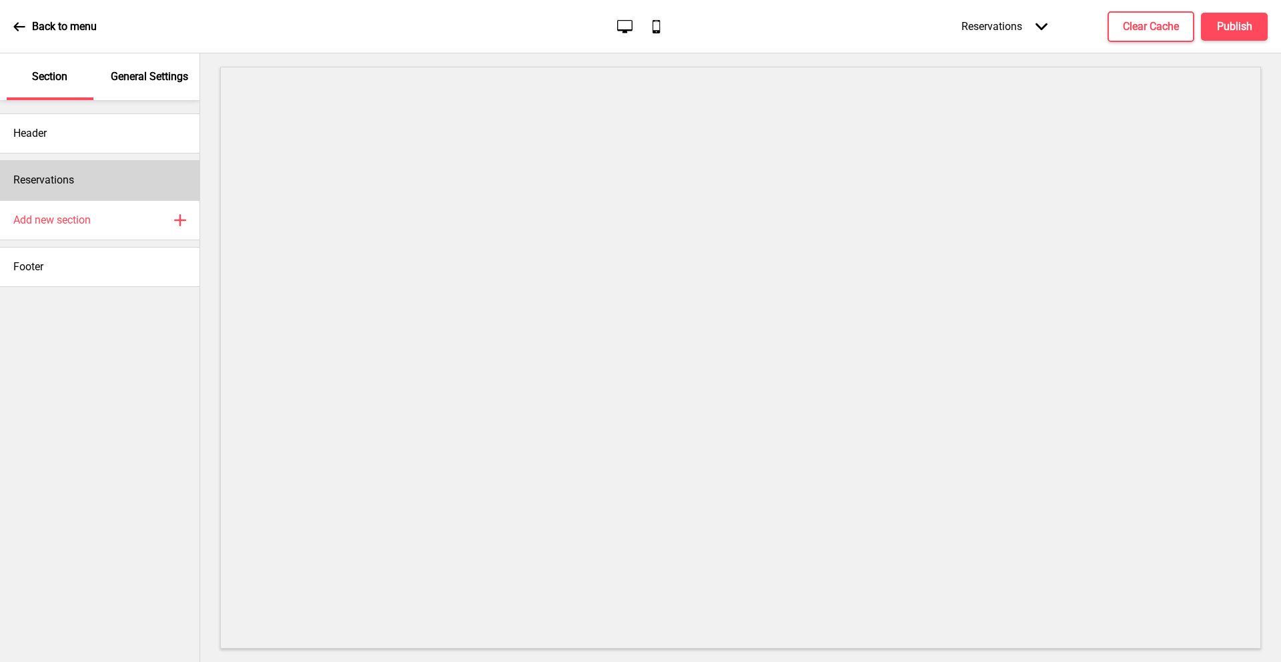
click at [103, 187] on div "Reservations" at bounding box center [99, 180] width 199 height 40
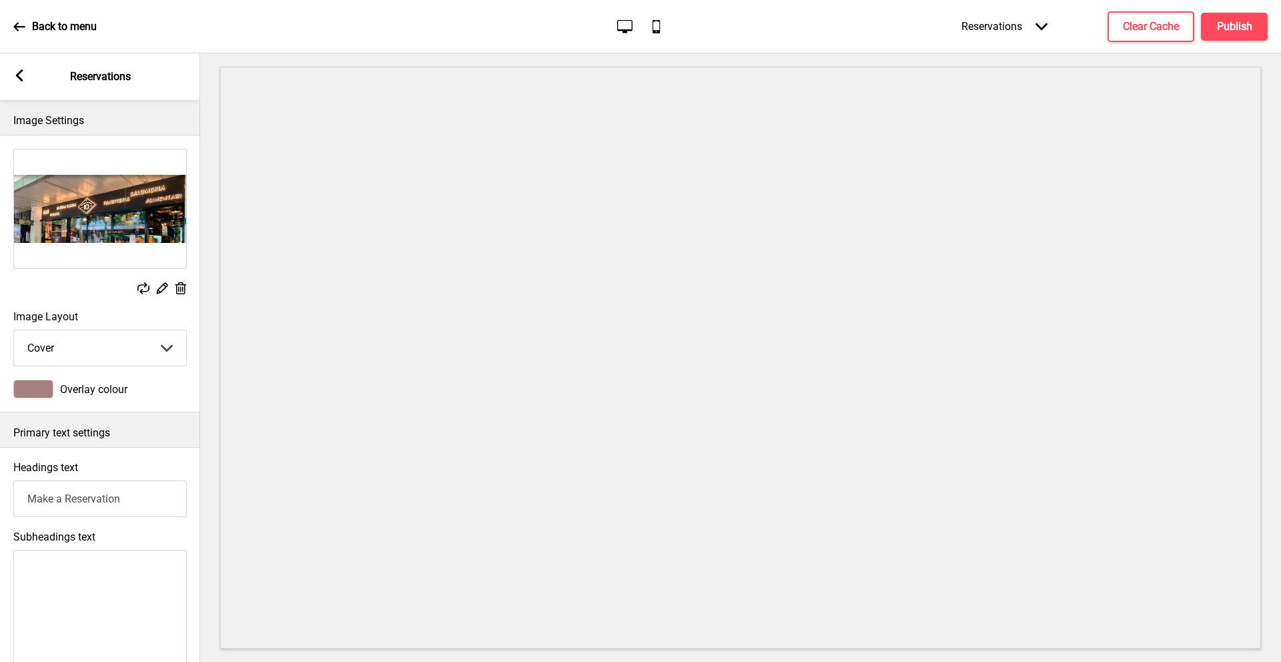
click at [113, 390] on span "Overlay colour" at bounding box center [93, 389] width 67 height 13
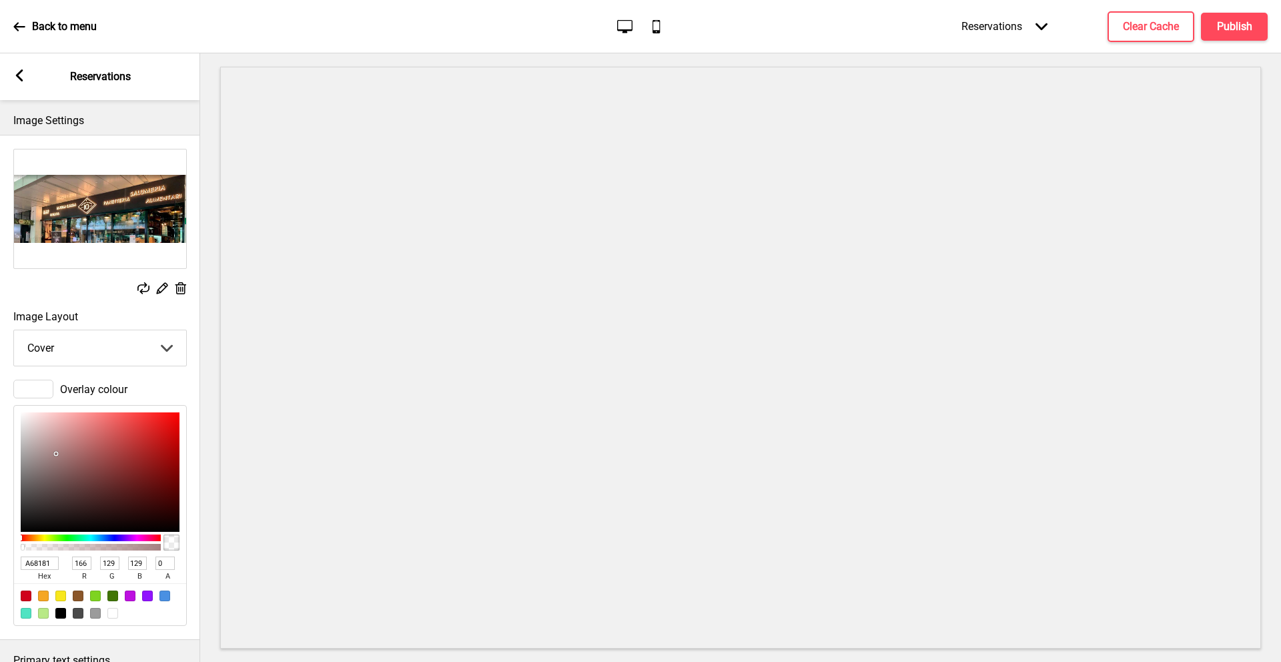
drag, startPoint x: 159, startPoint y: 546, endPoint x: 0, endPoint y: 547, distance: 158.8
click at [0, 548] on div "Overlay colour A68181 hex 166 r 129 g 129 b 0 a" at bounding box center [100, 503] width 200 height 260
click at [104, 368] on div "Image Layout Cover Cover Background Arrow down" at bounding box center [100, 338] width 200 height 69
drag, startPoint x: 22, startPoint y: 549, endPoint x: 45, endPoint y: 548, distance: 23.4
click at [45, 548] on div at bounding box center [91, 547] width 136 height 7
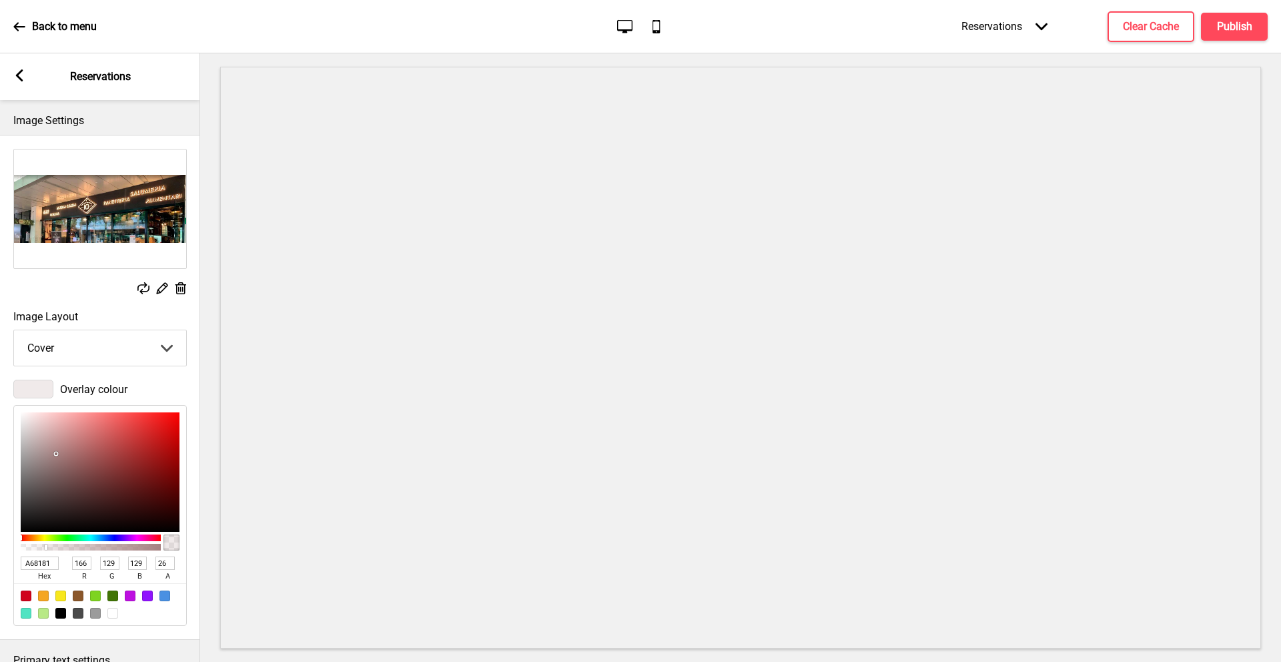
type input "27"
drag, startPoint x: 45, startPoint y: 548, endPoint x: 59, endPoint y: 548, distance: 14.0
click at [59, 548] on div at bounding box center [59, 546] width 3 height 5
drag, startPoint x: 154, startPoint y: 379, endPoint x: 159, endPoint y: 372, distance: 8.7
click at [158, 373] on div "Overlay colour A68181 hex 166 r 129 g 129 b 27 a" at bounding box center [100, 503] width 200 height 260
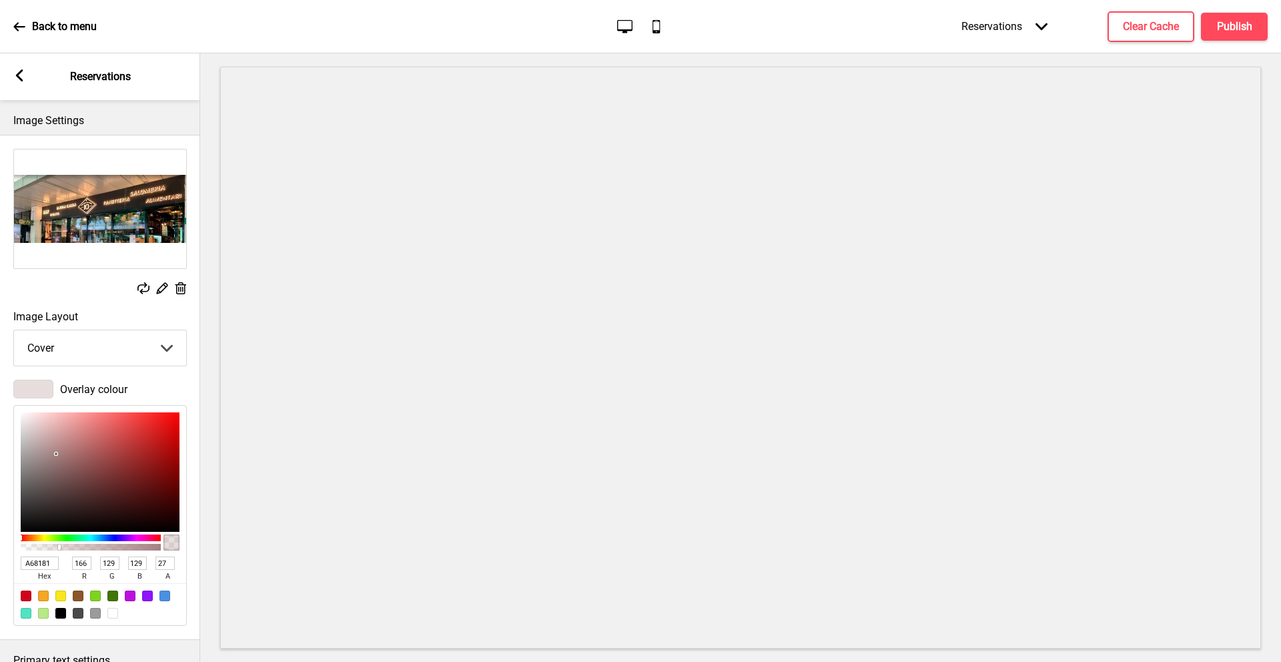
click at [161, 341] on select "Cover Background" at bounding box center [100, 347] width 172 height 35
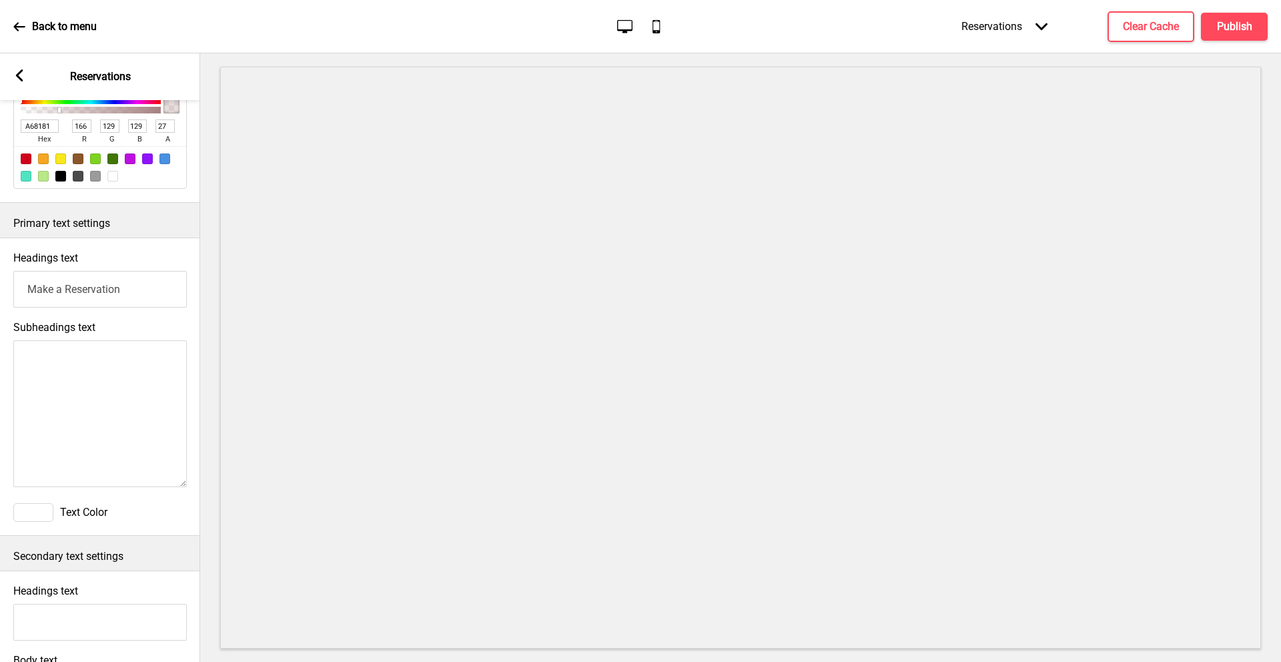
scroll to position [444, 0]
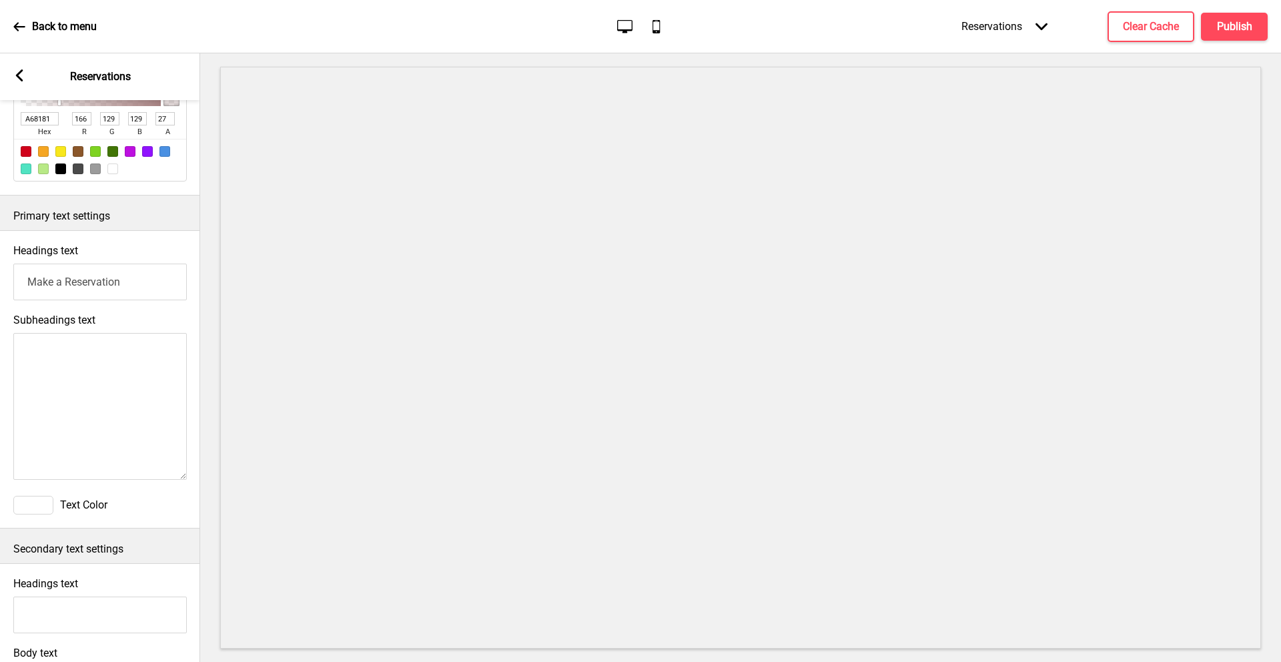
click at [85, 504] on span "Text Color" at bounding box center [83, 504] width 47 height 13
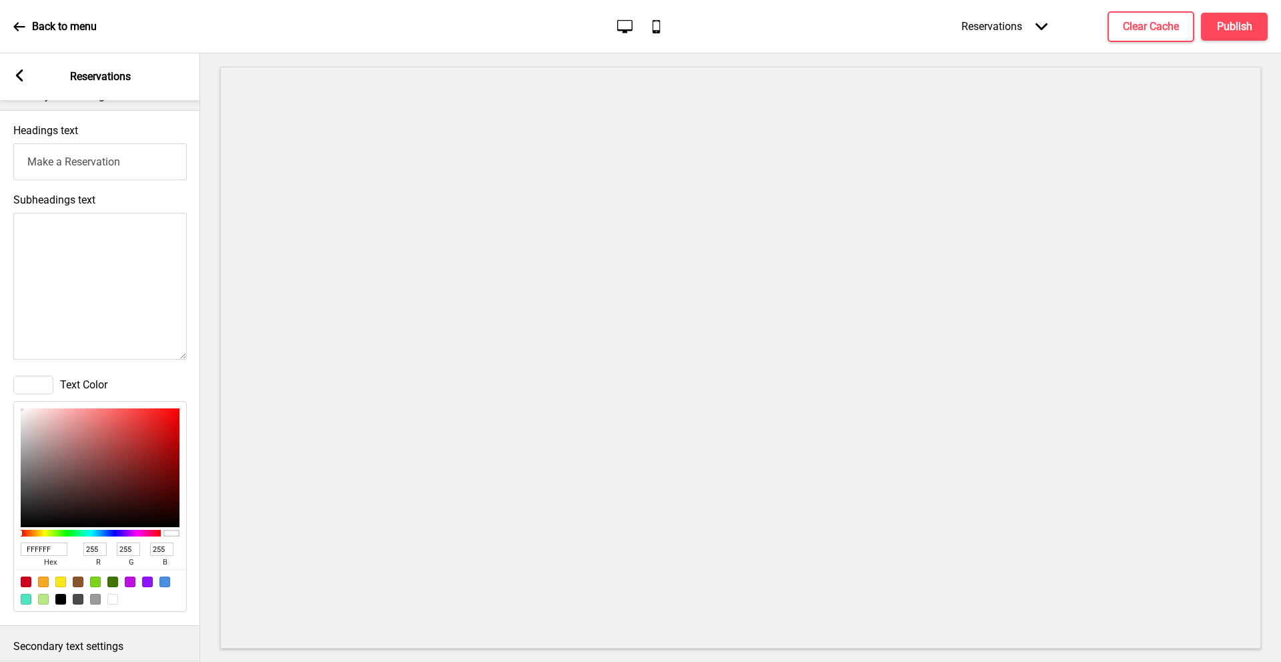
scroll to position [572, 0]
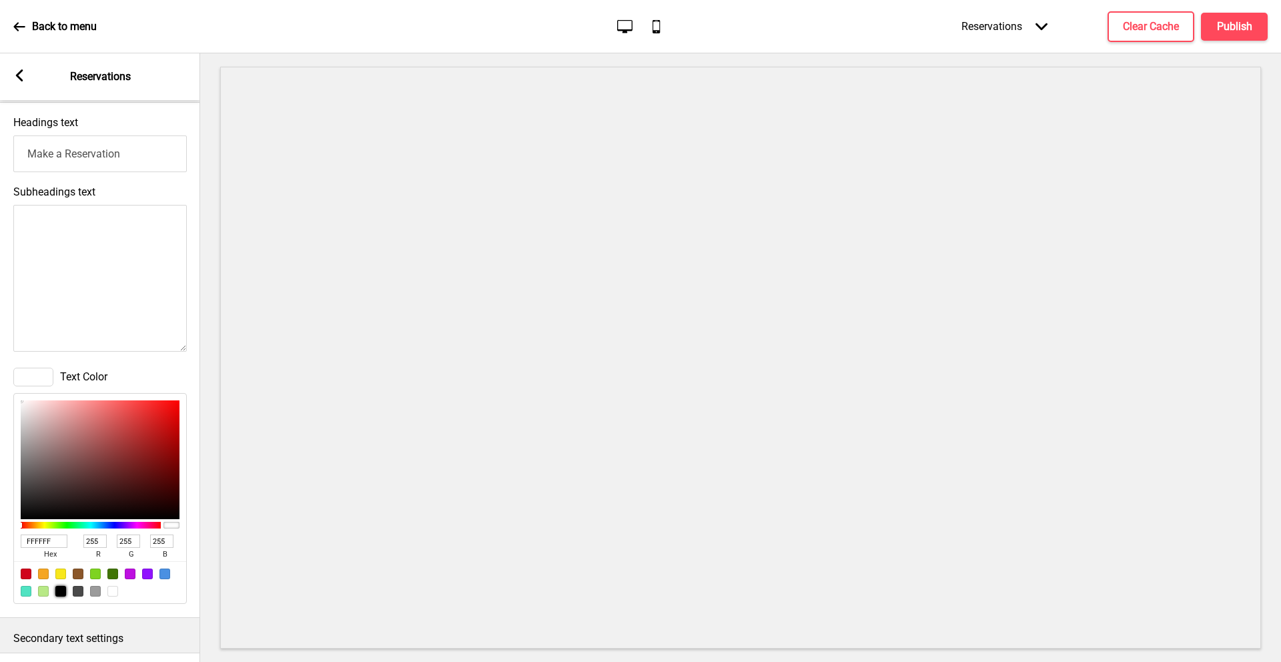
click at [61, 588] on div at bounding box center [60, 591] width 11 height 11
type input "000000"
type input "0"
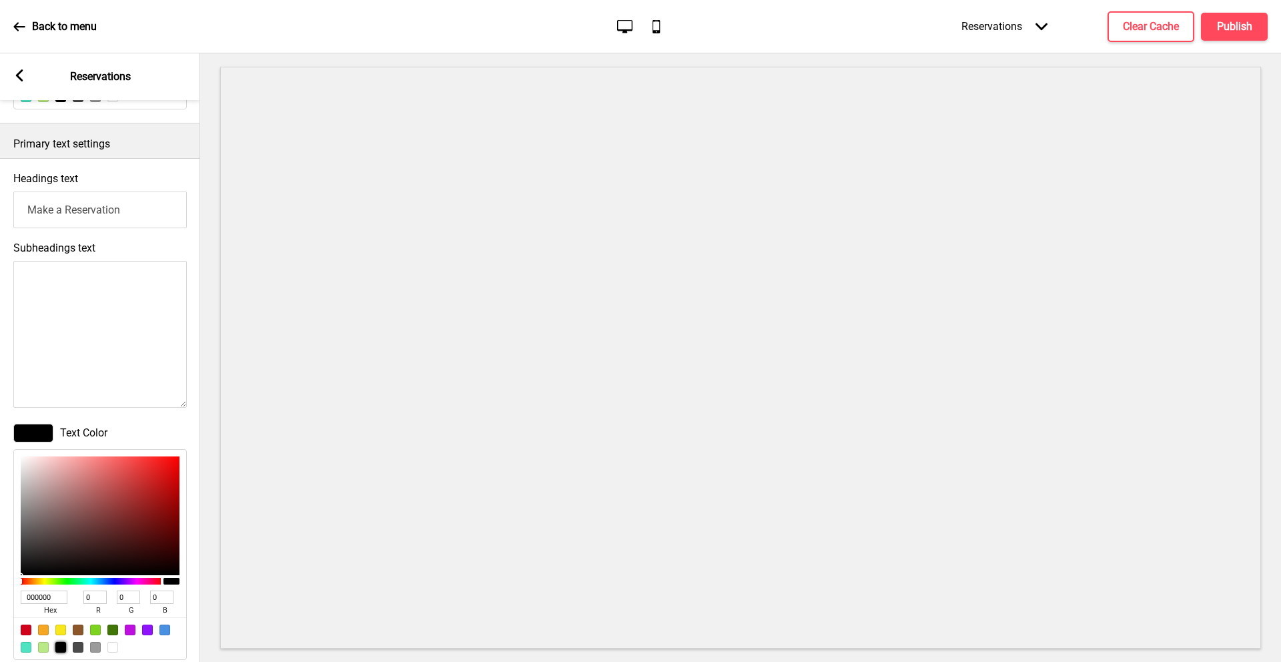
scroll to position [520, 0]
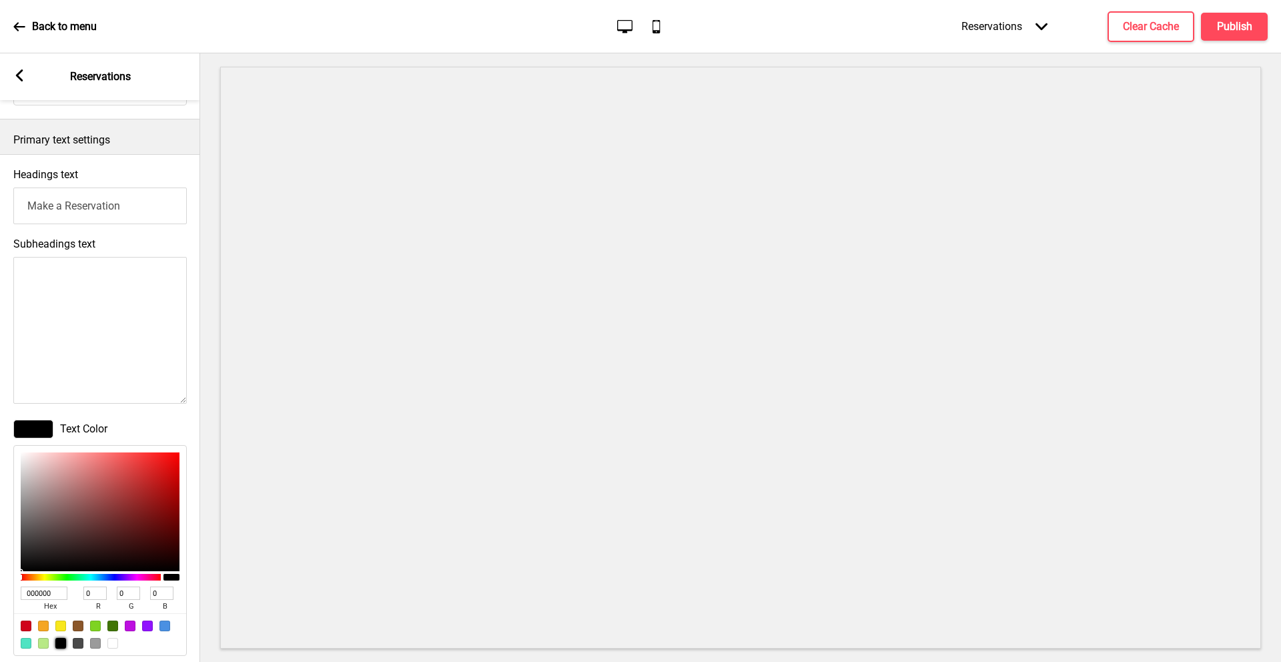
click at [90, 426] on span "Text Color" at bounding box center [83, 428] width 47 height 13
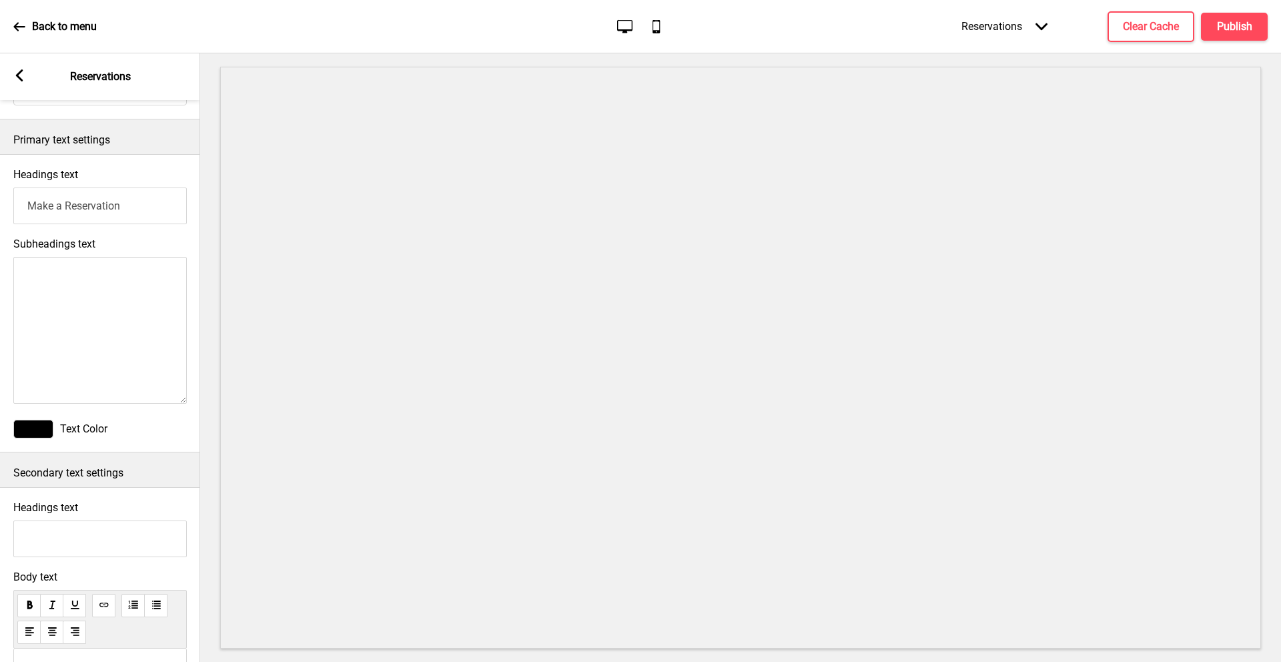
click at [83, 428] on span "Text Color" at bounding box center [83, 428] width 47 height 13
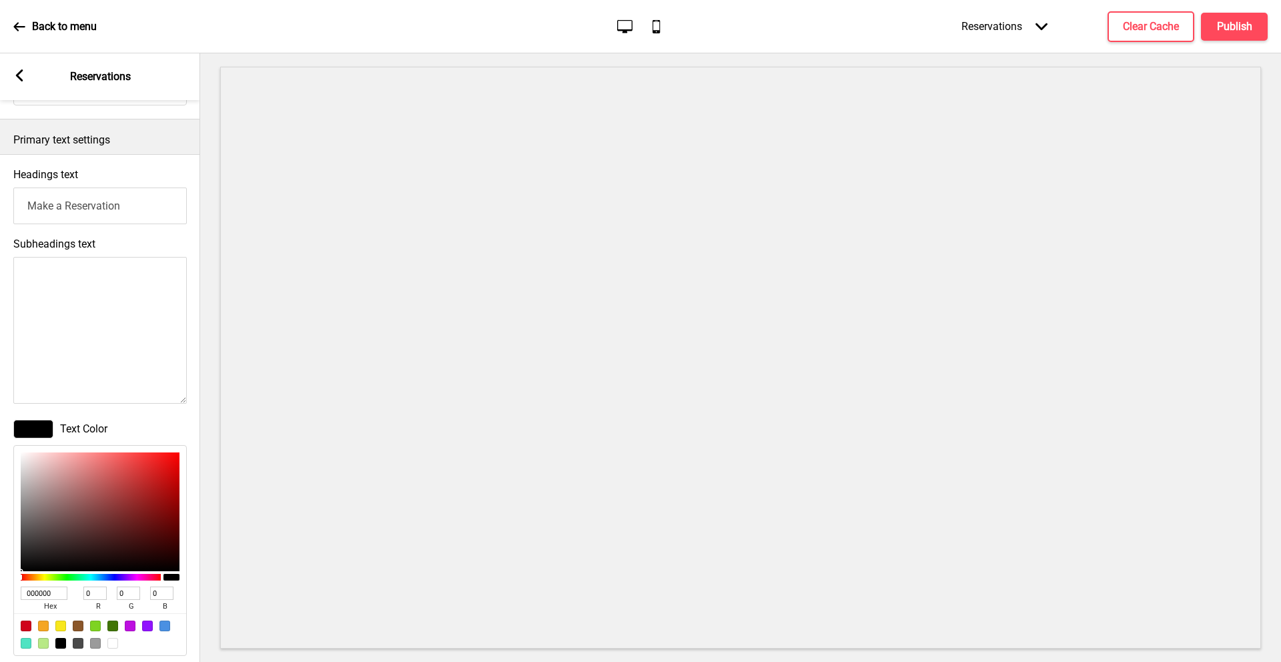
click at [115, 638] on div at bounding box center [112, 643] width 11 height 11
type input "FFFFFF"
type input "255"
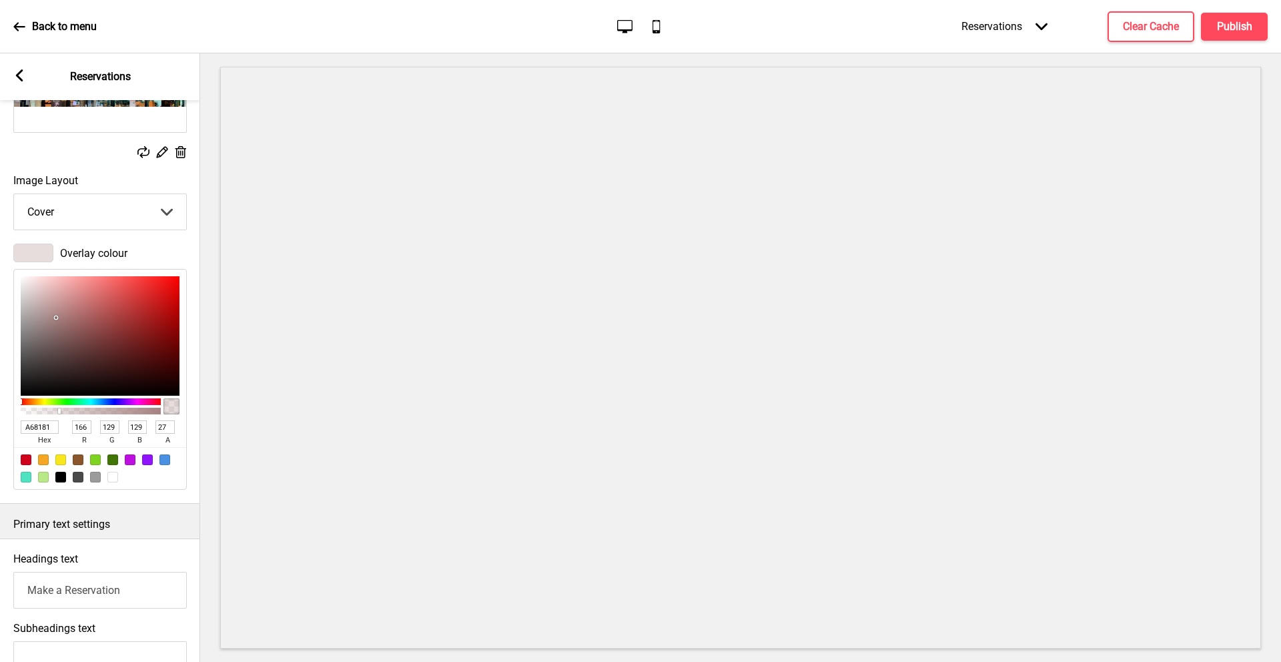
scroll to position [0, 0]
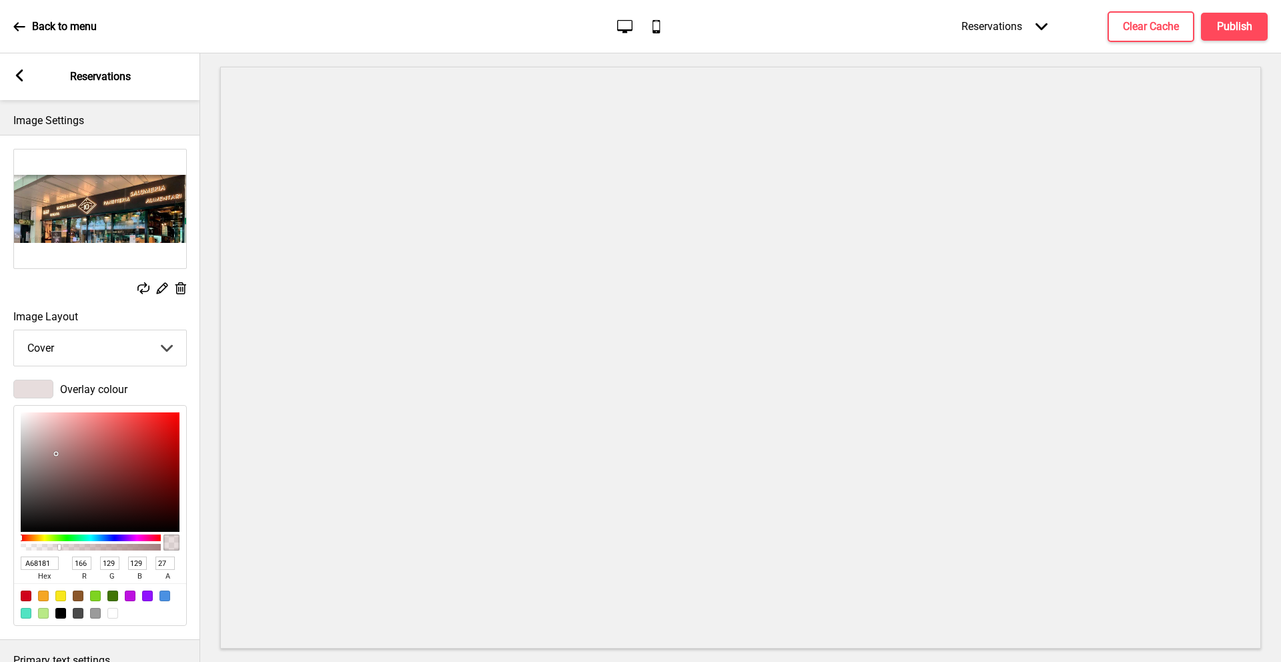
click at [162, 290] on icon at bounding box center [162, 288] width 11 height 11
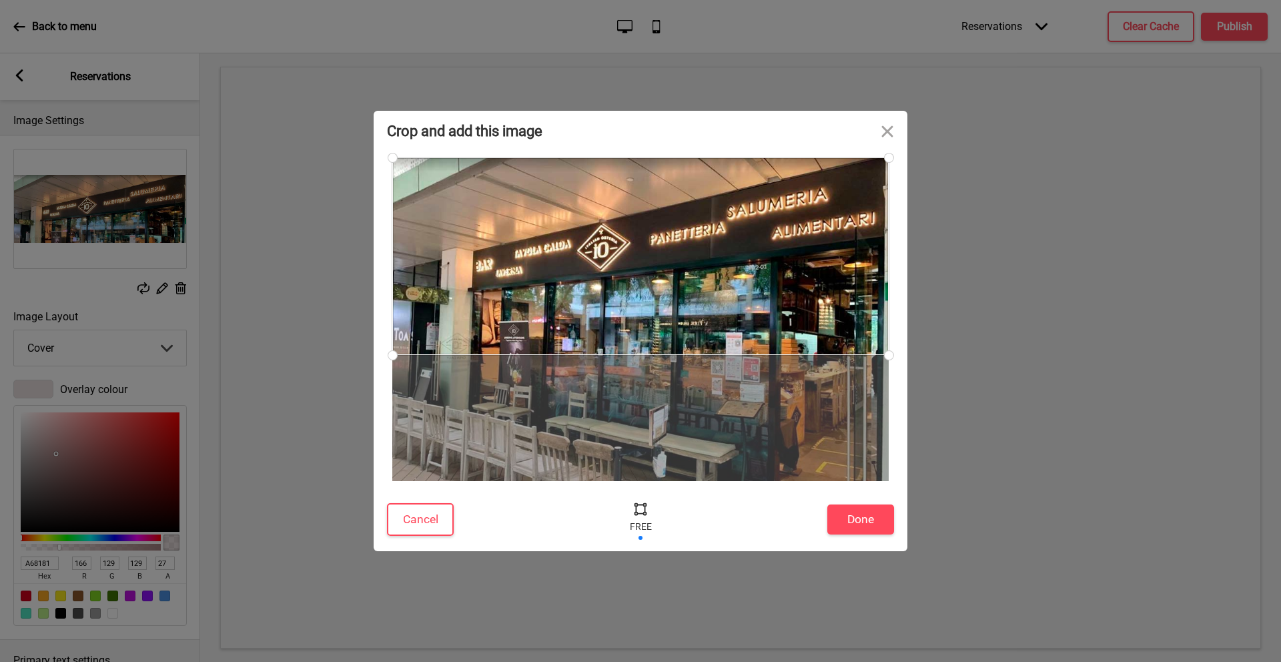
drag, startPoint x: 655, startPoint y: 352, endPoint x: 662, endPoint y: 332, distance: 21.1
click at [662, 332] on div at bounding box center [640, 255] width 496 height 197
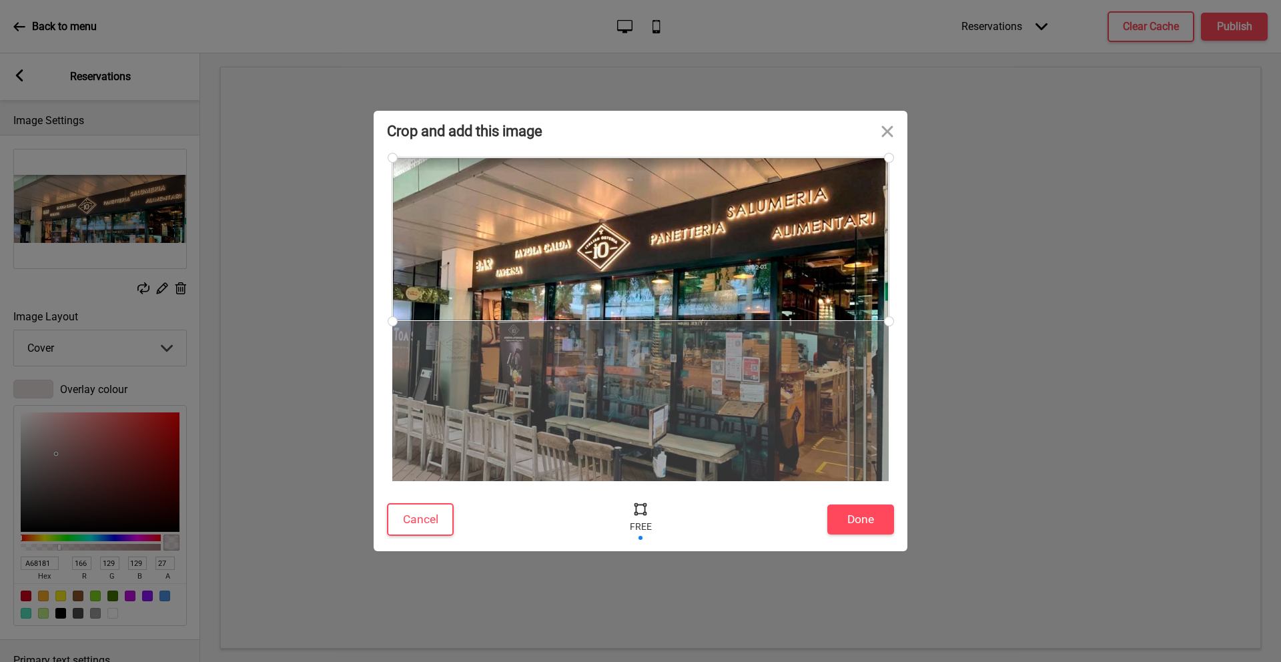
drag, startPoint x: 886, startPoint y: 355, endPoint x: 900, endPoint y: 321, distance: 36.8
click at [900, 321] on div at bounding box center [888, 321] width 23 height 23
click at [873, 518] on button "Done" at bounding box center [860, 519] width 67 height 30
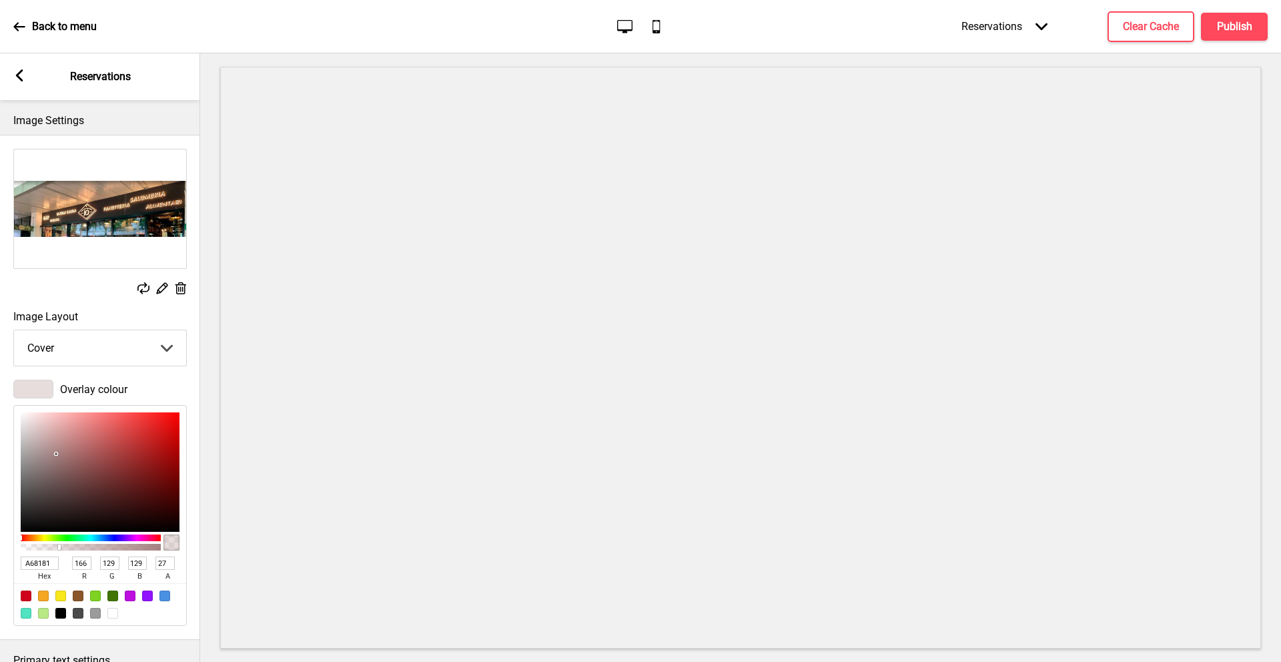
click at [20, 77] on rect at bounding box center [19, 75] width 12 height 12
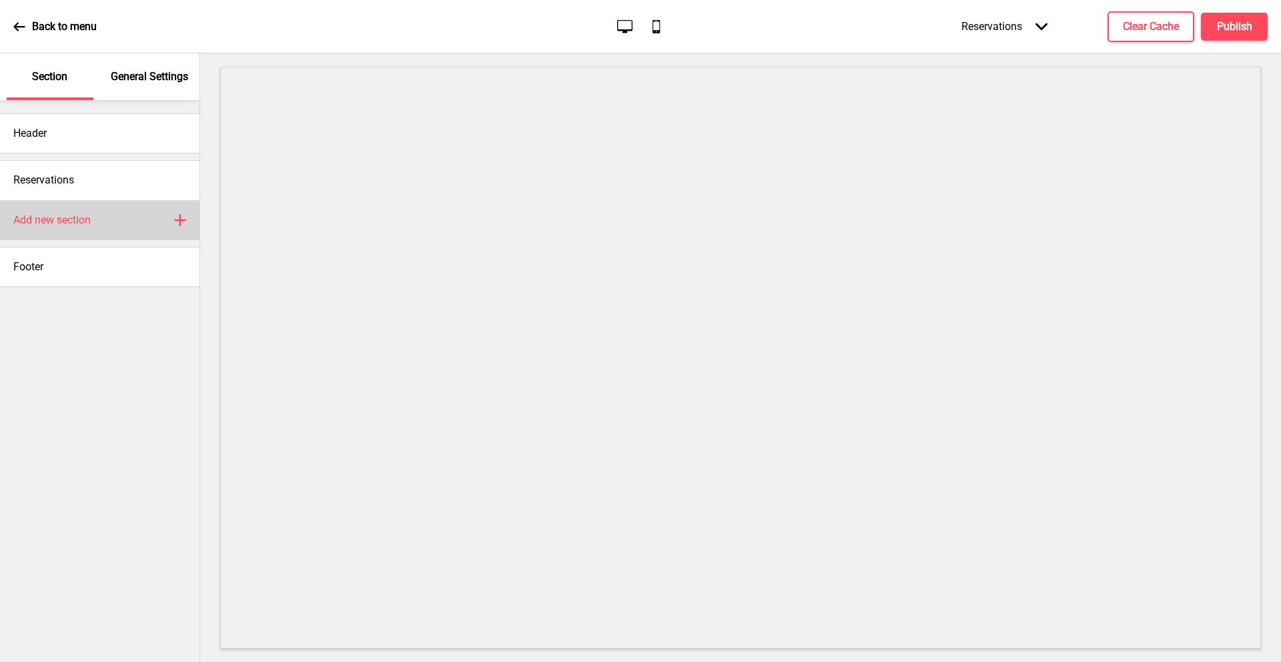
click at [80, 228] on div "Add new section Plus" at bounding box center [99, 220] width 199 height 40
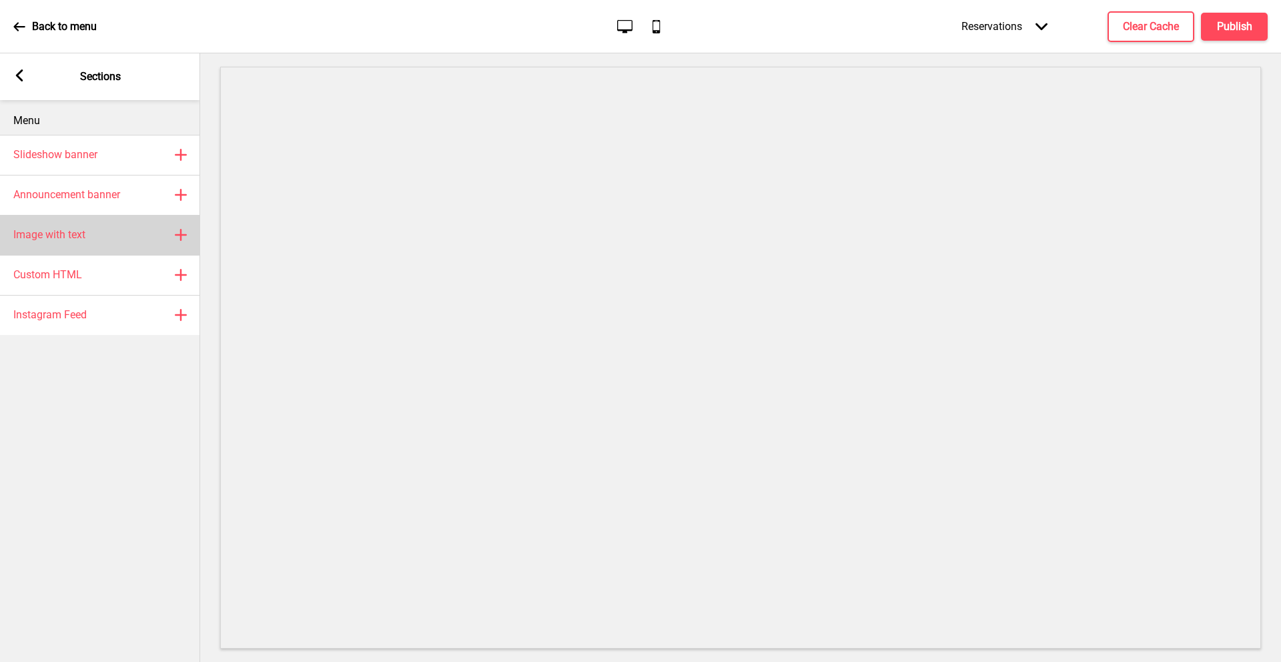
click at [95, 232] on div "Image with text Plus" at bounding box center [100, 235] width 200 height 40
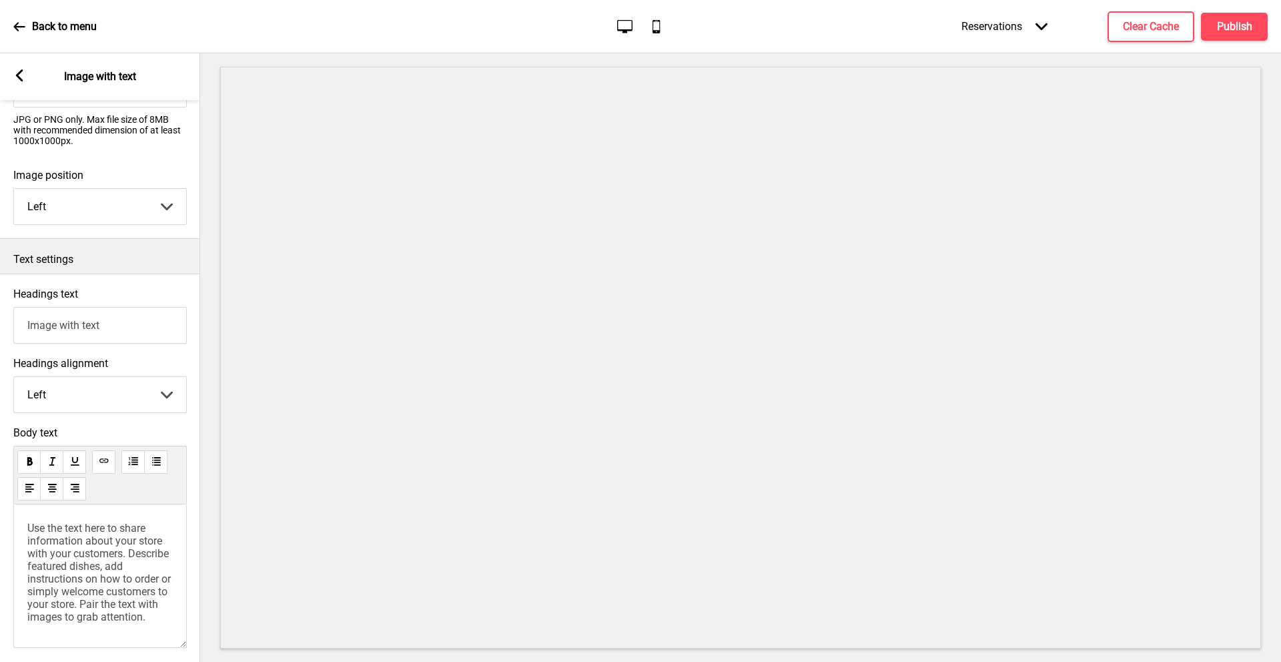
scroll to position [281, 0]
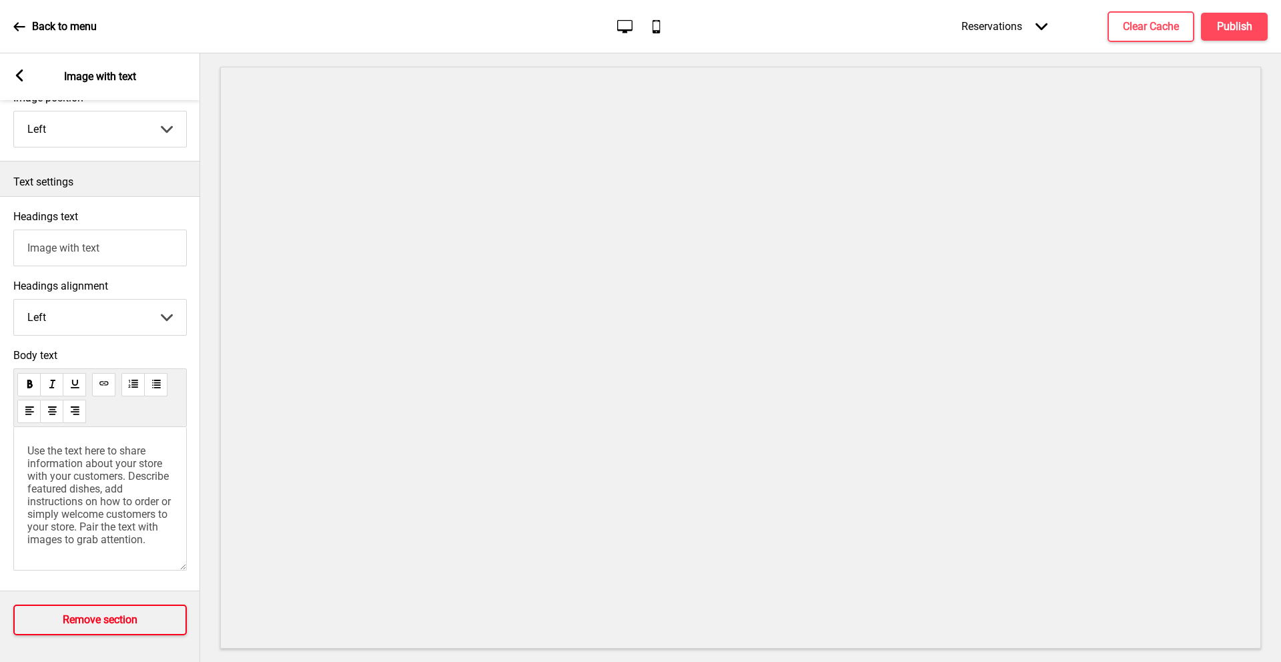
click at [76, 604] on button "Remove section" at bounding box center [99, 619] width 173 height 31
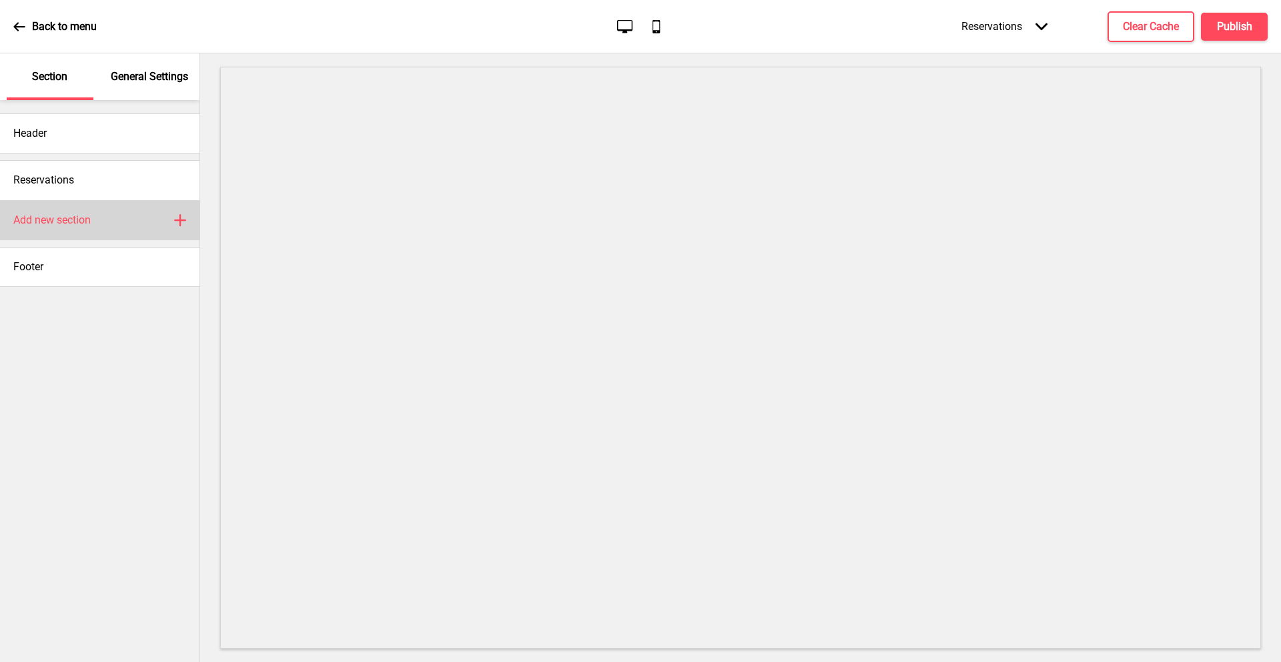
click at [107, 207] on div "Add new section Plus" at bounding box center [99, 220] width 199 height 40
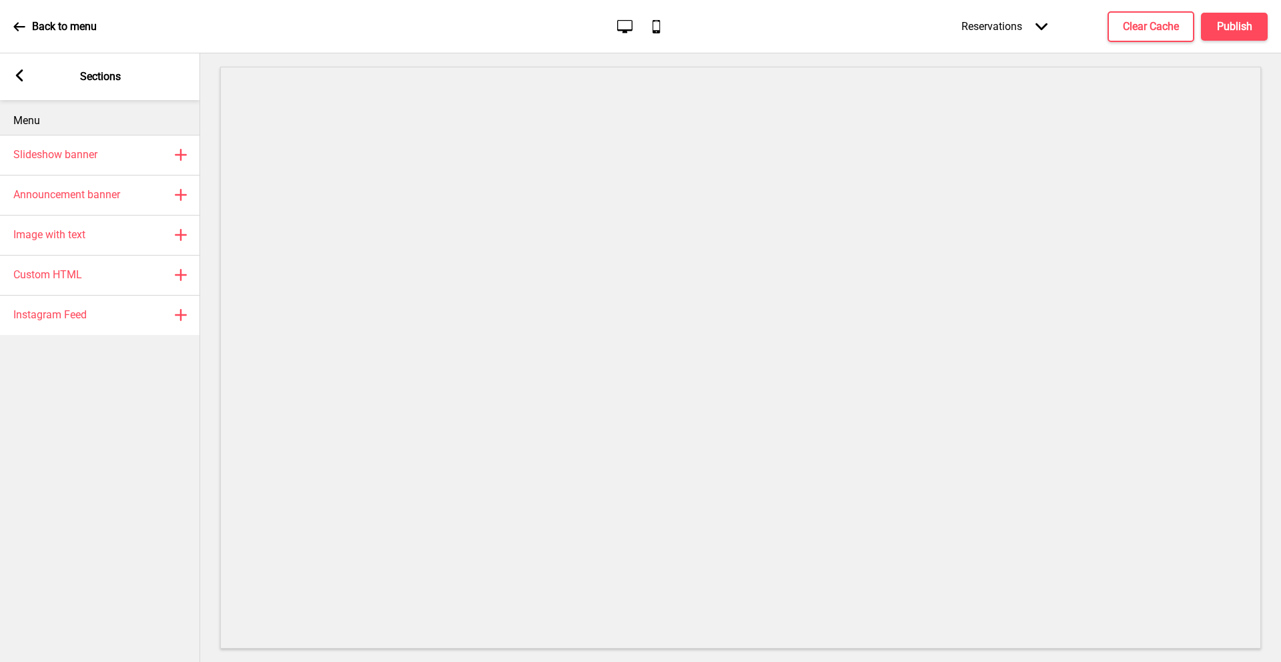
click at [22, 77] on rect at bounding box center [19, 75] width 12 height 12
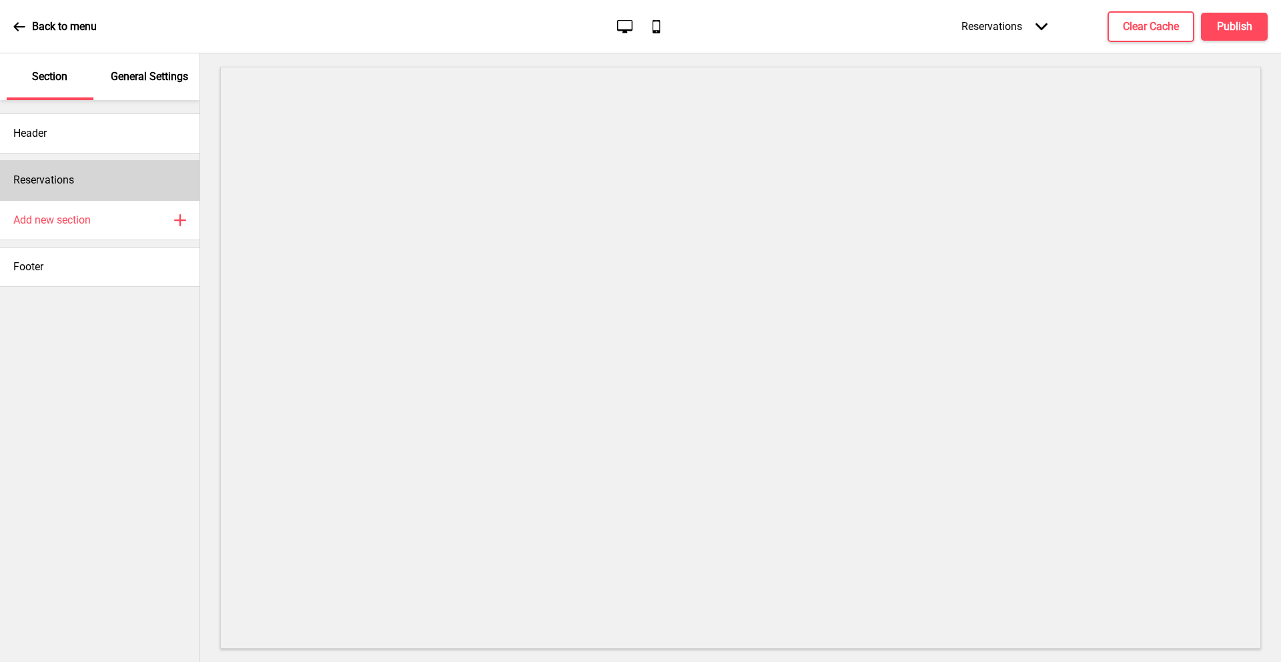
click at [104, 177] on div "Reservations" at bounding box center [99, 180] width 199 height 40
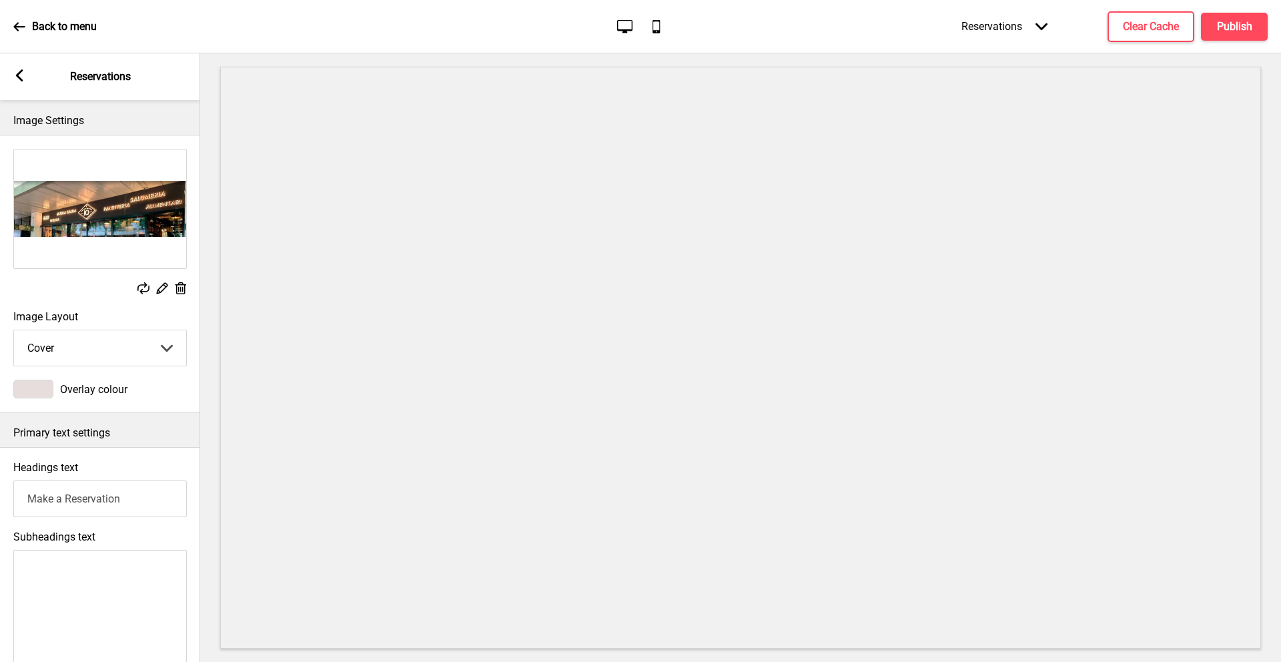
scroll to position [288, 0]
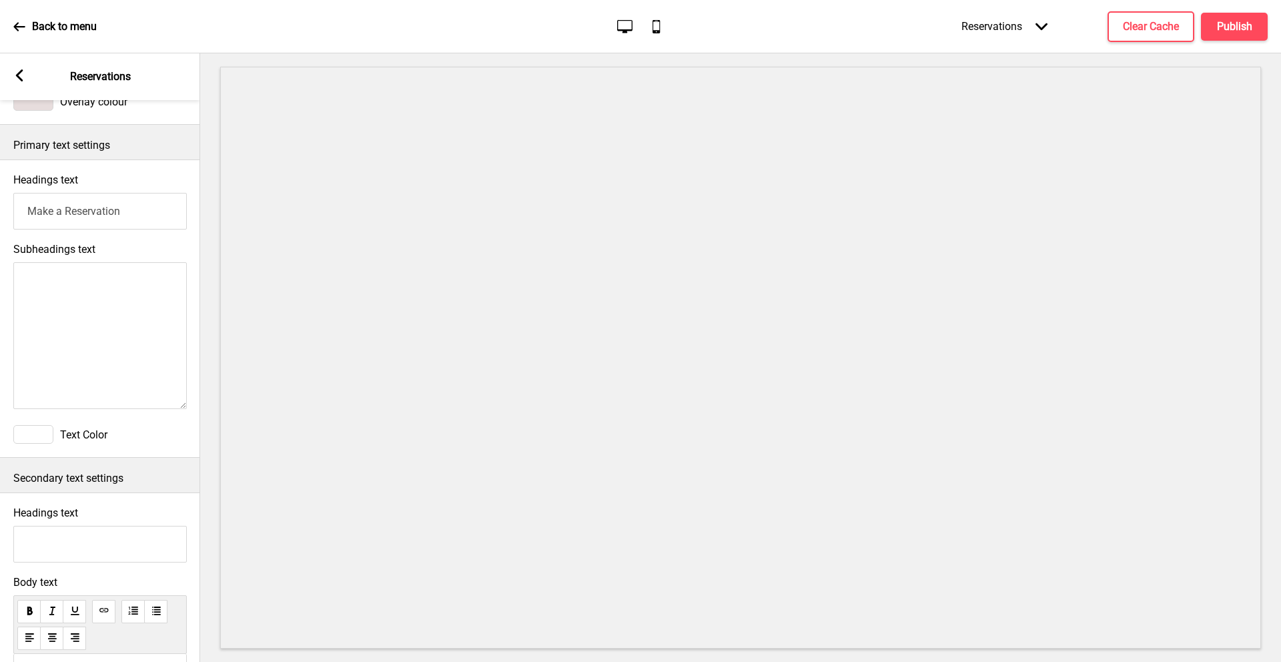
click at [116, 286] on textarea "Subheadings text" at bounding box center [99, 335] width 173 height 147
type textarea "h"
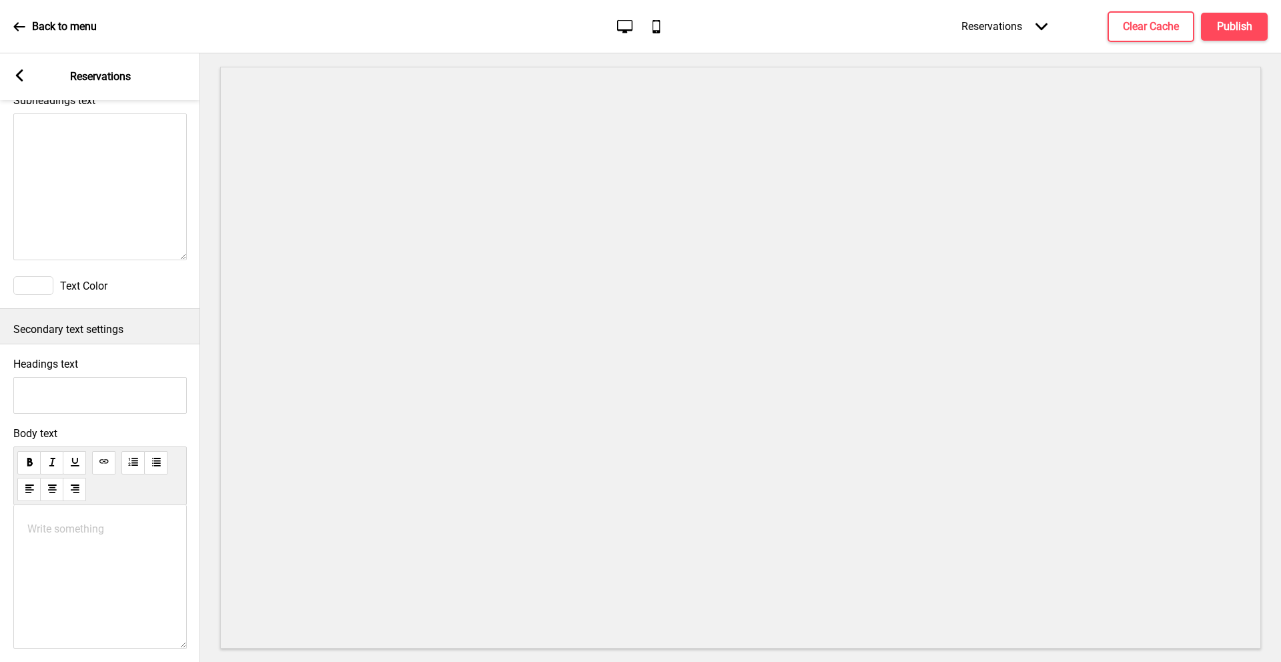
scroll to position [466, 0]
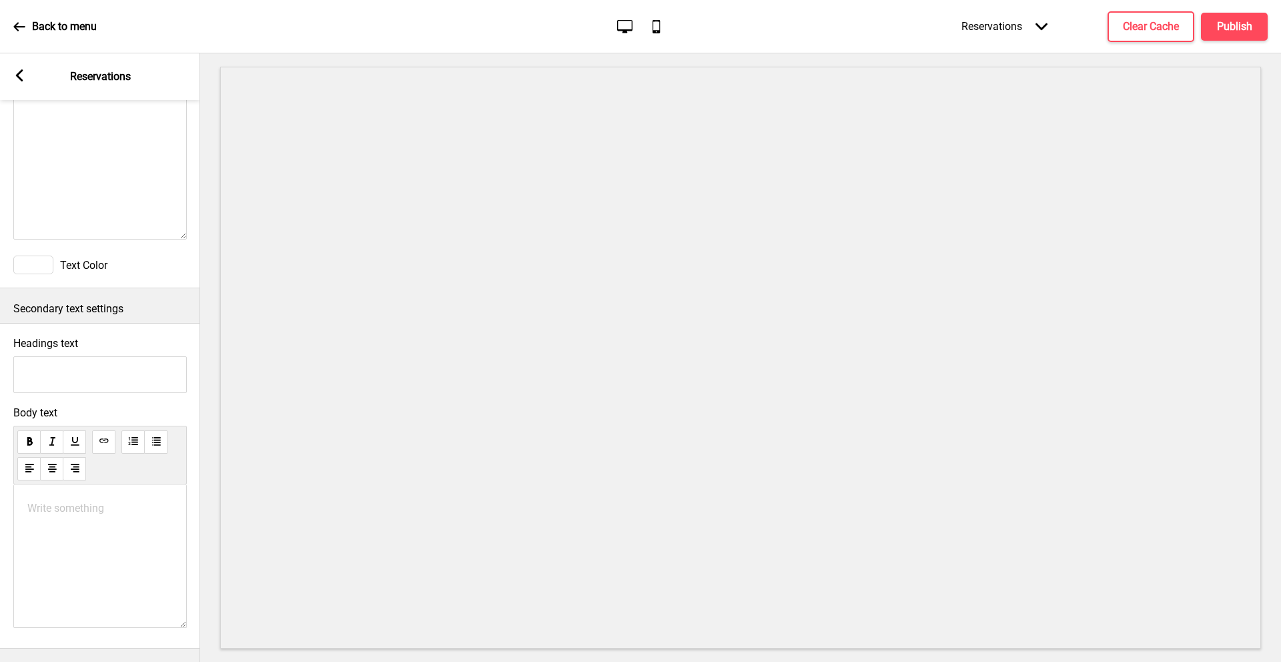
click at [97, 362] on input "Headings text" at bounding box center [99, 374] width 173 height 37
type input "g"
click at [77, 507] on div "Write something ﻿" at bounding box center [99, 555] width 173 height 143
click at [74, 502] on p "Write something ﻿" at bounding box center [99, 508] width 145 height 13
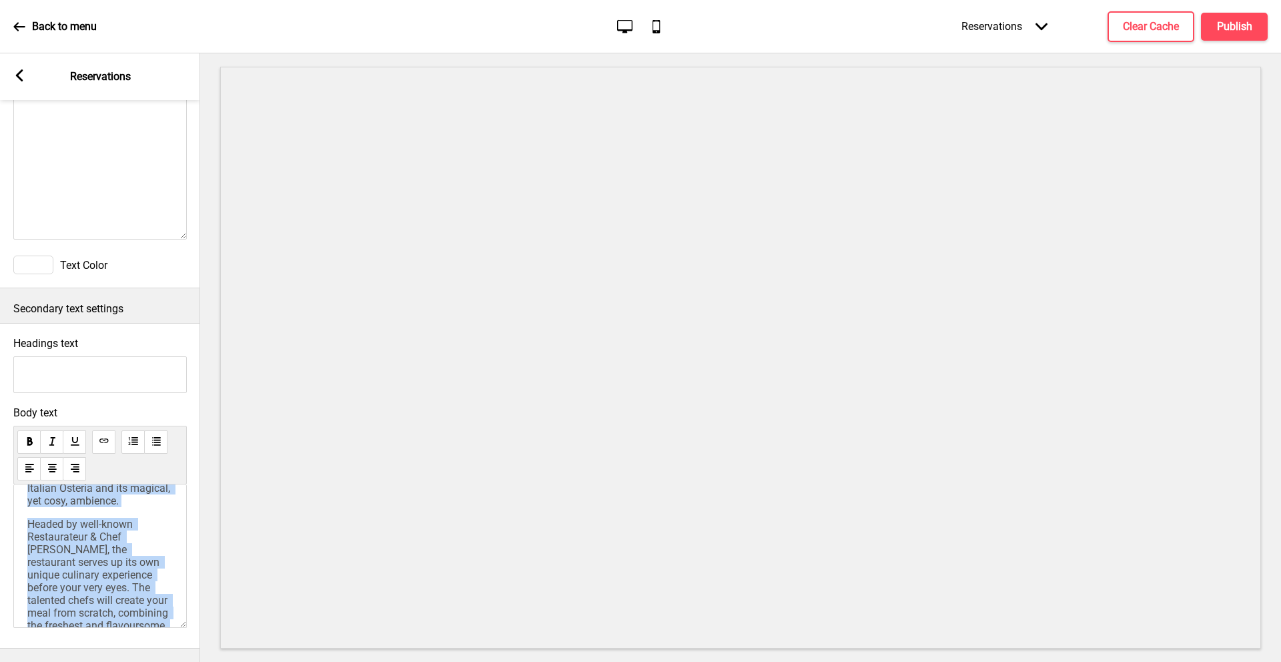
scroll to position [141, 0]
drag, startPoint x: 160, startPoint y: 549, endPoint x: 23, endPoint y: 529, distance: 138.2
click at [23, 529] on div "iO Italian Osteria has its own unique ambience which is the embodiment of the s…" at bounding box center [99, 555] width 173 height 143
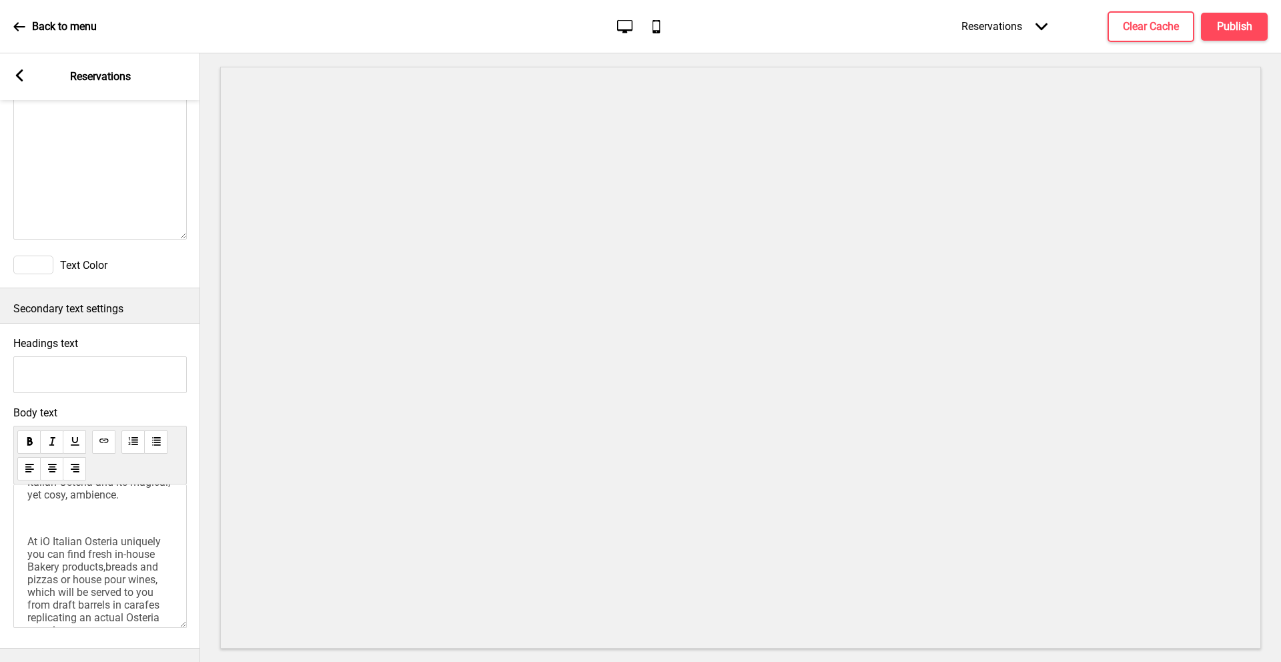
scroll to position [208, 0]
click at [59, 505] on span "At iO Italian Osteria uniquely you can find fresh in-house Bakery products,brea…" at bounding box center [95, 552] width 136 height 101
drag, startPoint x: 71, startPoint y: 502, endPoint x: 23, endPoint y: 489, distance: 49.9
click at [23, 489] on div "iO Italian Osteria has its own unique ambience which is the embodiment of the s…" at bounding box center [99, 555] width 173 height 143
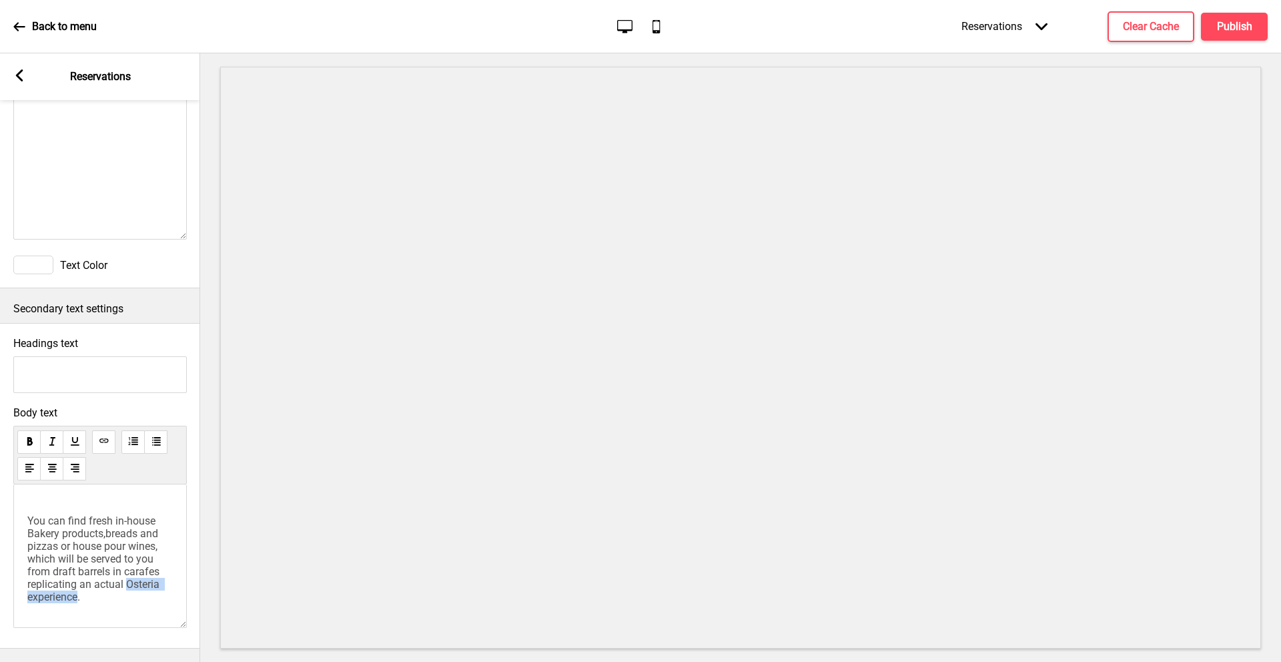
drag, startPoint x: 59, startPoint y: 588, endPoint x: 117, endPoint y: 534, distance: 78.4
click at [150, 586] on span "You can find fresh in-house Bakery products,breads and pizzas or house pour win…" at bounding box center [94, 558] width 135 height 89
drag, startPoint x: 27, startPoint y: 498, endPoint x: 69, endPoint y: 456, distance: 59.9
click at [107, 502] on span "iO Italian Osteria has its own unique ambience which is the embodiment of the s…" at bounding box center [100, 578] width 147 height 152
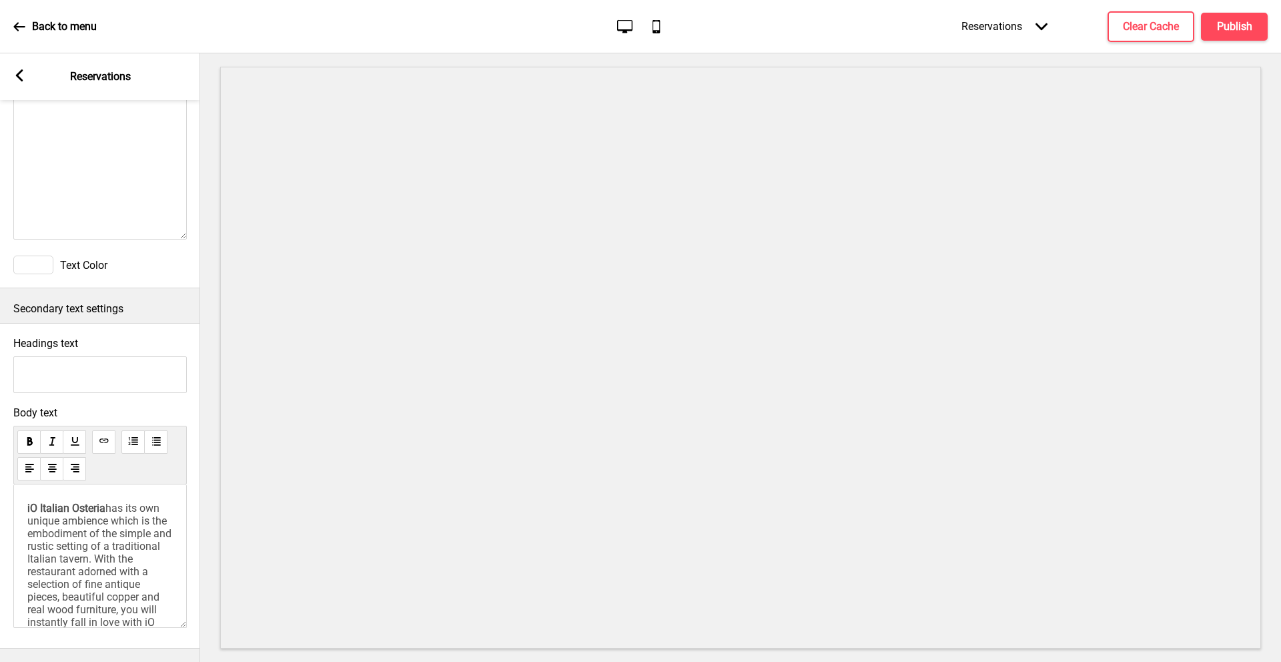
click at [122, 536] on span "has its own unique ambience which is the embodiment of the simple and rustic se…" at bounding box center [100, 578] width 147 height 152
click at [31, 514] on span "You can find fresh in-house Bakery products,breads and pizzas or house pour win…" at bounding box center [94, 552] width 135 height 76
click at [29, 514] on span "You can find fresh in-house Bakery products,breads and pizzas or house pour win…" at bounding box center [94, 552] width 135 height 76
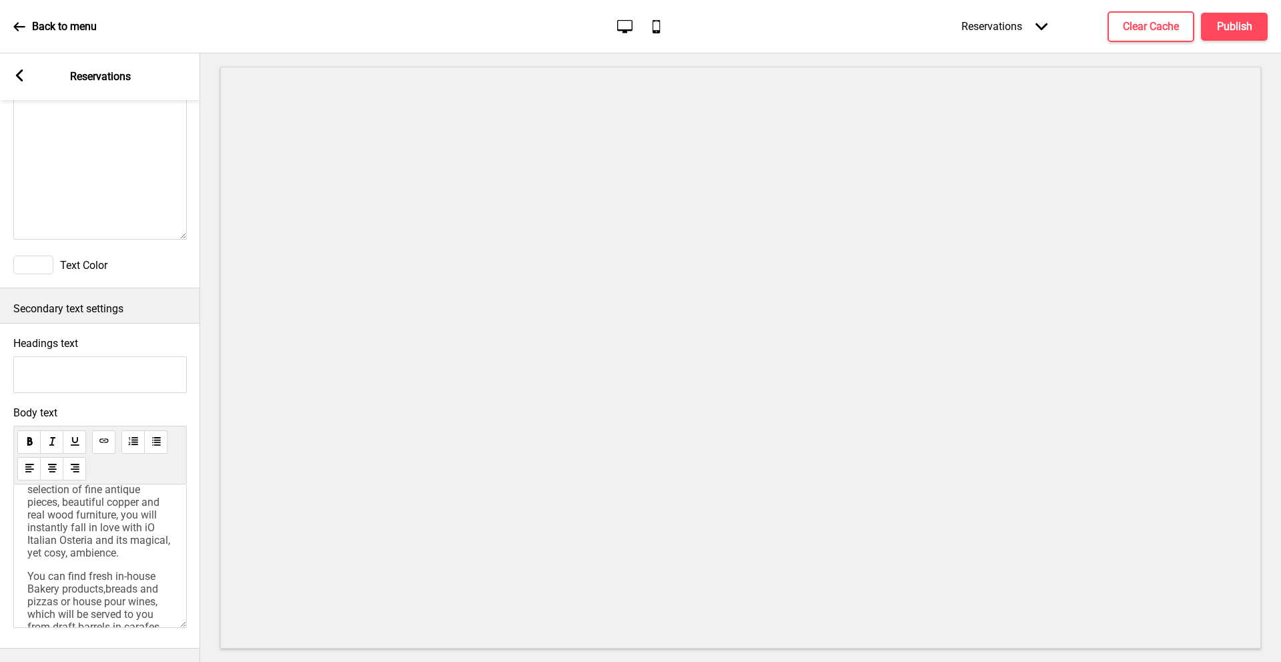
click at [25, 580] on div "iO Italian Osteria has its own unique ambience which is the embodiment of the s…" at bounding box center [99, 555] width 173 height 143
click at [29, 580] on span "You can find fresh in-house Bakery products,breads and pizzas or house pour win…" at bounding box center [94, 608] width 135 height 76
drag, startPoint x: 112, startPoint y: 497, endPoint x: 1, endPoint y: 477, distance: 112.5
click at [0, 481] on div "Body text iO Italian Osteria has its own unique ambience which is the embodimen…" at bounding box center [100, 521] width 200 height 242
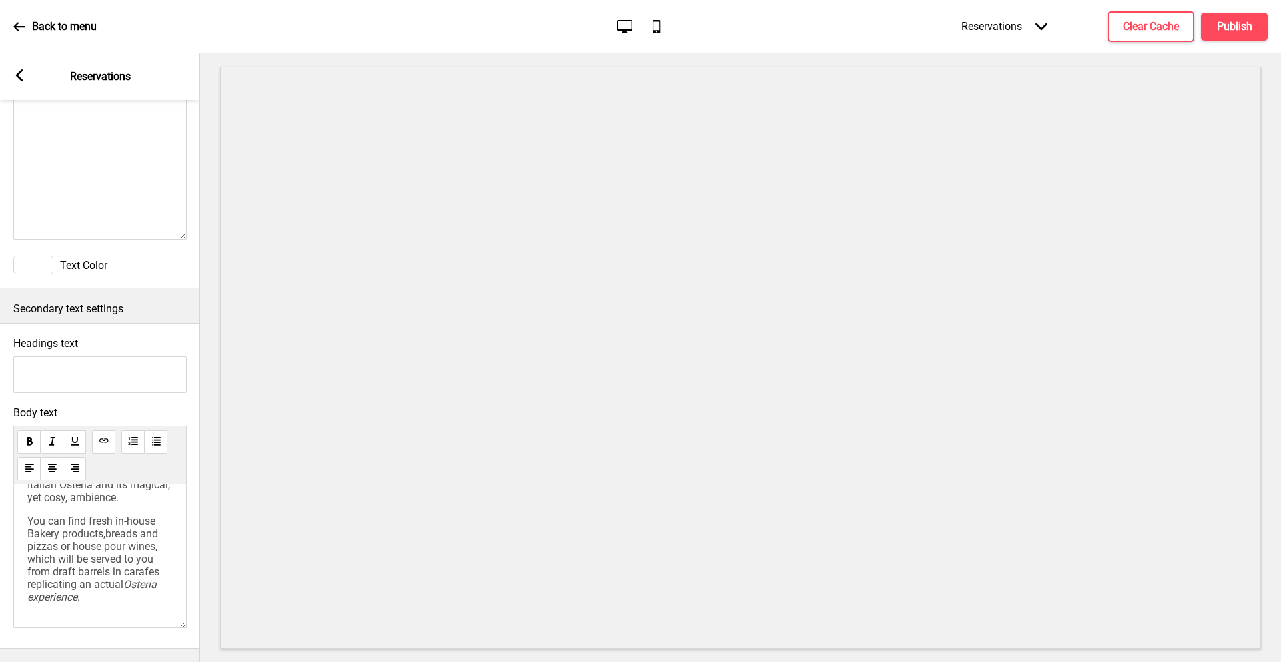
scroll to position [161, 0]
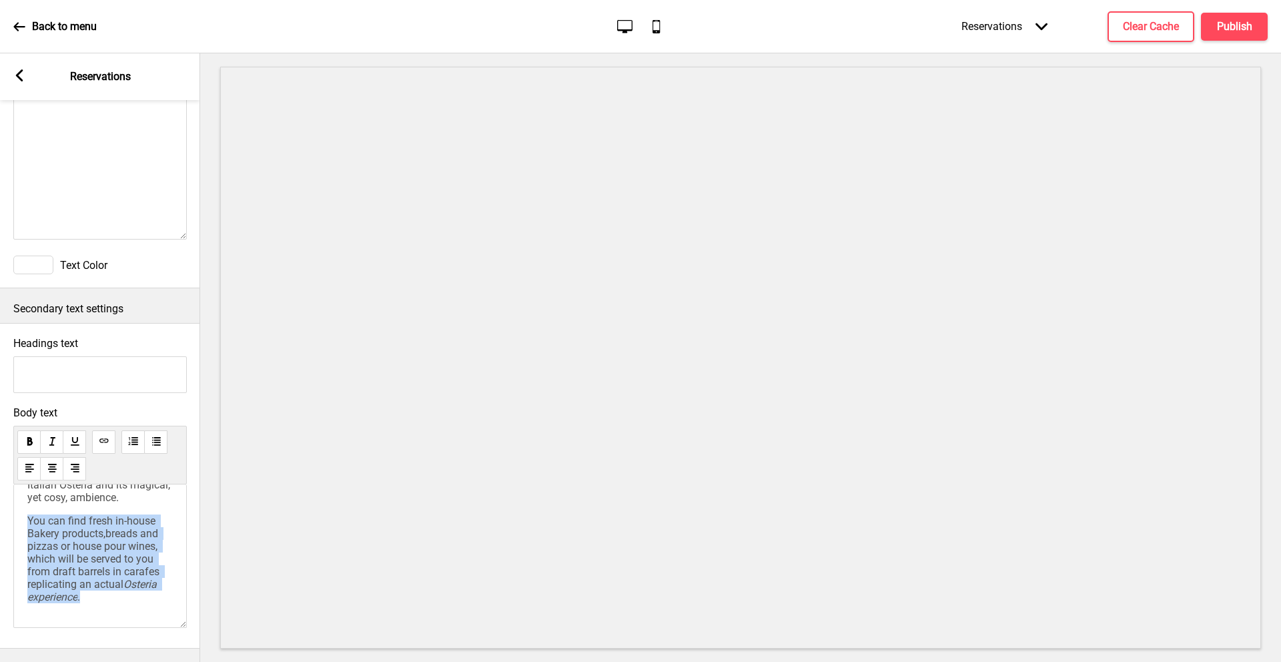
drag, startPoint x: 154, startPoint y: 589, endPoint x: 21, endPoint y: 510, distance: 154.4
click at [21, 510] on div "iO Italian Osteria has its own unique ambience which is the embodiment of the s…" at bounding box center [99, 555] width 173 height 143
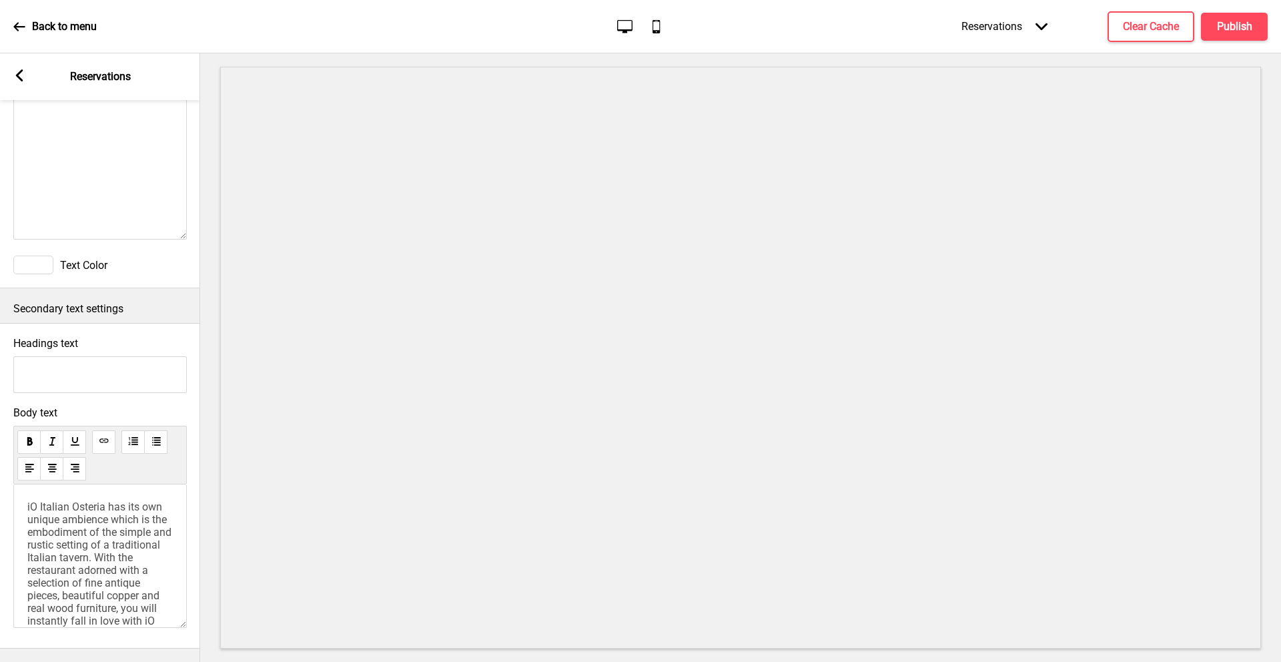
scroll to position [0, 0]
drag, startPoint x: 107, startPoint y: 498, endPoint x: 17, endPoint y: 453, distance: 101.1
click at [0, 488] on div "Body text iO Italian Osteria has its own unique ambience which is the embodimen…" at bounding box center [100, 521] width 200 height 242
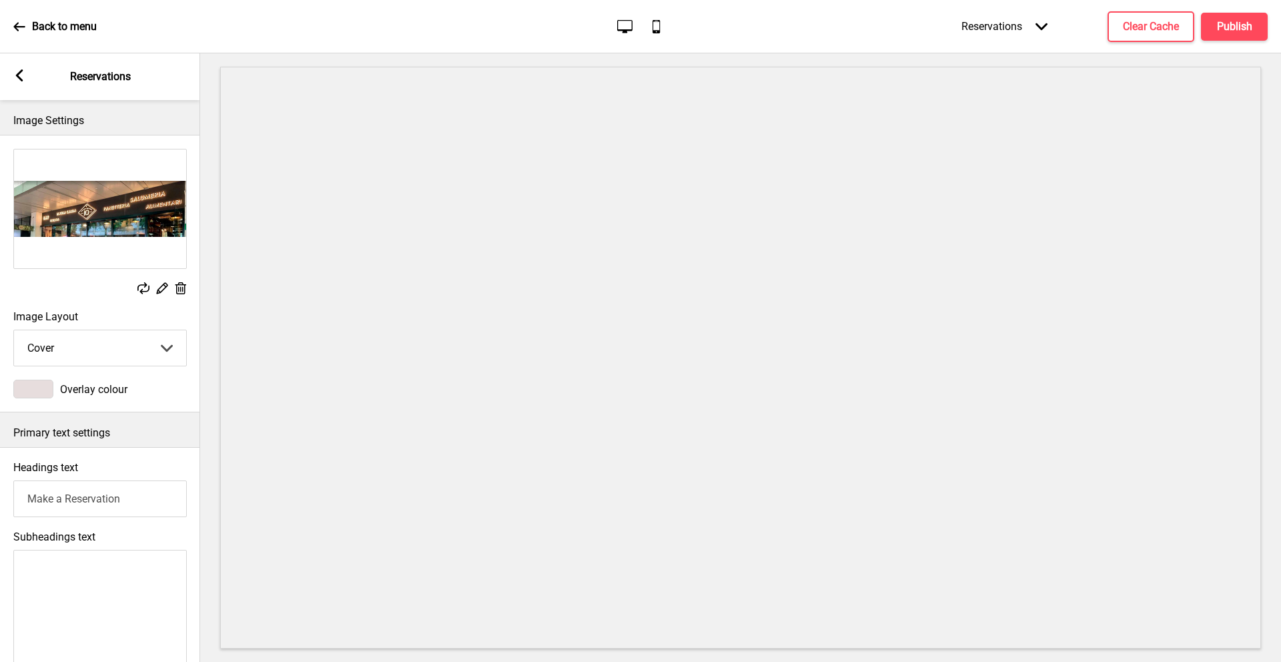
click at [22, 79] on rect at bounding box center [19, 75] width 12 height 12
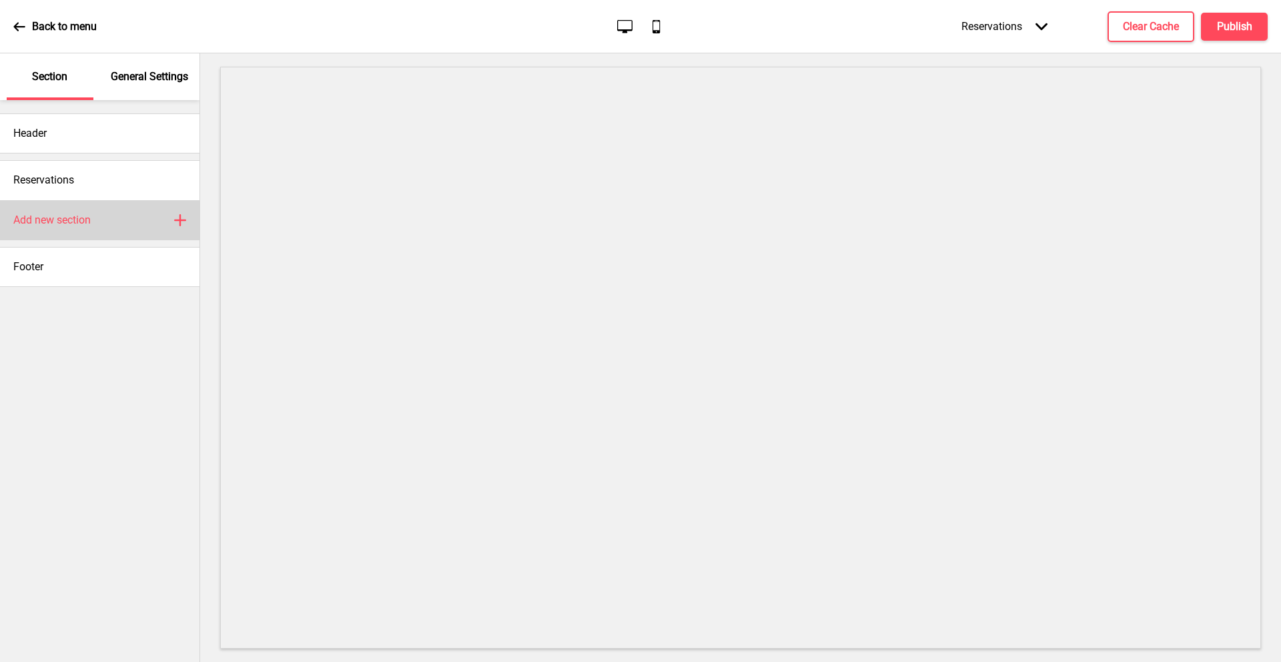
click at [140, 216] on div "Add new section Plus" at bounding box center [99, 220] width 199 height 40
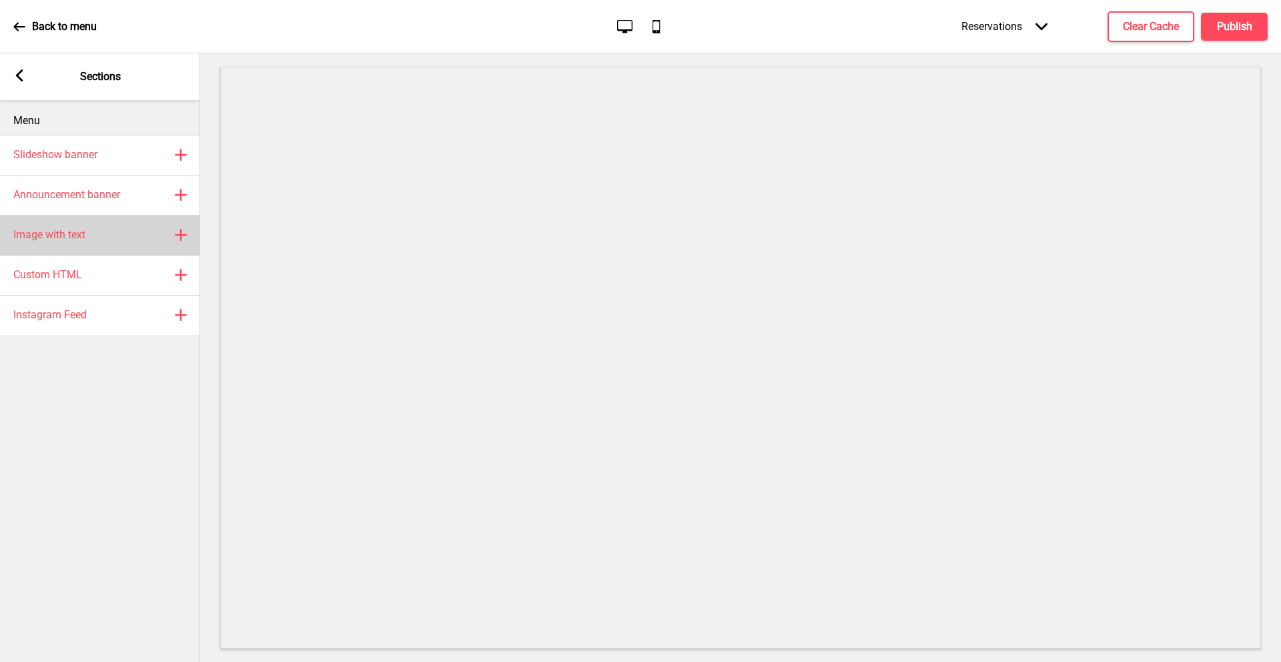
click at [88, 238] on div "Image with text Plus" at bounding box center [100, 235] width 200 height 40
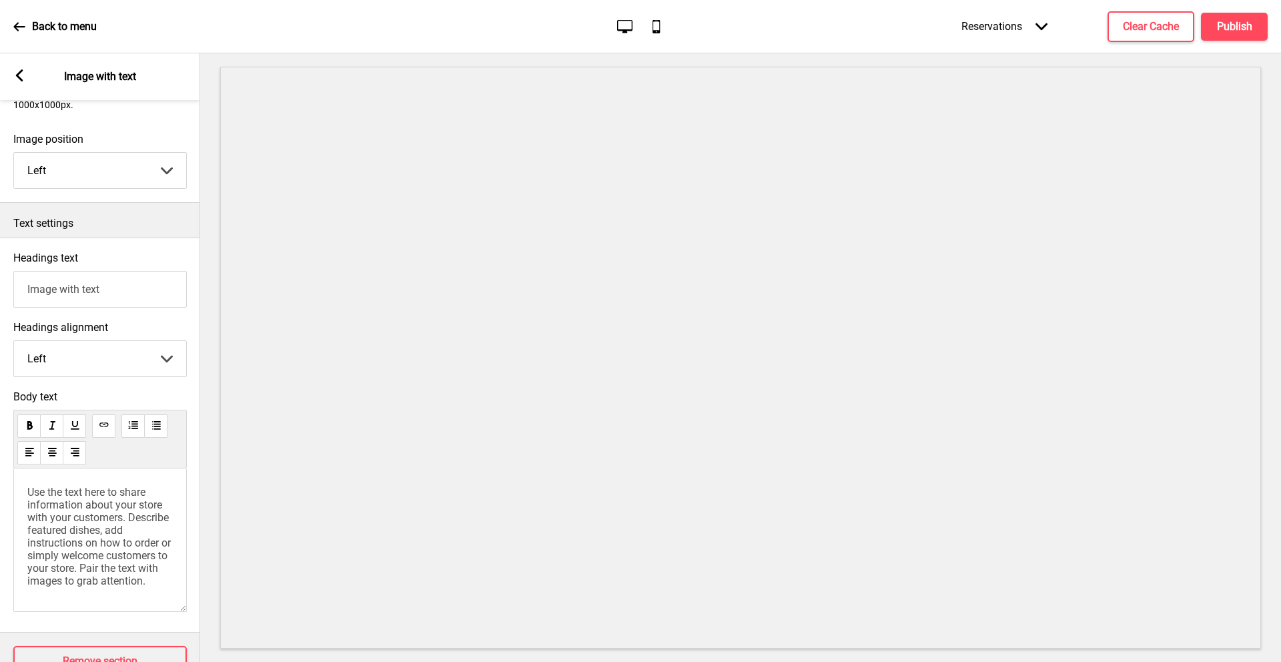
scroll to position [281, 0]
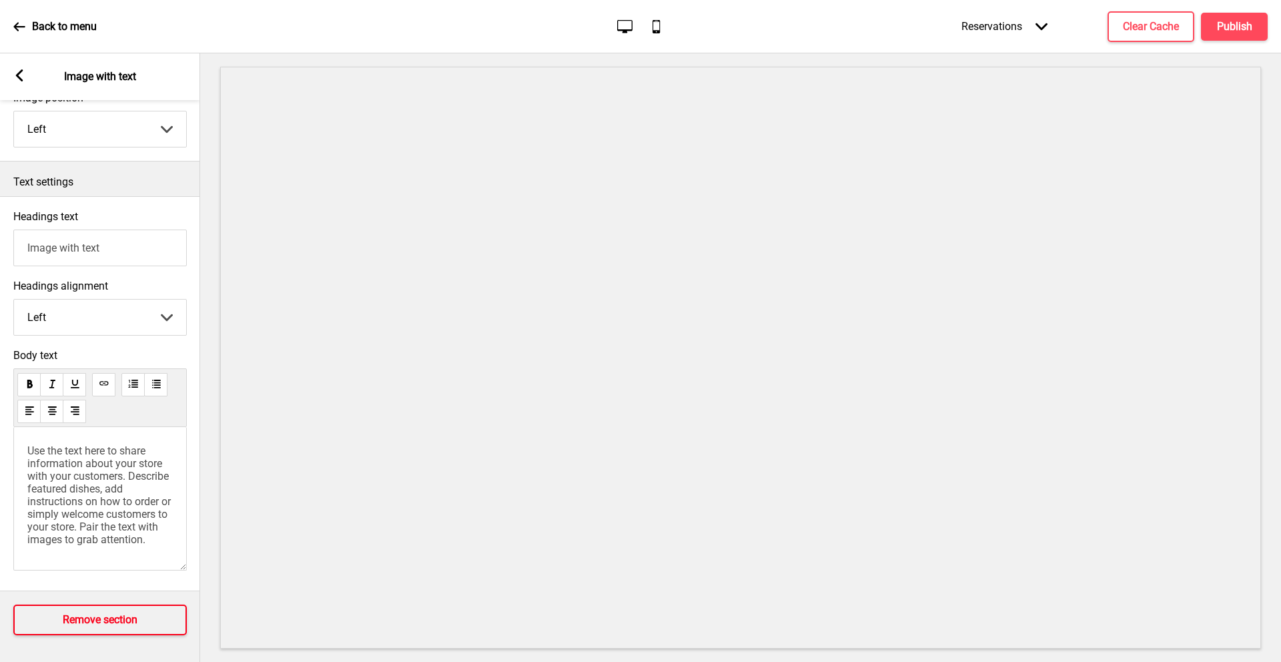
click at [81, 612] on h4 "Remove section" at bounding box center [100, 619] width 75 height 15
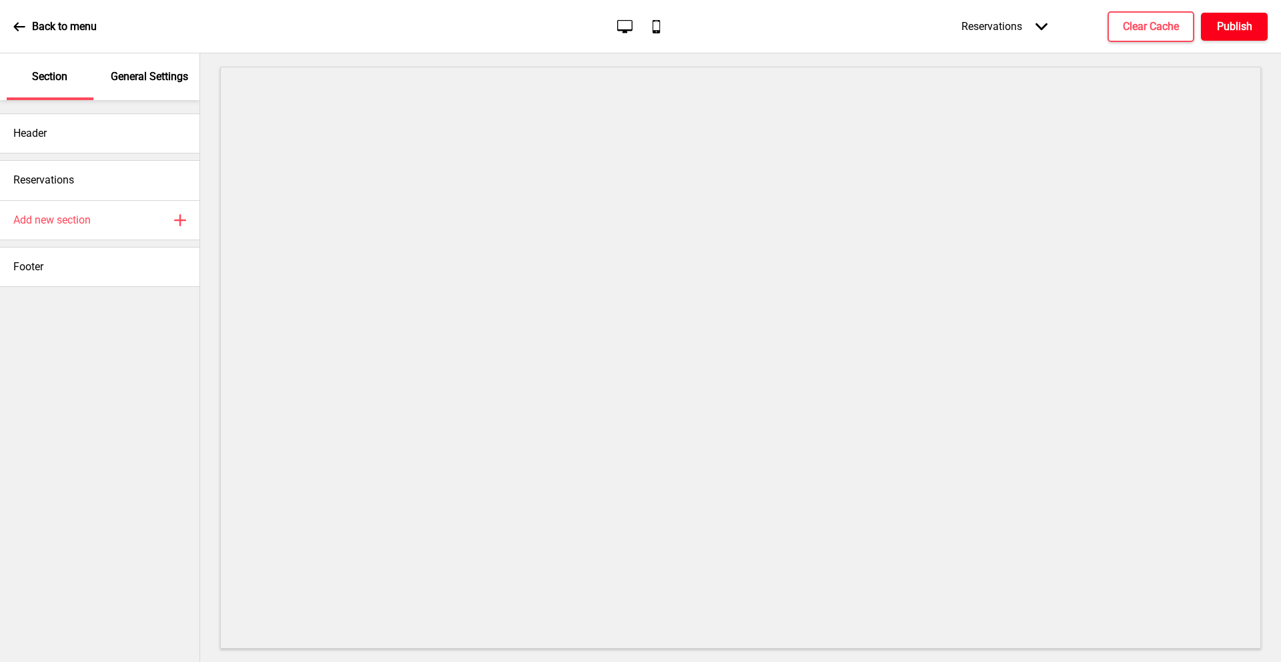
click at [1257, 38] on button "Publish" at bounding box center [1234, 27] width 67 height 28
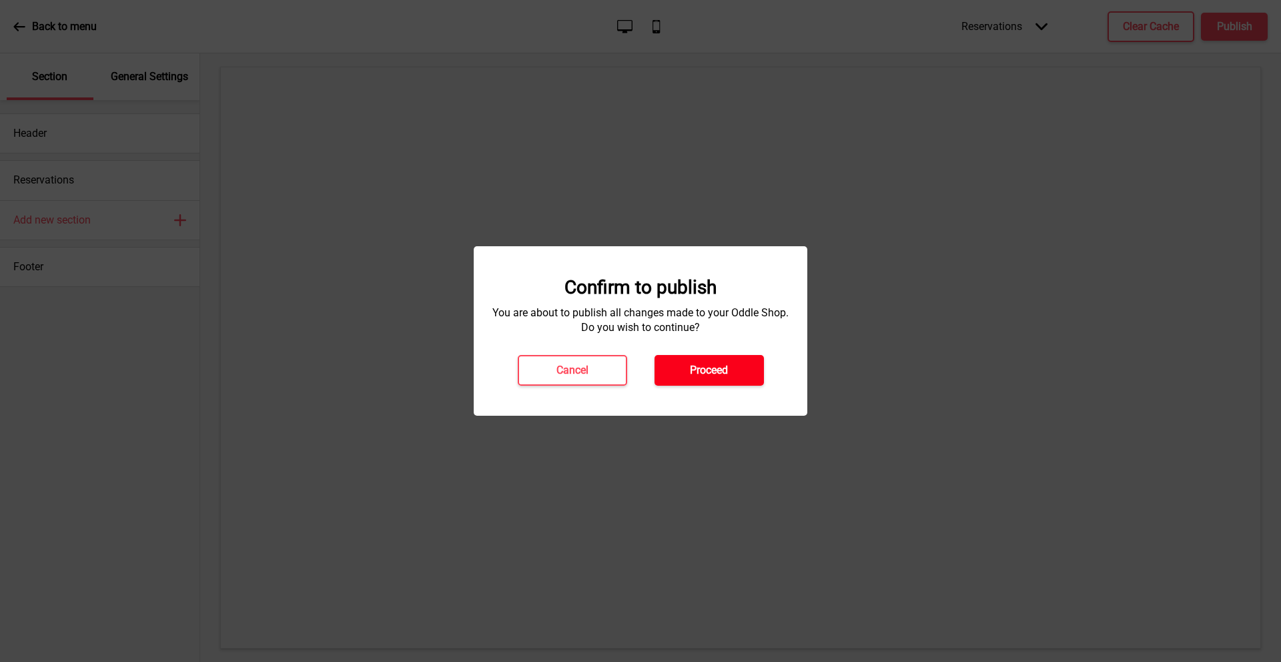
click at [723, 372] on h4 "Proceed" at bounding box center [709, 370] width 38 height 15
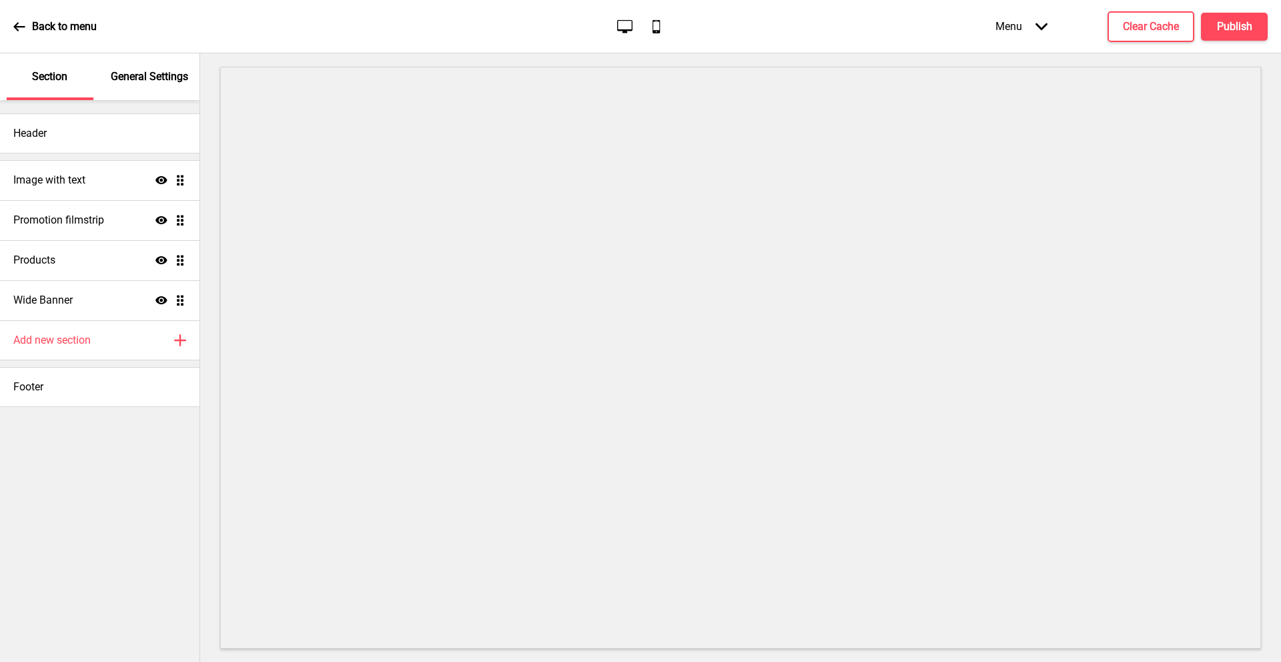
click at [1033, 30] on div "Menu Arrow down" at bounding box center [1021, 26] width 79 height 39
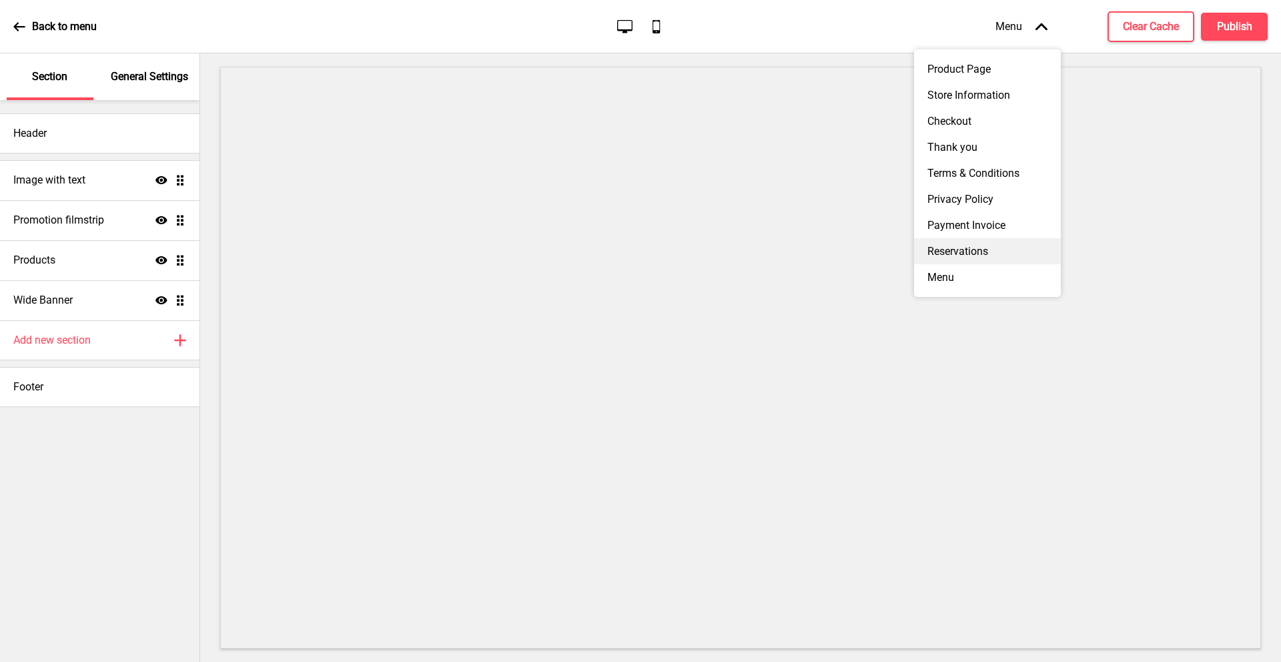
click at [952, 238] on div "Reservations" at bounding box center [987, 251] width 147 height 26
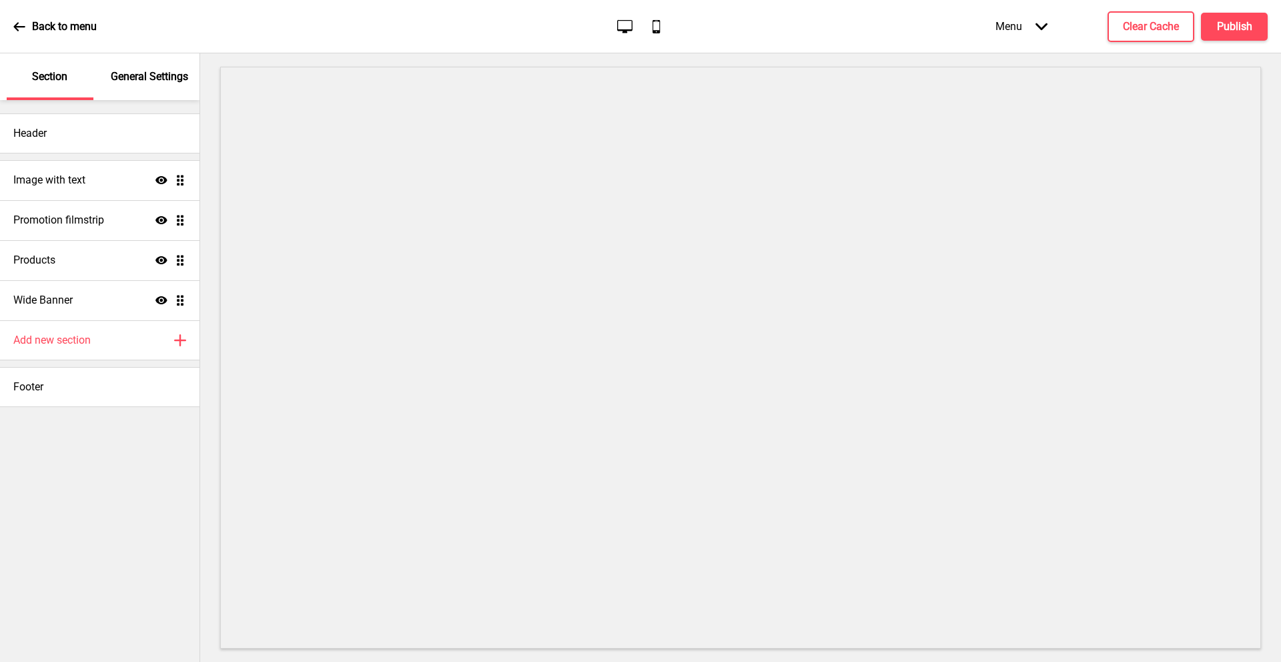
click at [1043, 19] on div "Menu Arrow down" at bounding box center [1021, 26] width 79 height 39
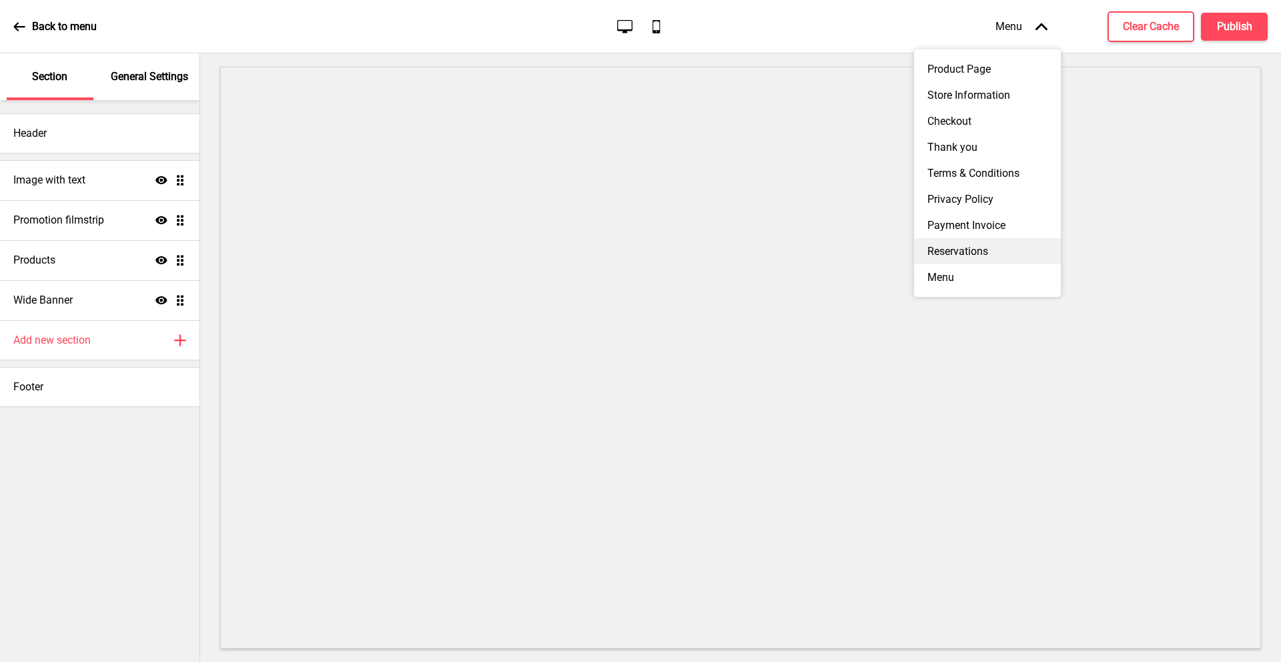
click at [995, 243] on div "Reservations" at bounding box center [987, 251] width 147 height 26
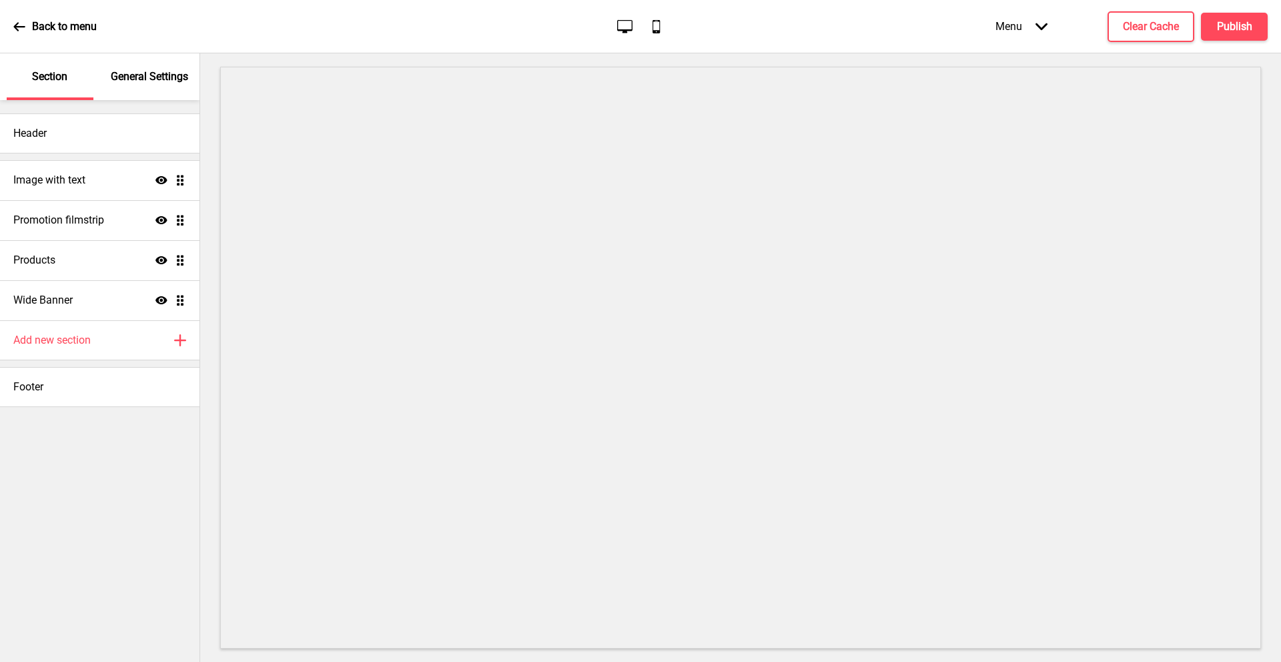
click at [1029, 26] on div "Menu Arrow down" at bounding box center [1021, 26] width 79 height 39
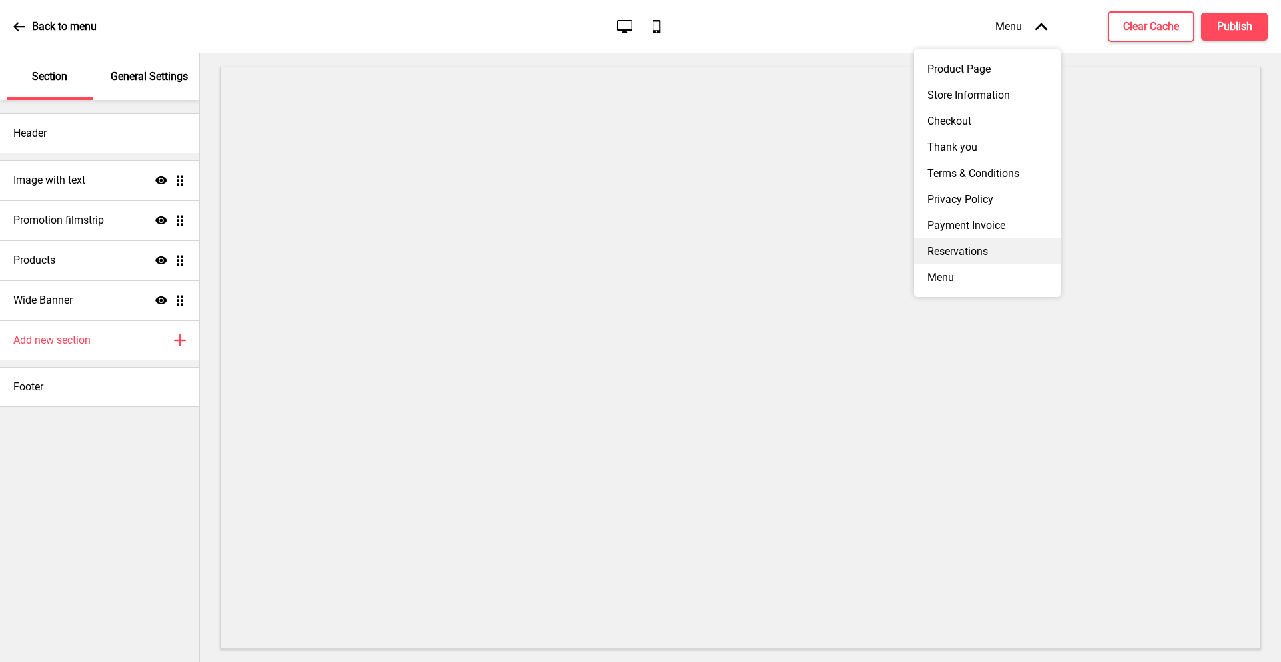
click at [971, 239] on div "Reservations" at bounding box center [987, 251] width 147 height 26
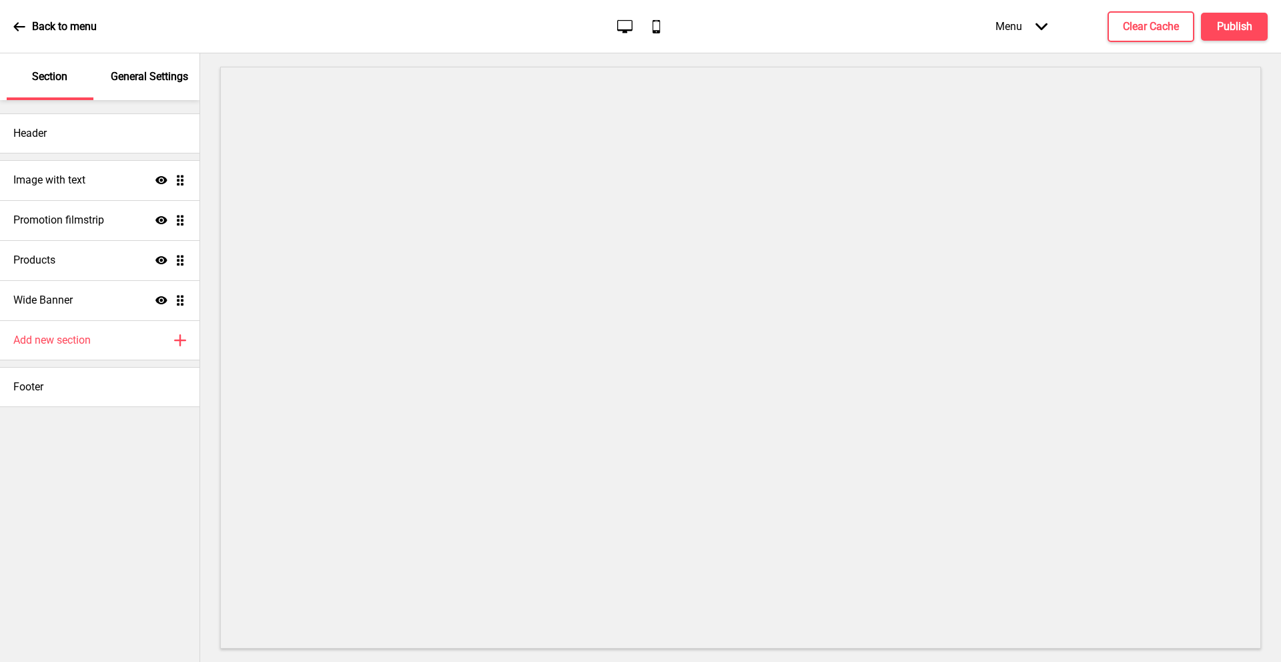
click at [1043, 12] on div "Menu Arrow down" at bounding box center [1021, 26] width 79 height 39
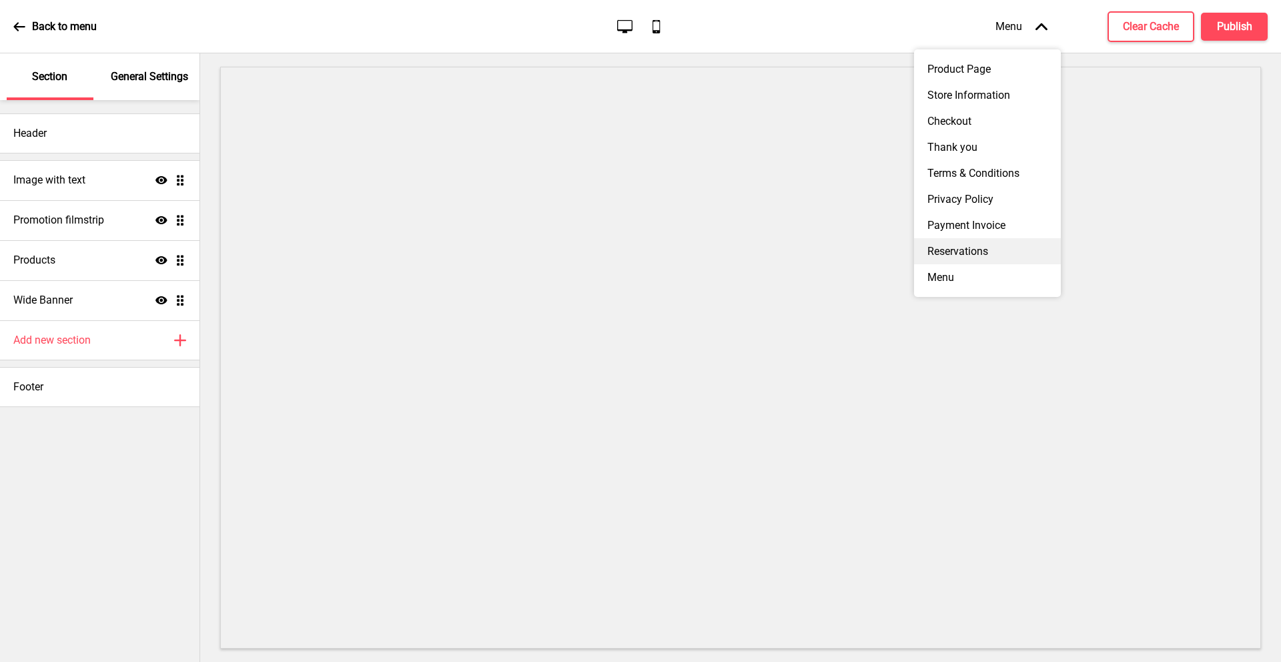
click at [947, 240] on div "Reservations" at bounding box center [987, 251] width 147 height 26
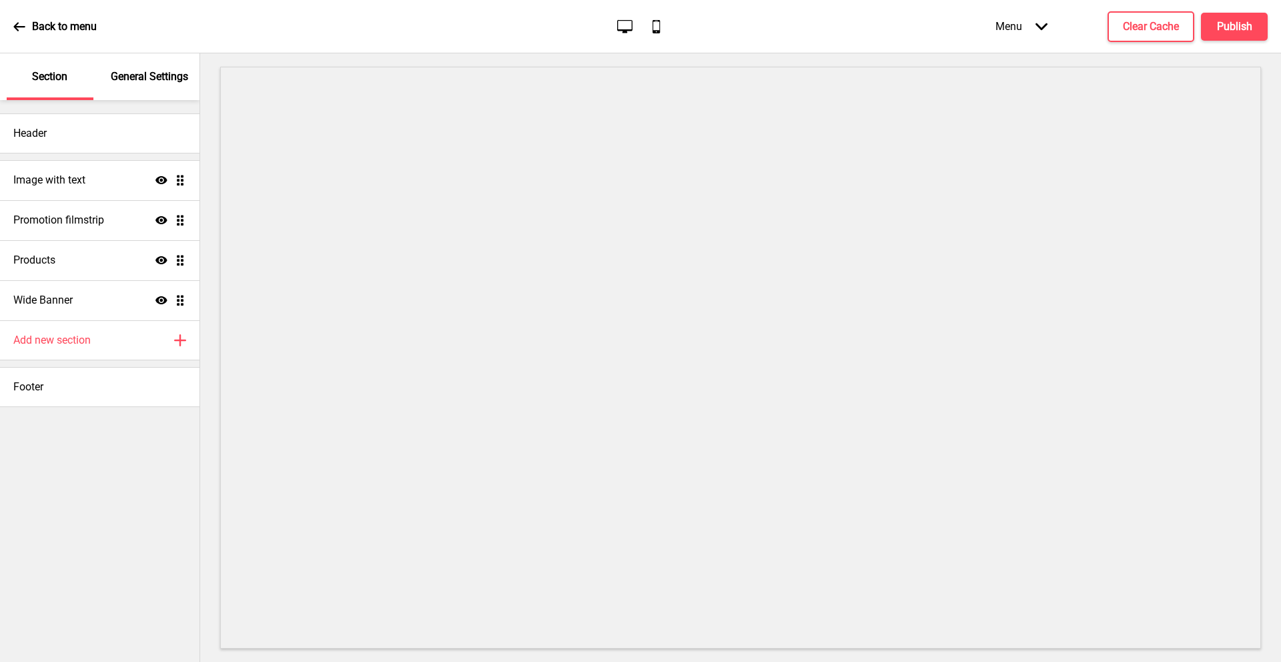
click at [111, 77] on p "General Settings" at bounding box center [149, 76] width 77 height 15
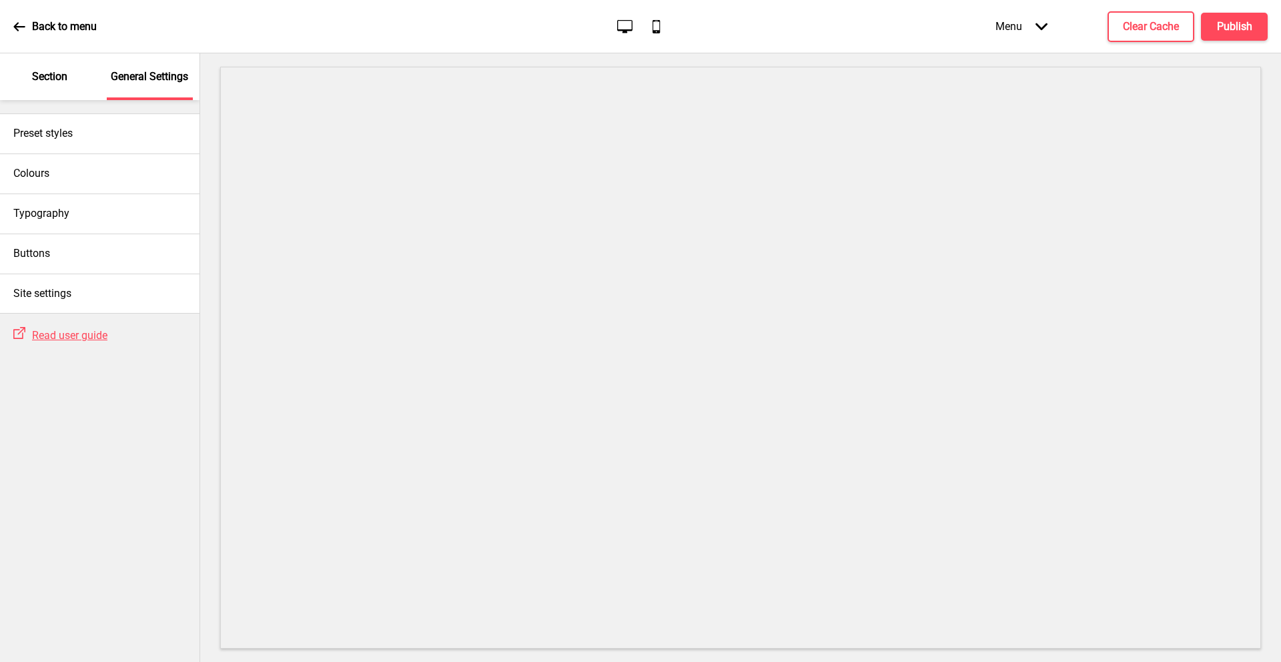
click at [75, 75] on div "Section" at bounding box center [50, 76] width 87 height 47
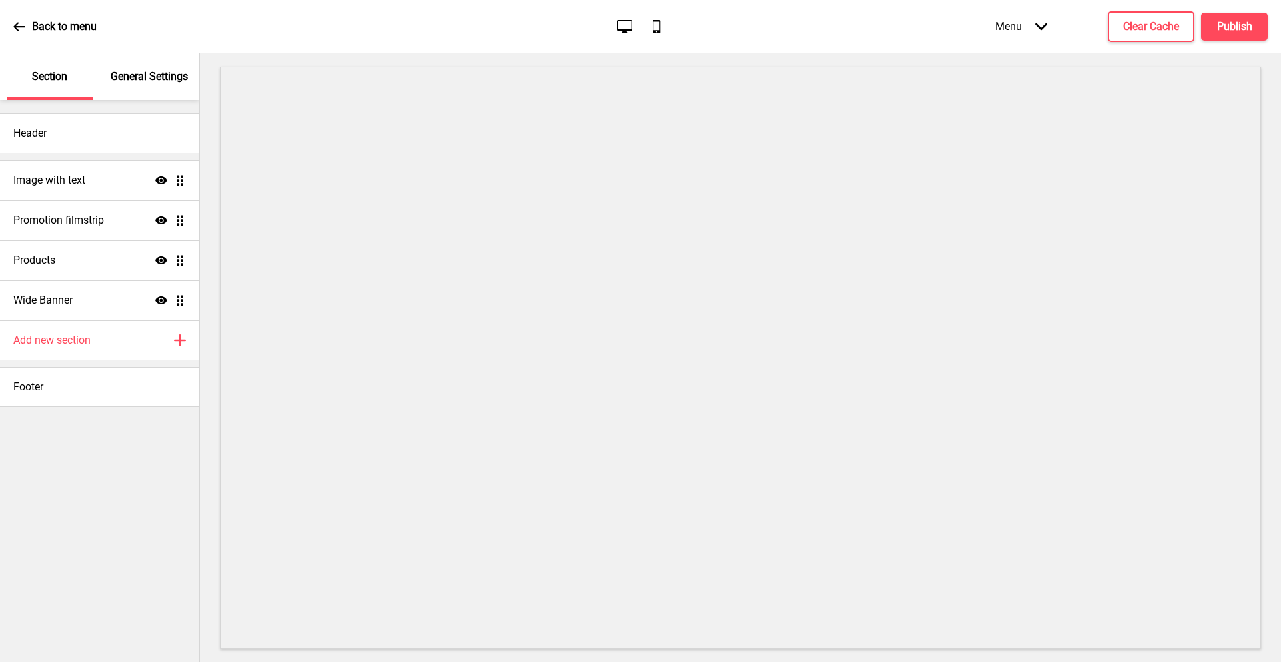
click at [129, 87] on div "General Settings" at bounding box center [150, 76] width 87 height 47
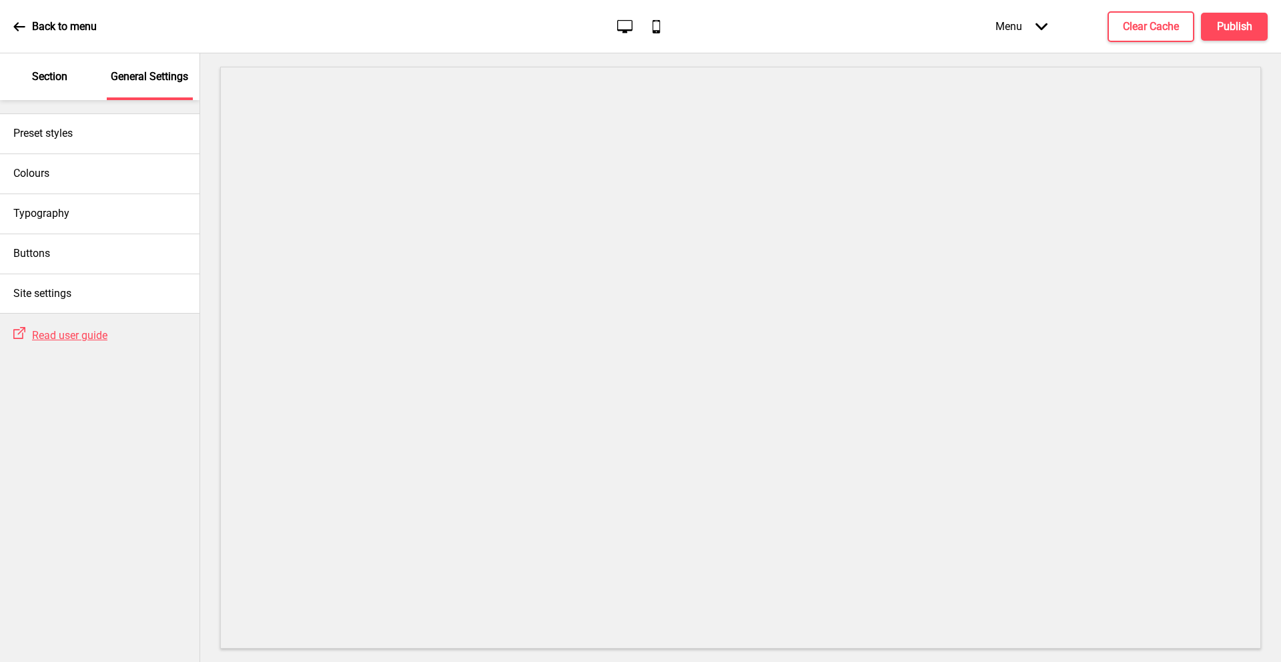
click at [1031, 31] on div "Menu Arrow down" at bounding box center [1021, 26] width 79 height 39
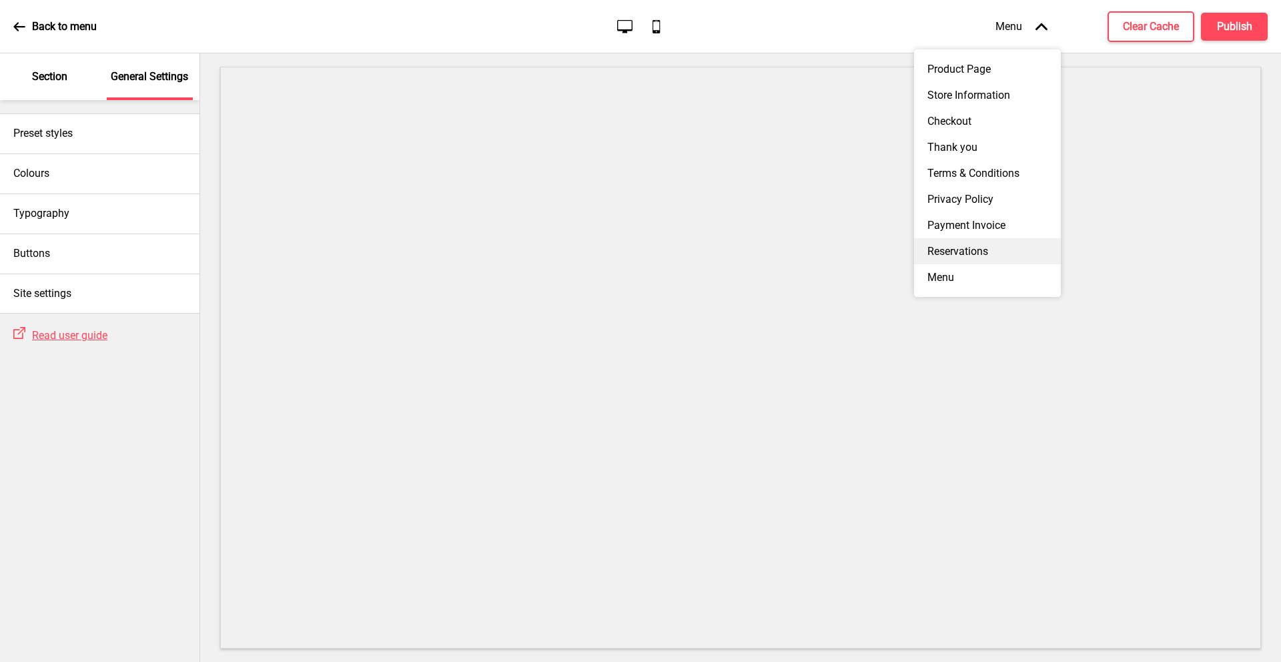
click at [1003, 244] on div "Reservations" at bounding box center [987, 251] width 147 height 26
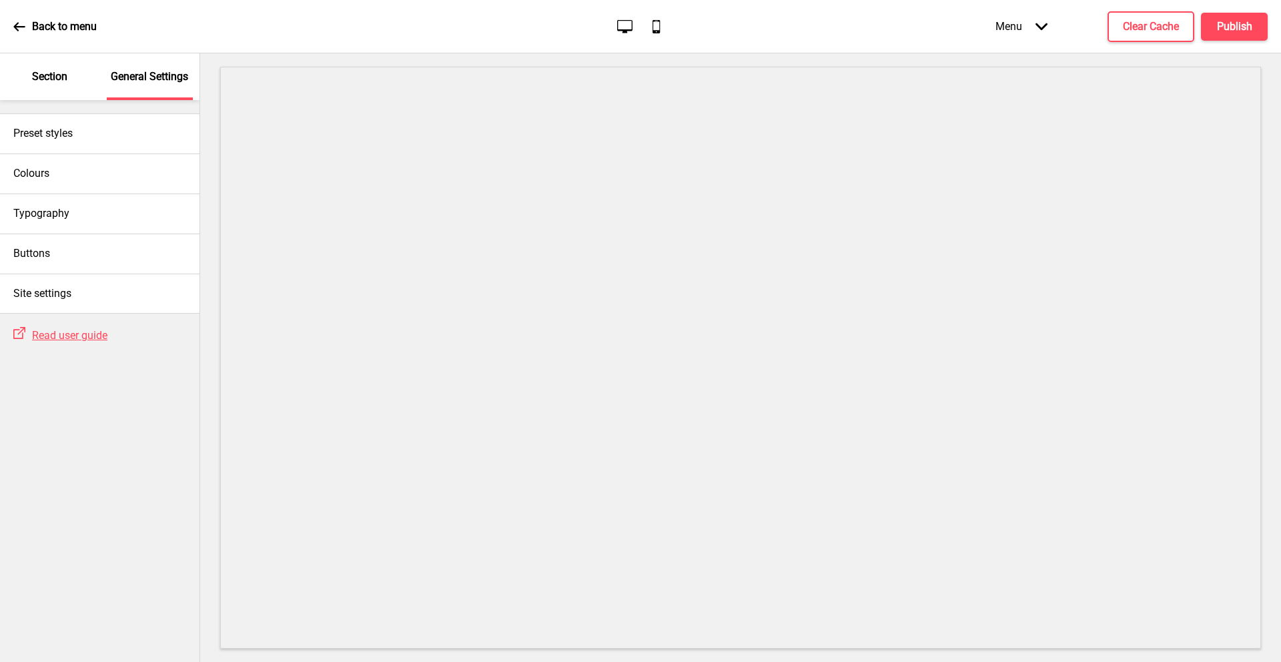
click at [1032, 25] on div "Menu Arrow down" at bounding box center [1021, 26] width 79 height 39
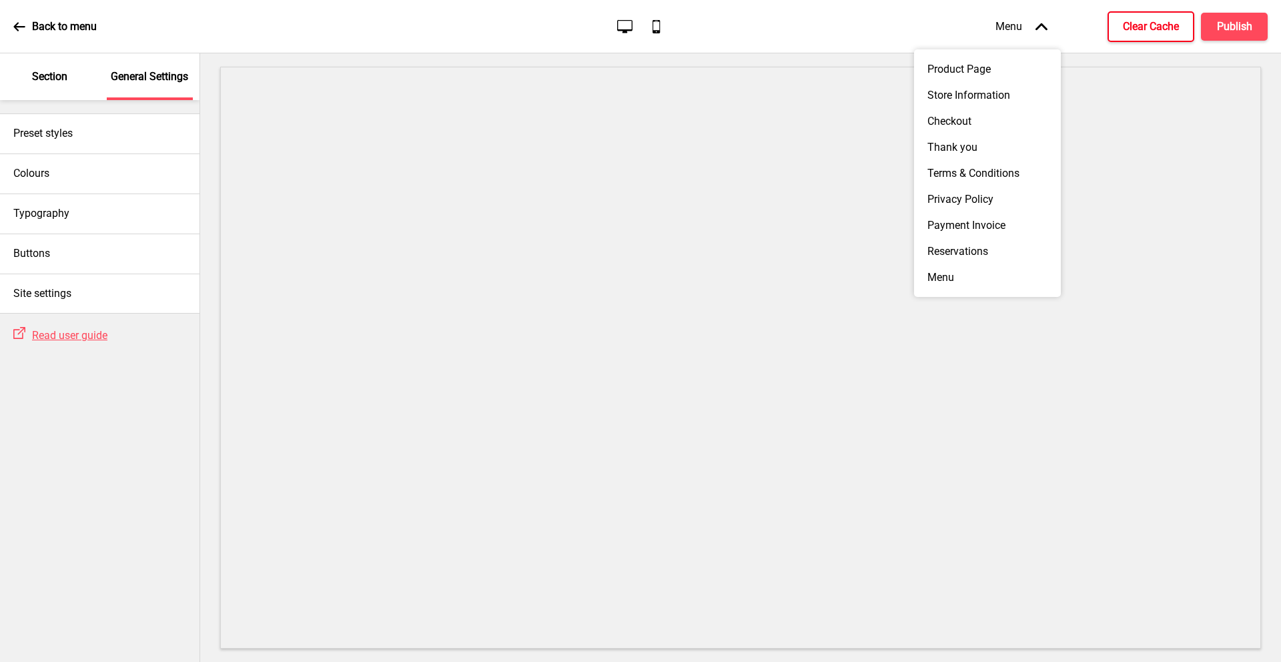
click at [1156, 29] on h4 "Clear Cache" at bounding box center [1151, 26] width 56 height 15
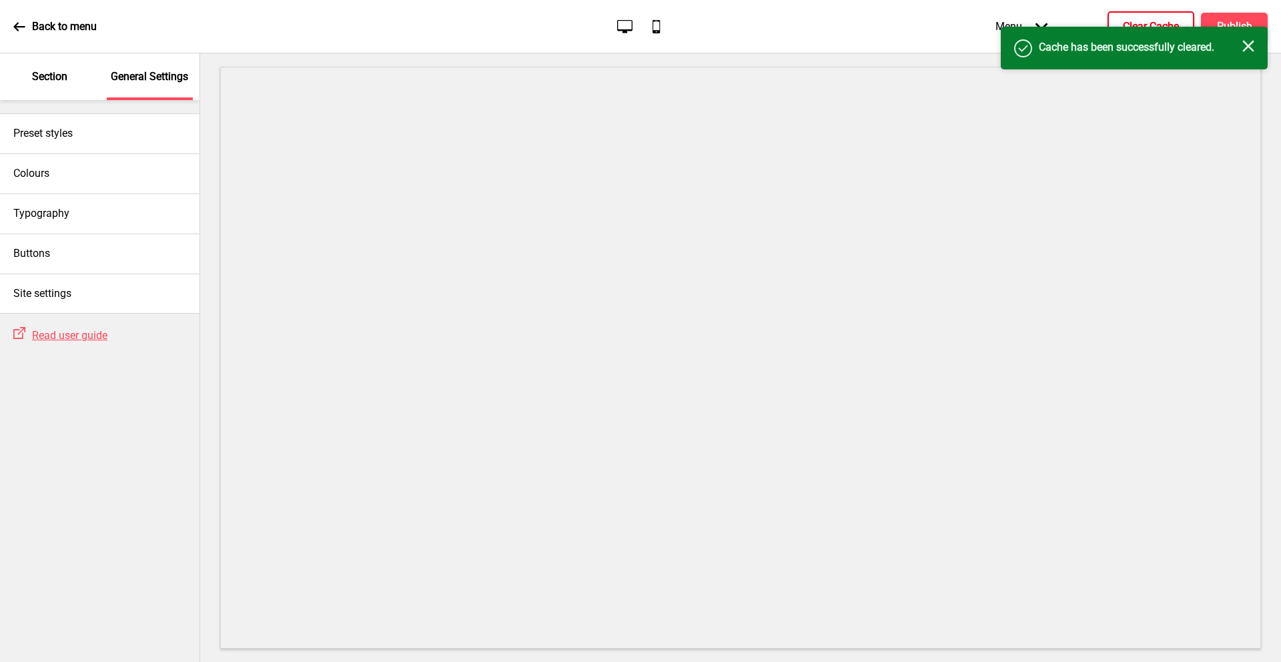
click at [1252, 47] on icon "Close" at bounding box center [1248, 46] width 12 height 12
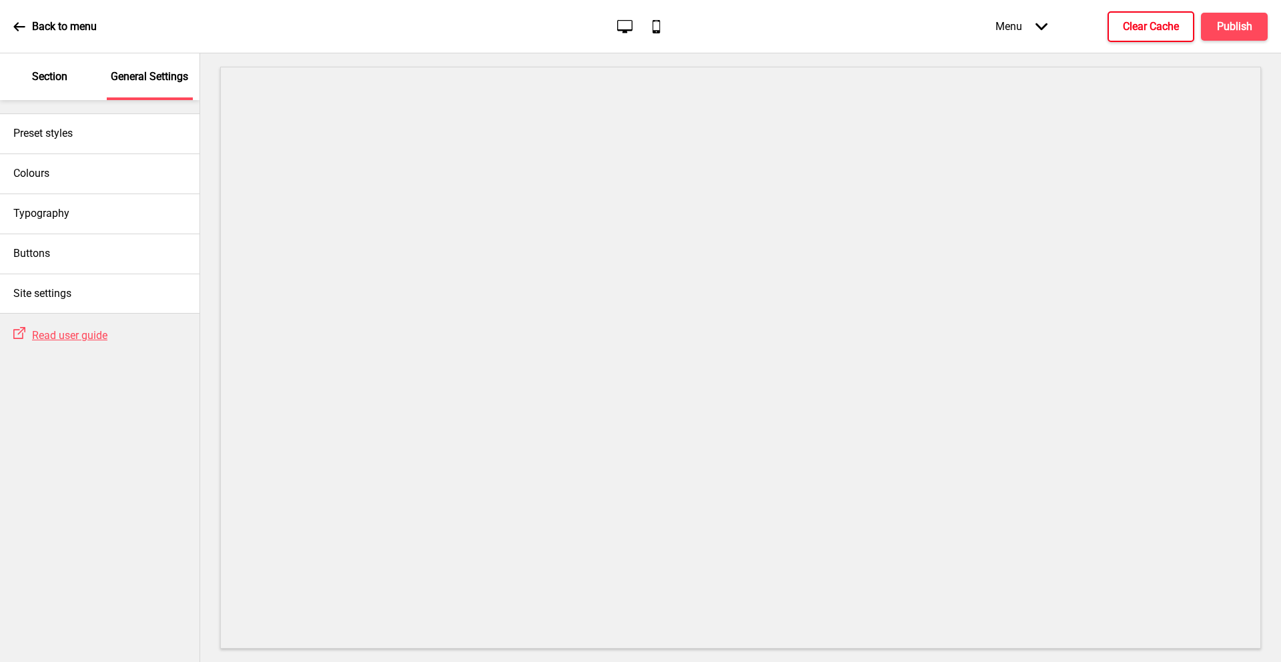
click at [79, 73] on div "Section" at bounding box center [50, 76] width 87 height 47
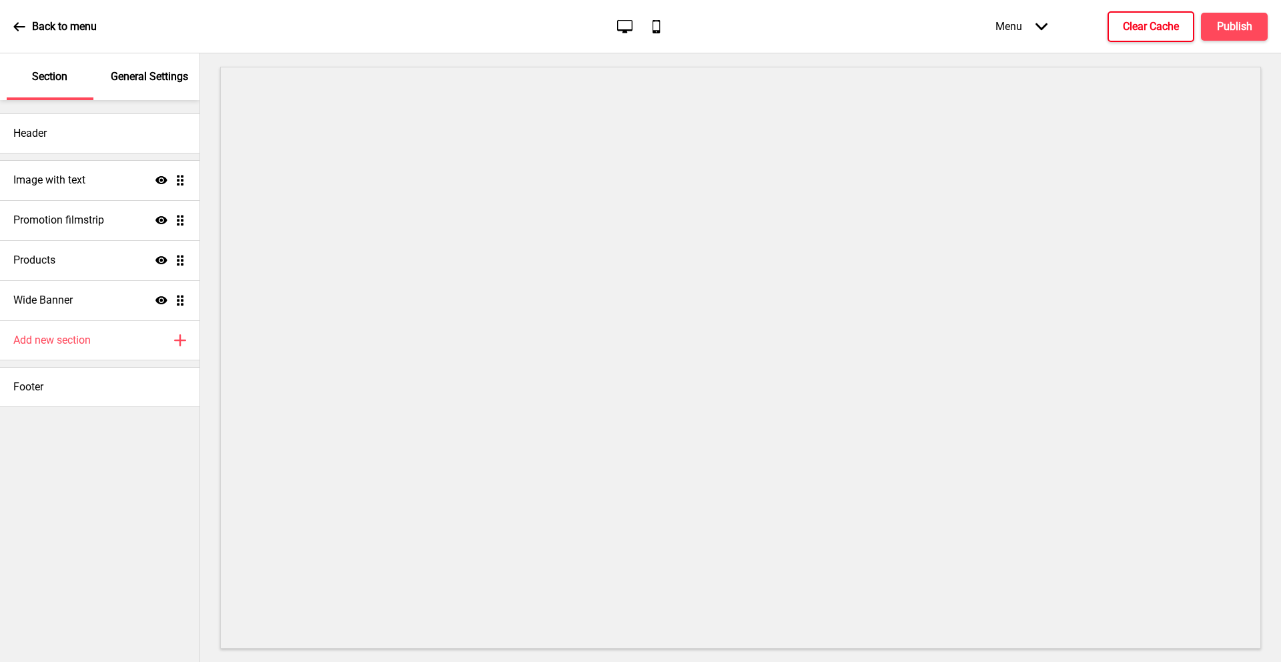
click at [1039, 31] on icon "Arrow down" at bounding box center [1041, 27] width 12 height 12
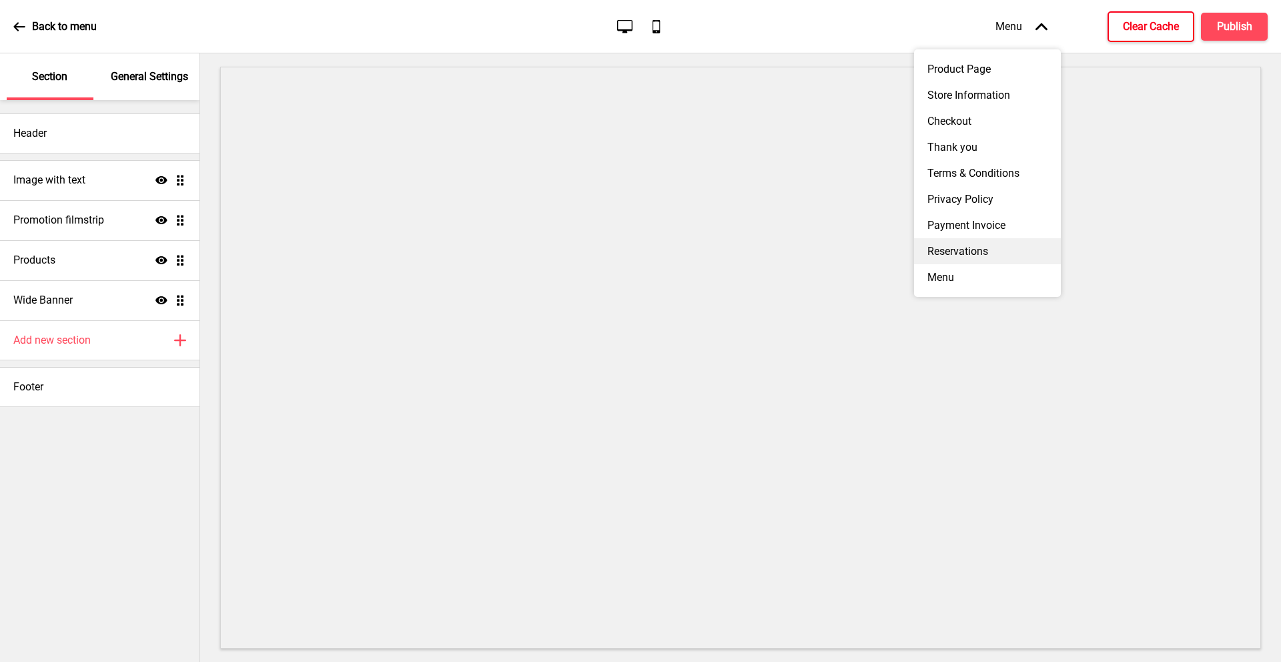
click at [954, 247] on div "Reservations" at bounding box center [987, 251] width 147 height 26
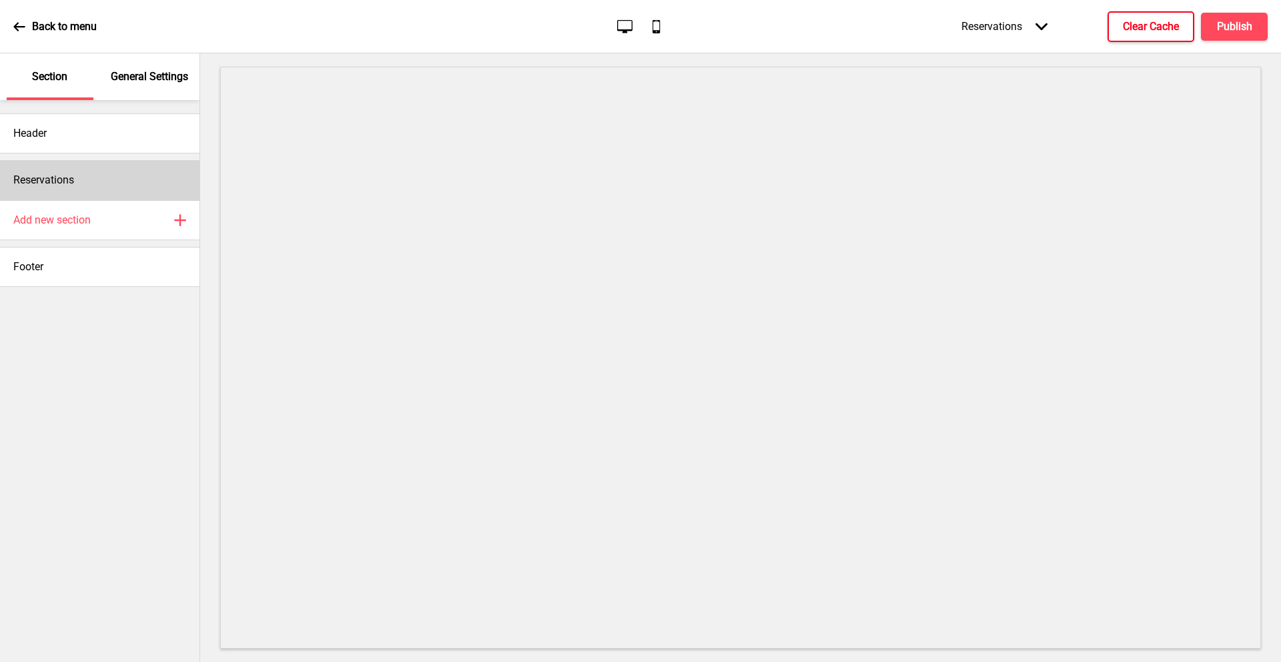
click at [72, 186] on h4 "Reservations" at bounding box center [43, 180] width 61 height 15
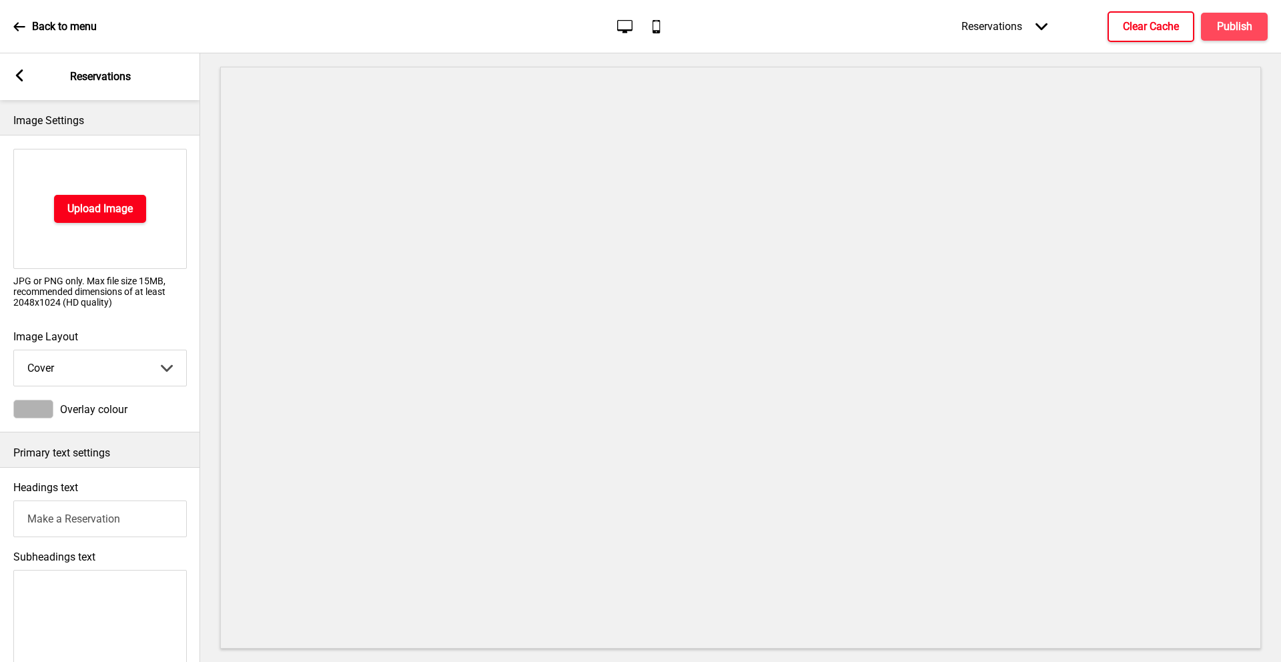
click at [87, 205] on h4 "Upload Image" at bounding box center [99, 208] width 65 height 15
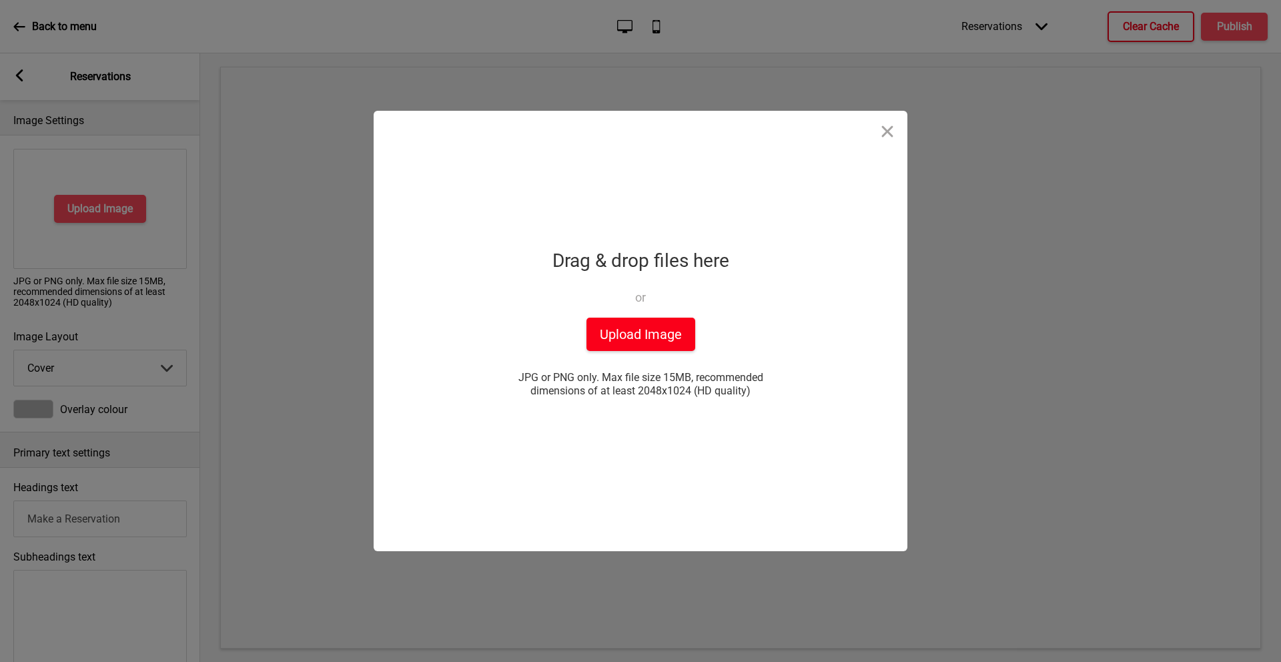
click at [628, 330] on button "Upload Image" at bounding box center [640, 334] width 109 height 33
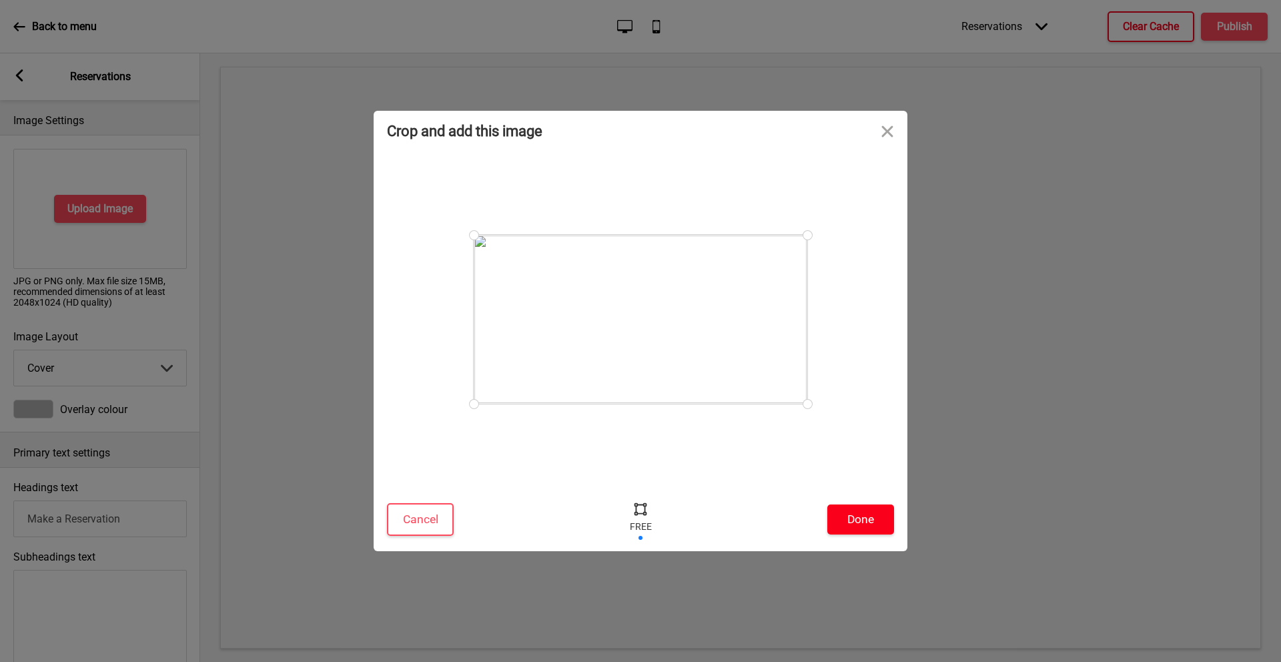
click at [869, 515] on button "Done" at bounding box center [860, 519] width 67 height 30
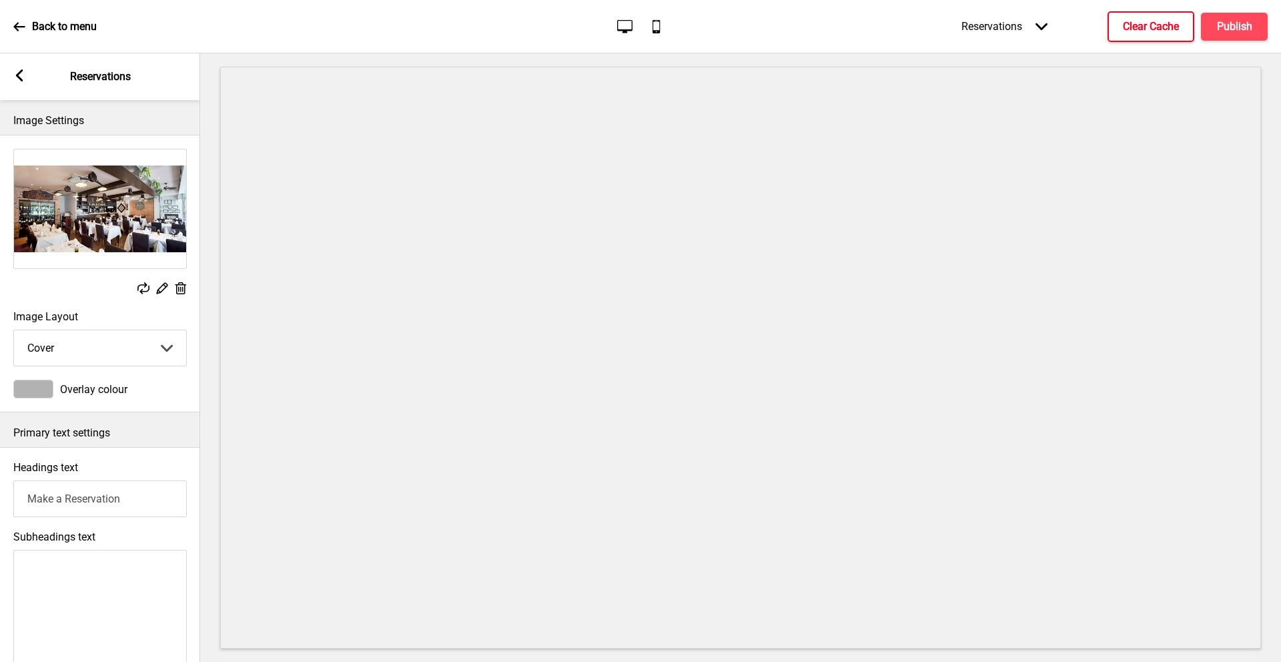
click at [179, 293] on icon at bounding box center [180, 288] width 11 height 12
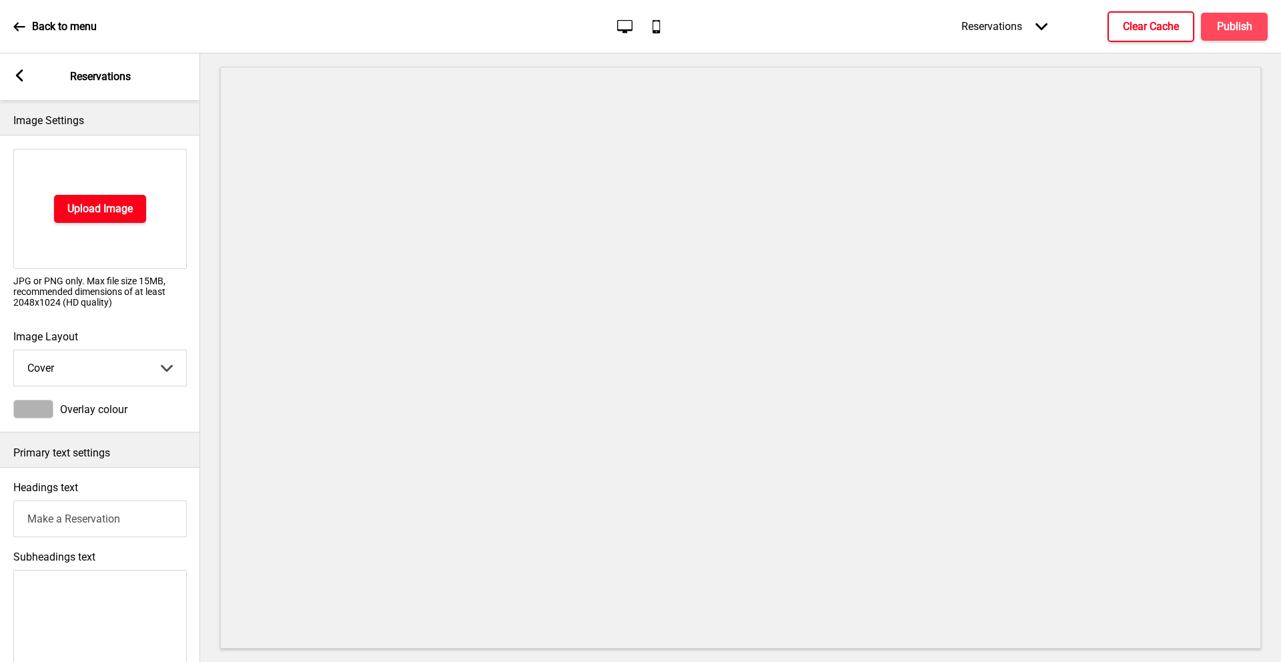
click at [122, 221] on button "Upload Image" at bounding box center [100, 209] width 92 height 28
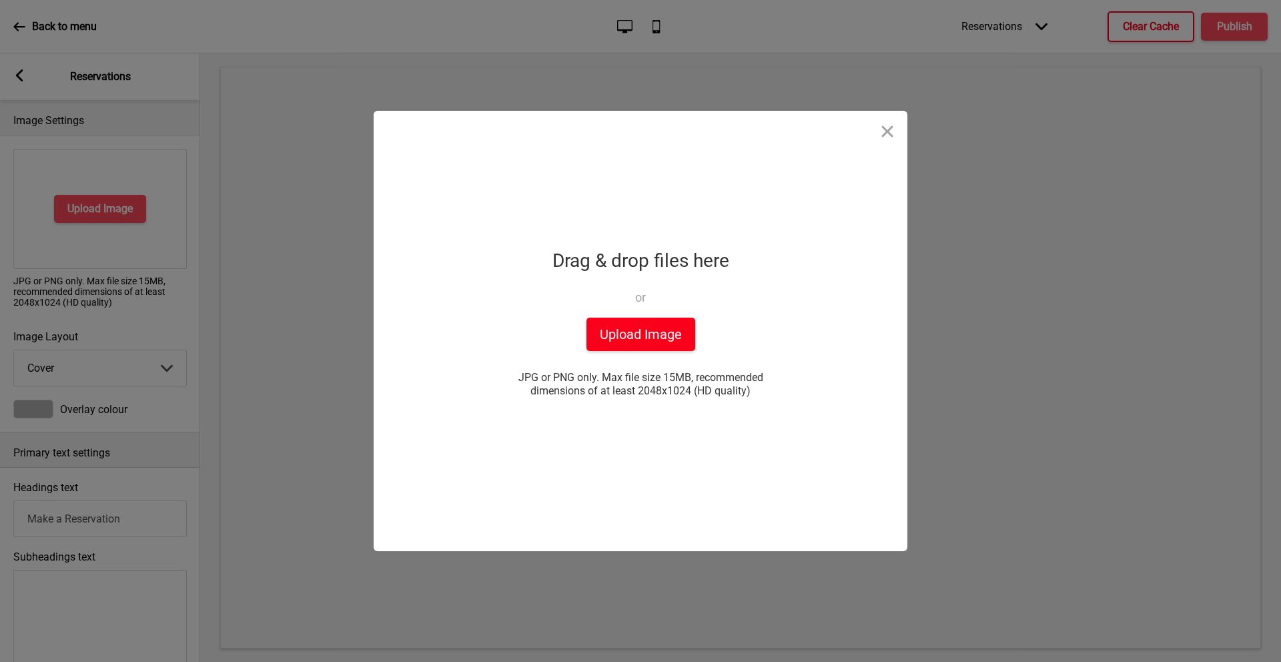
click at [622, 338] on button "Upload Image" at bounding box center [640, 334] width 109 height 33
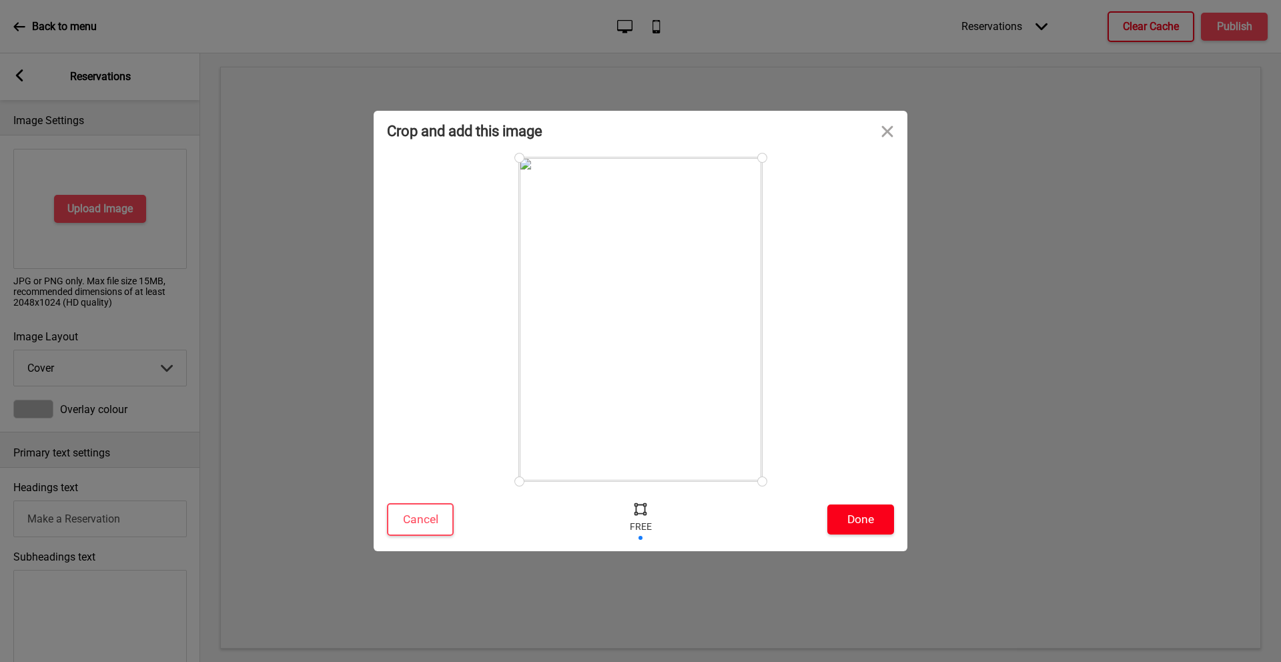
click at [861, 519] on button "Done" at bounding box center [860, 519] width 67 height 30
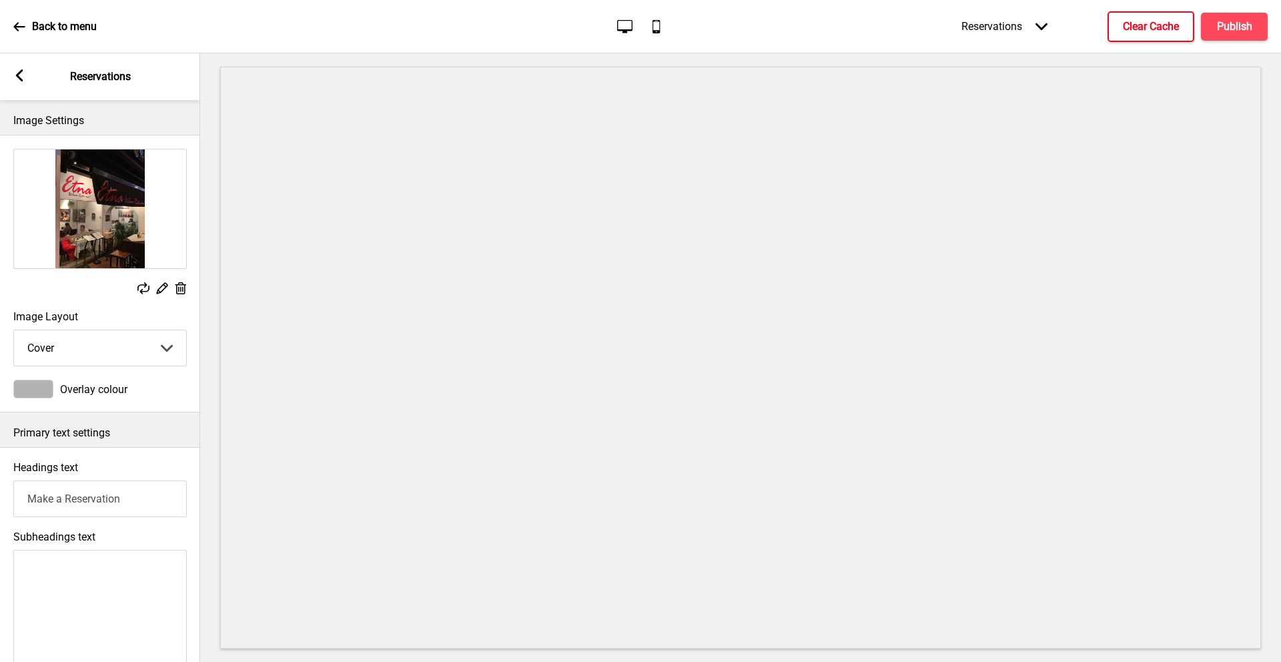
click at [164, 288] on icon at bounding box center [162, 288] width 11 height 11
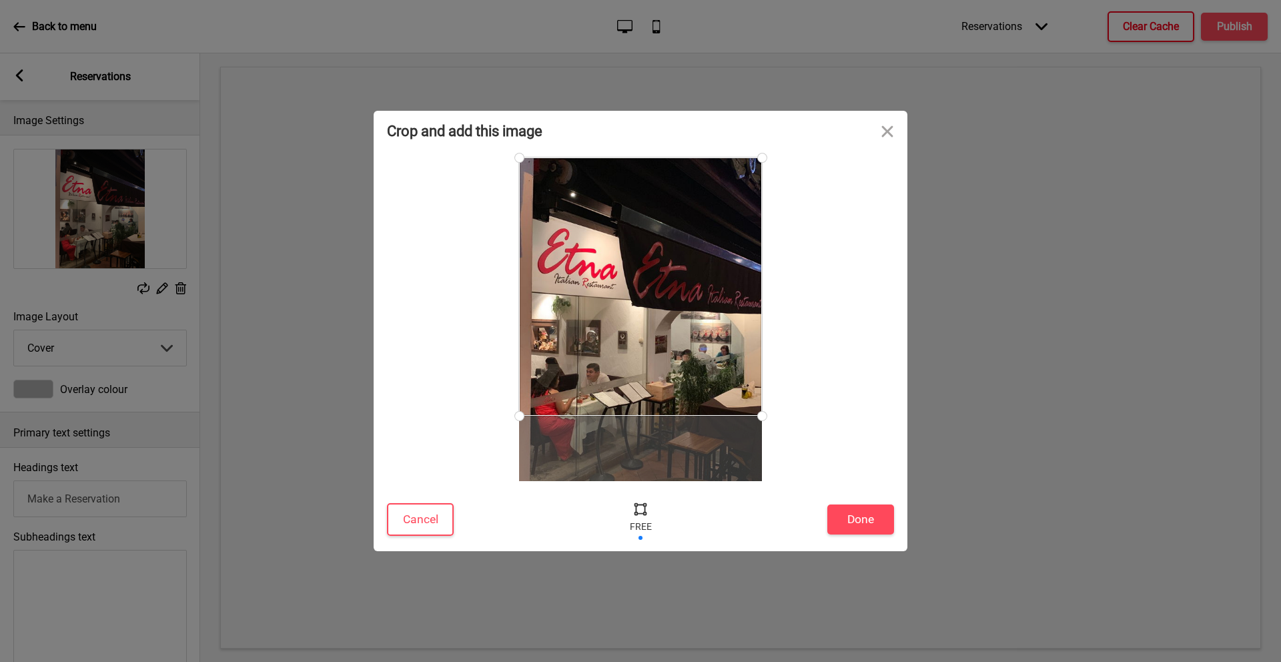
drag, startPoint x: 760, startPoint y: 482, endPoint x: 777, endPoint y: 415, distance: 69.4
click at [777, 415] on div at bounding box center [640, 319] width 507 height 324
click at [871, 521] on button "Done" at bounding box center [860, 519] width 67 height 30
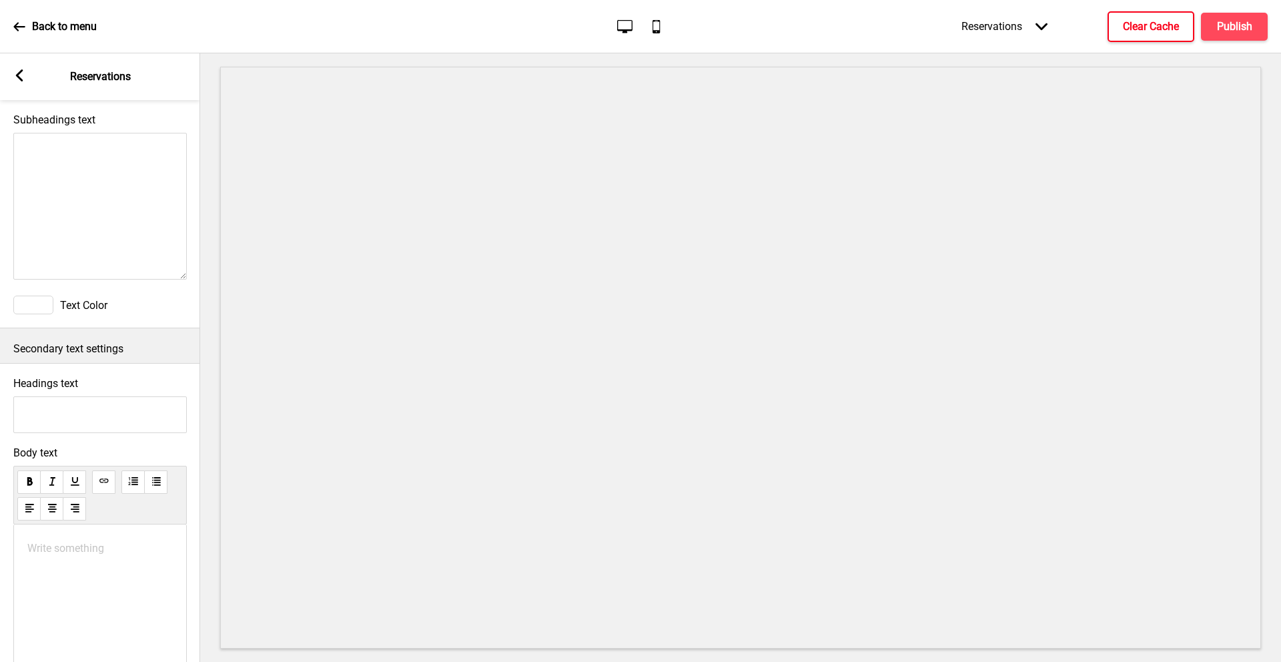
scroll to position [466, 0]
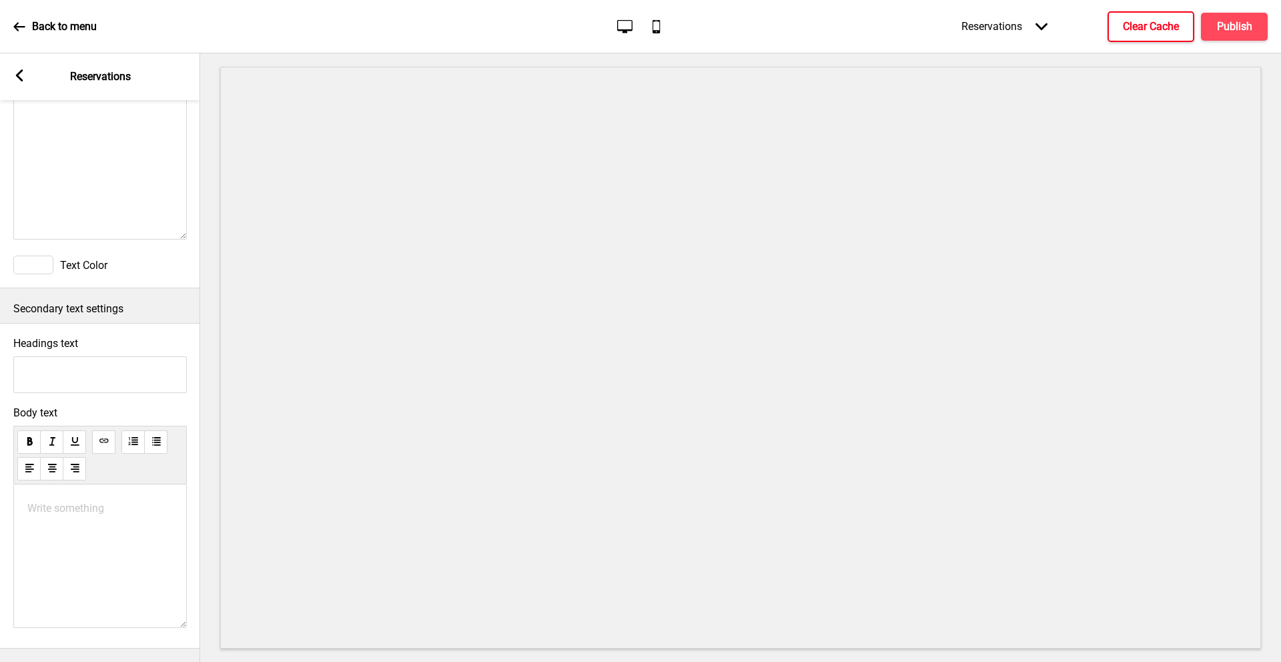
click at [86, 502] on p "Write something ﻿" at bounding box center [99, 508] width 145 height 13
click at [80, 502] on p "Write something ﻿" at bounding box center [99, 508] width 145 height 13
click at [59, 502] on p "Write something ﻿" at bounding box center [99, 508] width 145 height 13
paste div
drag, startPoint x: 72, startPoint y: 507, endPoint x: 46, endPoint y: 501, distance: 26.7
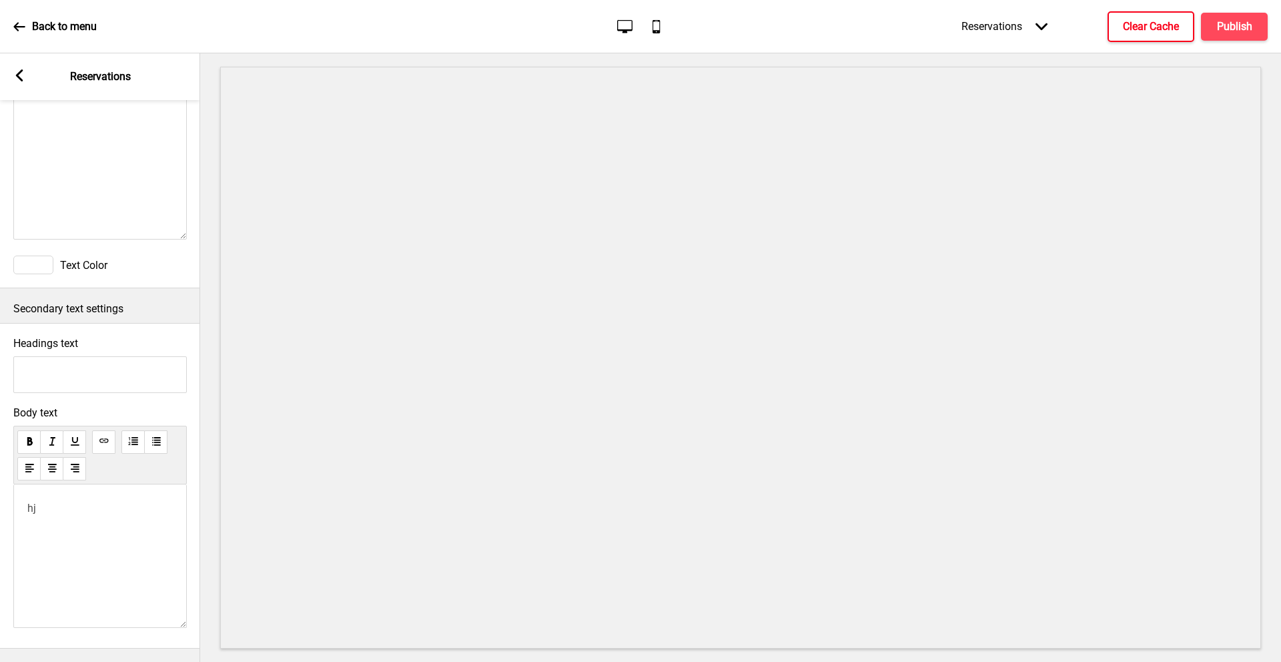
click at [46, 501] on div "hj" at bounding box center [99, 555] width 173 height 143
drag, startPoint x: 46, startPoint y: 501, endPoint x: 27, endPoint y: 500, distance: 19.4
click at [27, 502] on p "hj" at bounding box center [99, 508] width 145 height 13
click at [141, 203] on textarea "Subheadings text" at bounding box center [99, 166] width 173 height 147
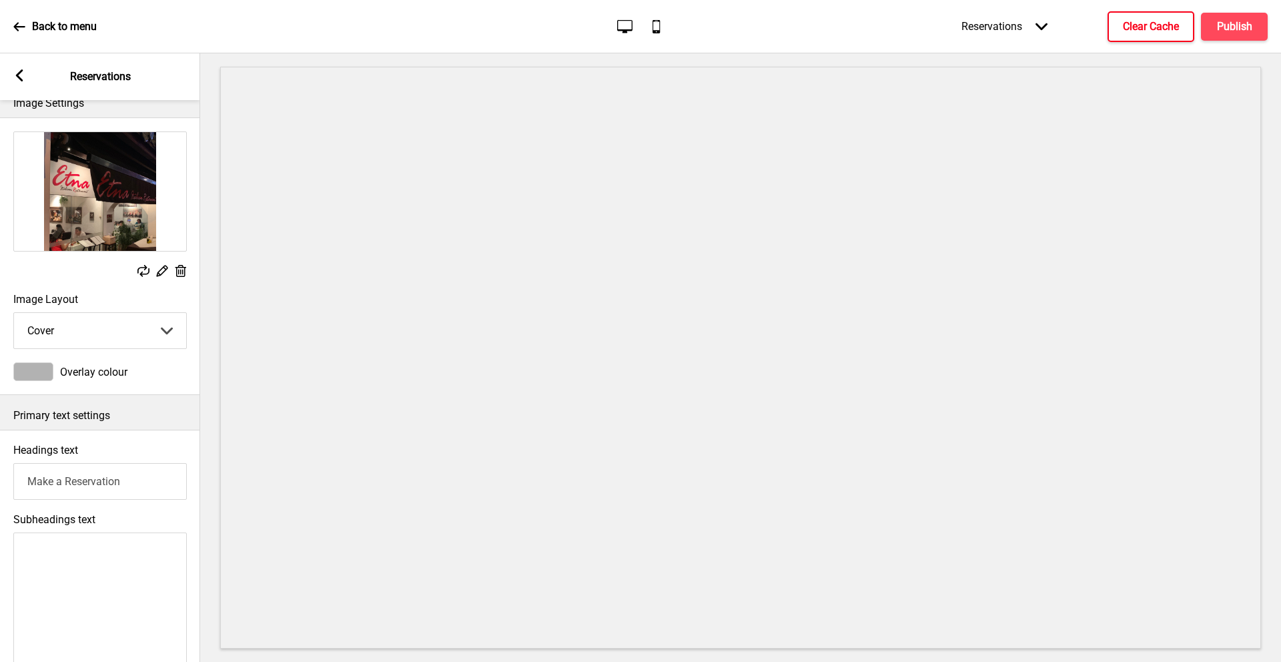
scroll to position [0, 0]
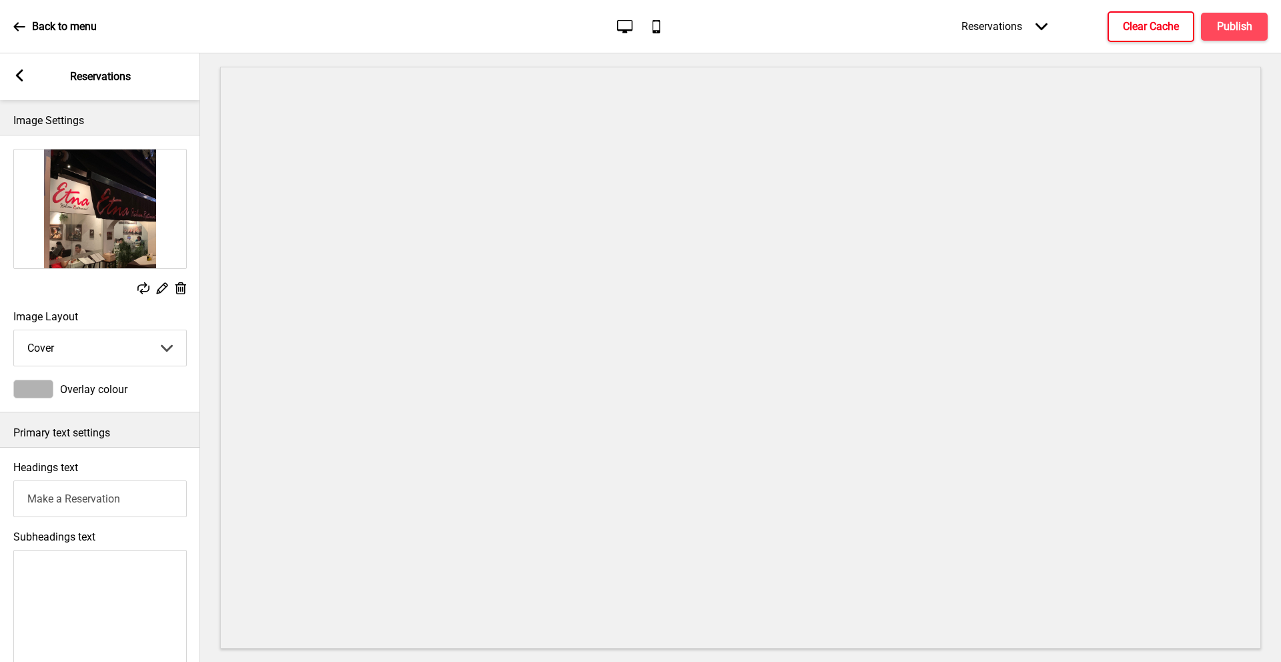
click at [22, 77] on rect at bounding box center [19, 75] width 12 height 12
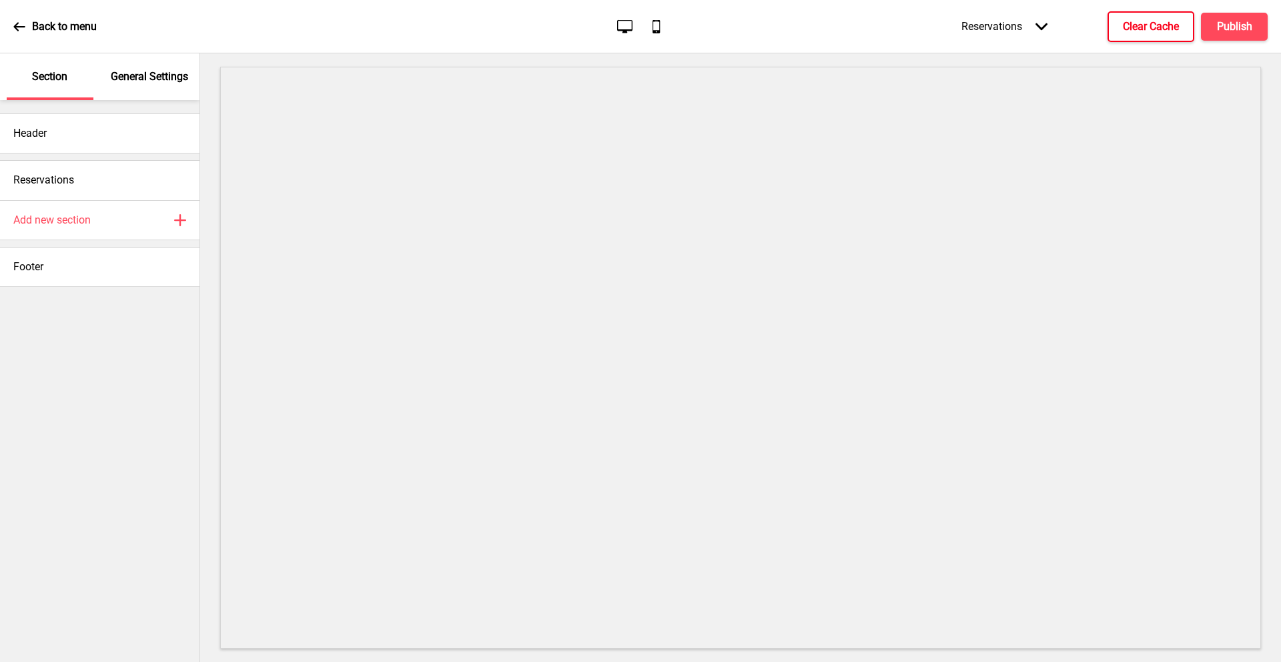
click at [19, 31] on icon at bounding box center [19, 27] width 12 height 12
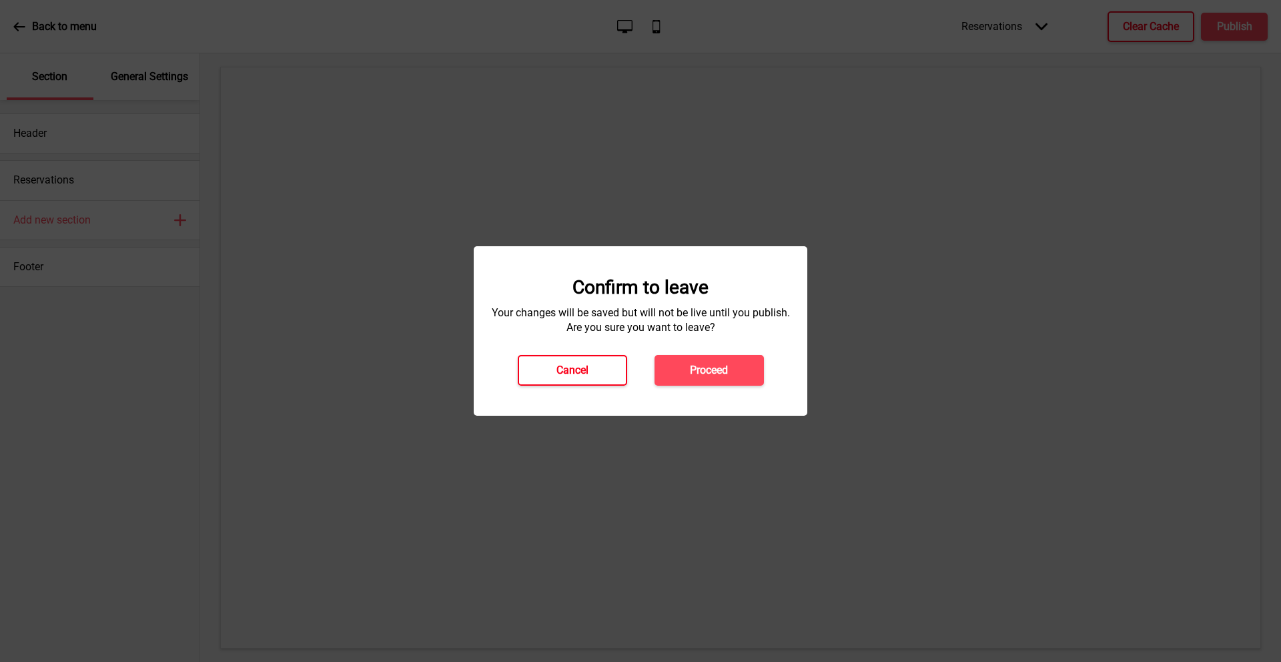
click at [594, 372] on button "Cancel" at bounding box center [572, 370] width 109 height 31
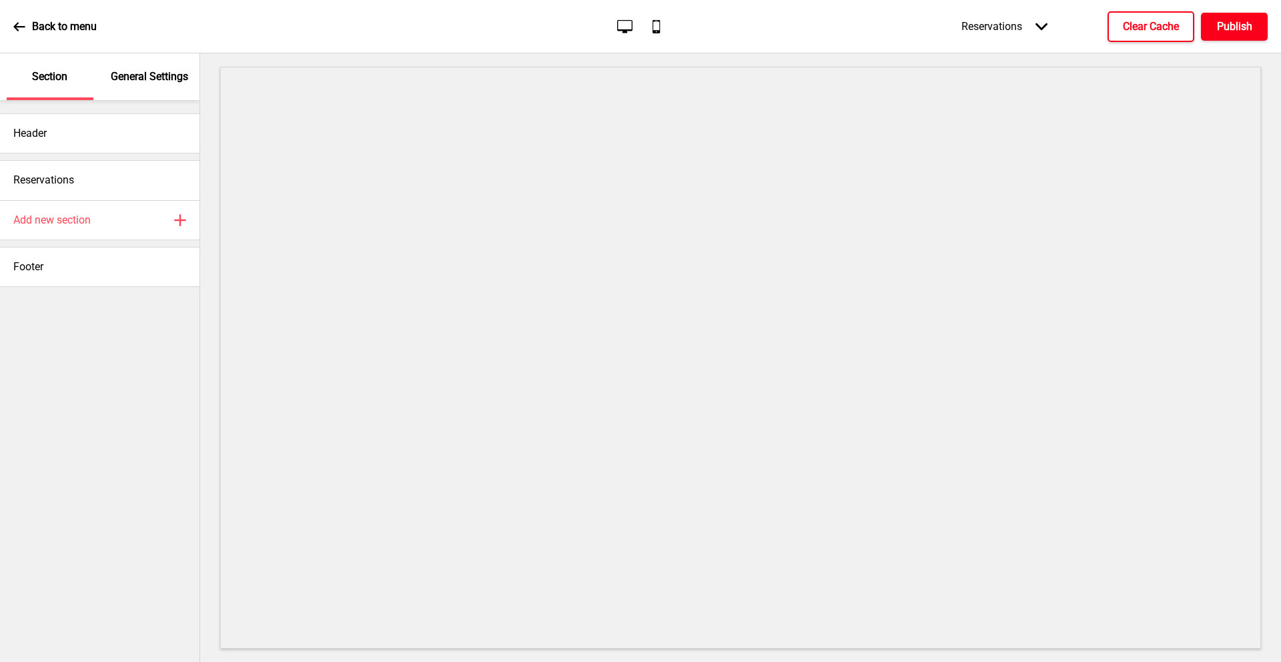
click at [1220, 28] on h4 "Publish" at bounding box center [1234, 26] width 35 height 15
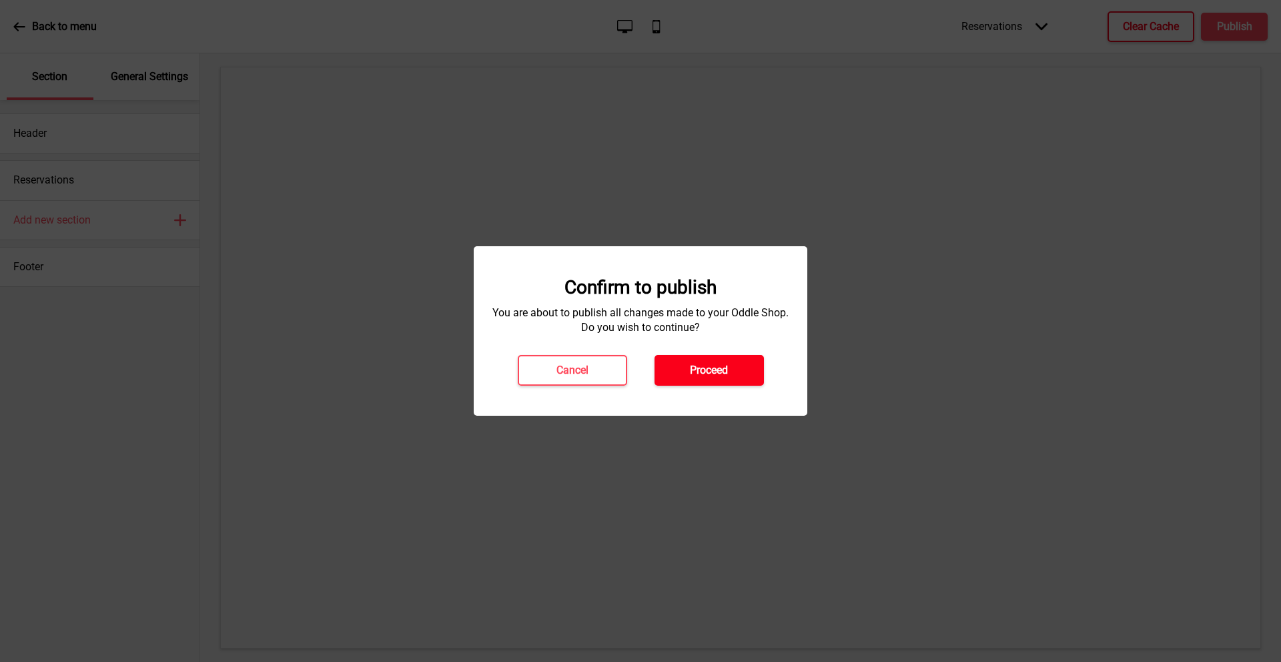
click at [735, 380] on button "Proceed" at bounding box center [708, 370] width 109 height 31
